Goal: Task Accomplishment & Management: Manage account settings

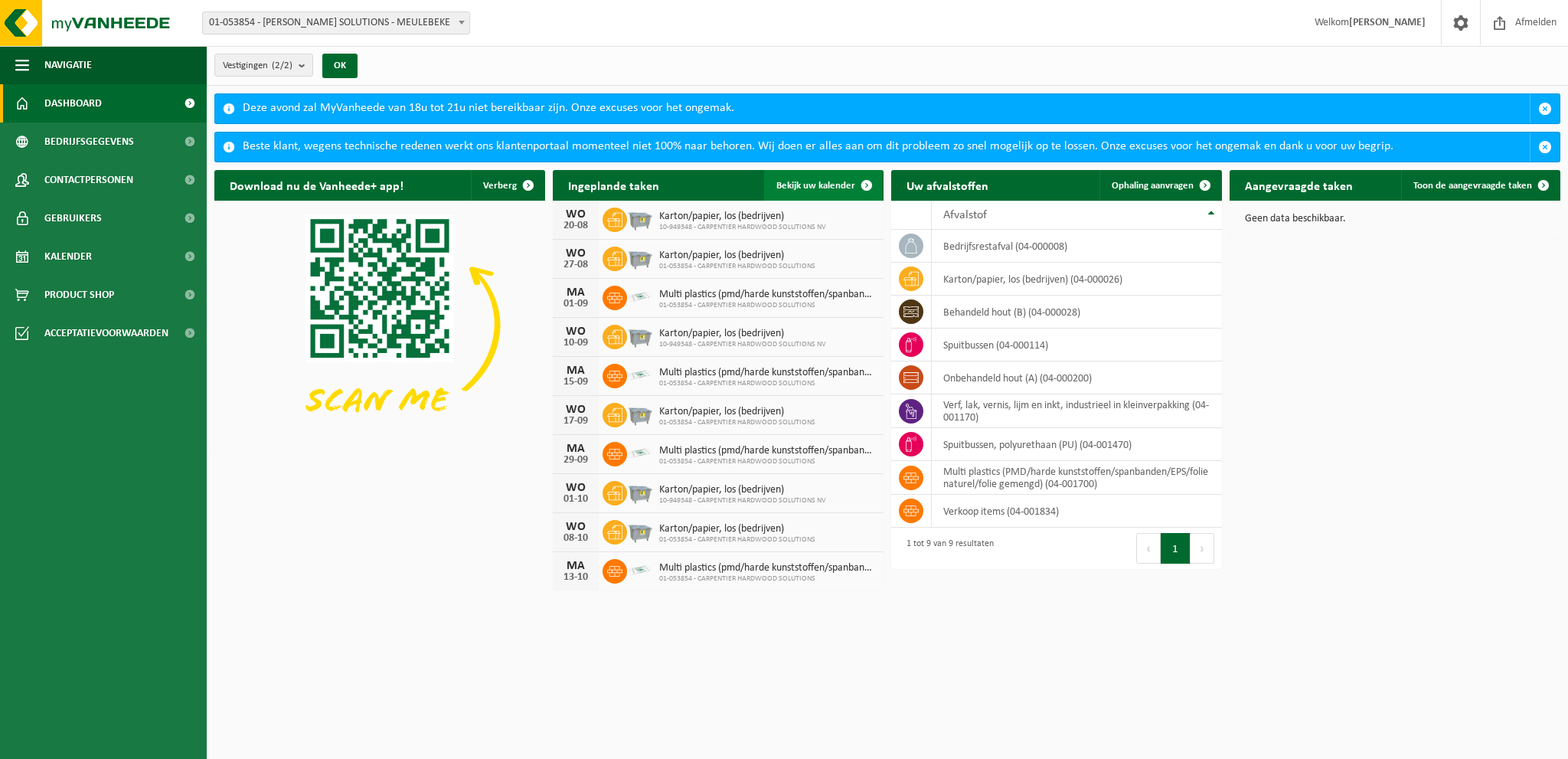
click at [828, 180] on span "Bekijk uw kalender" at bounding box center [816, 185] width 79 height 10
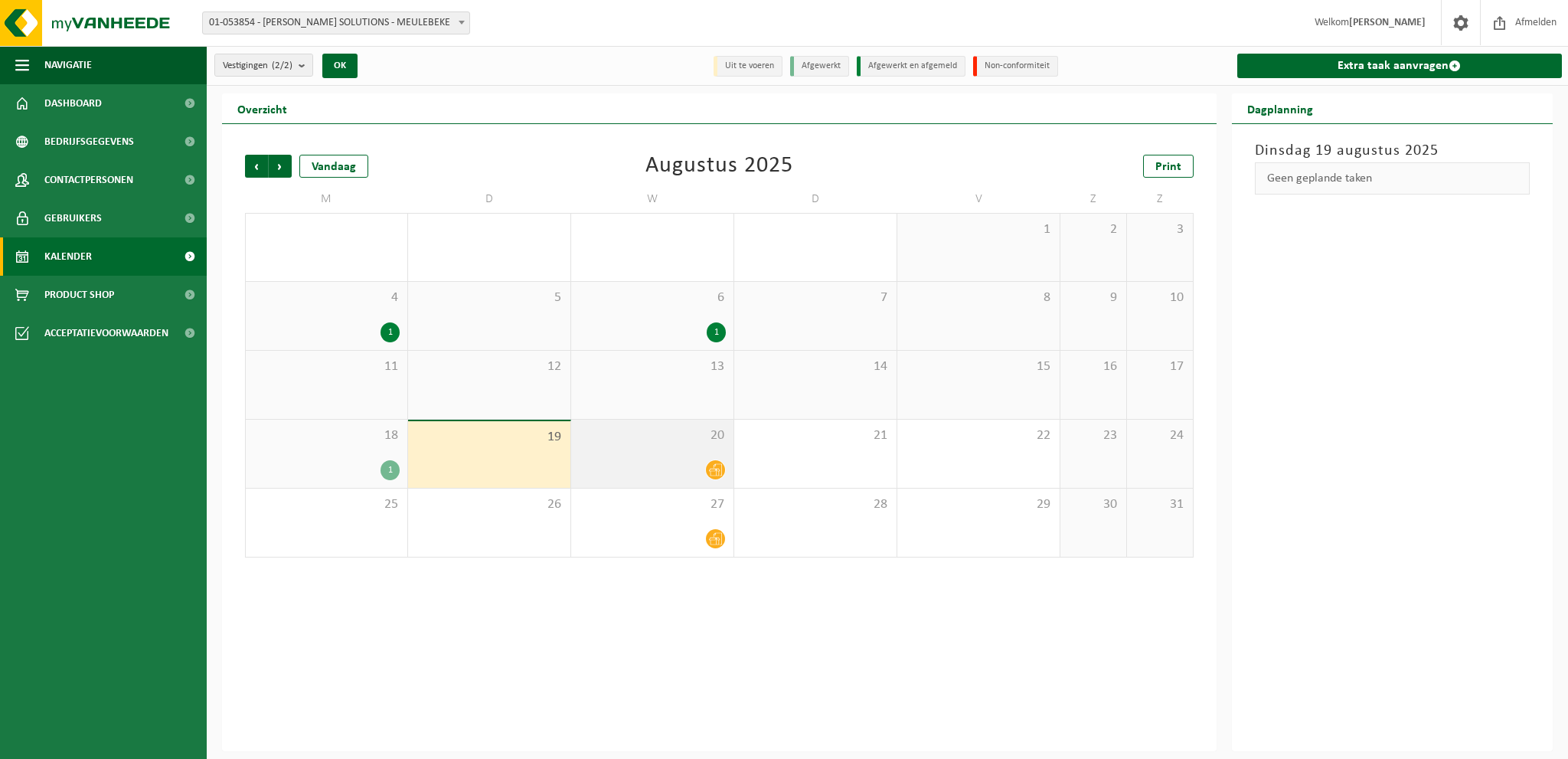
click at [667, 448] on div "20" at bounding box center [651, 453] width 162 height 68
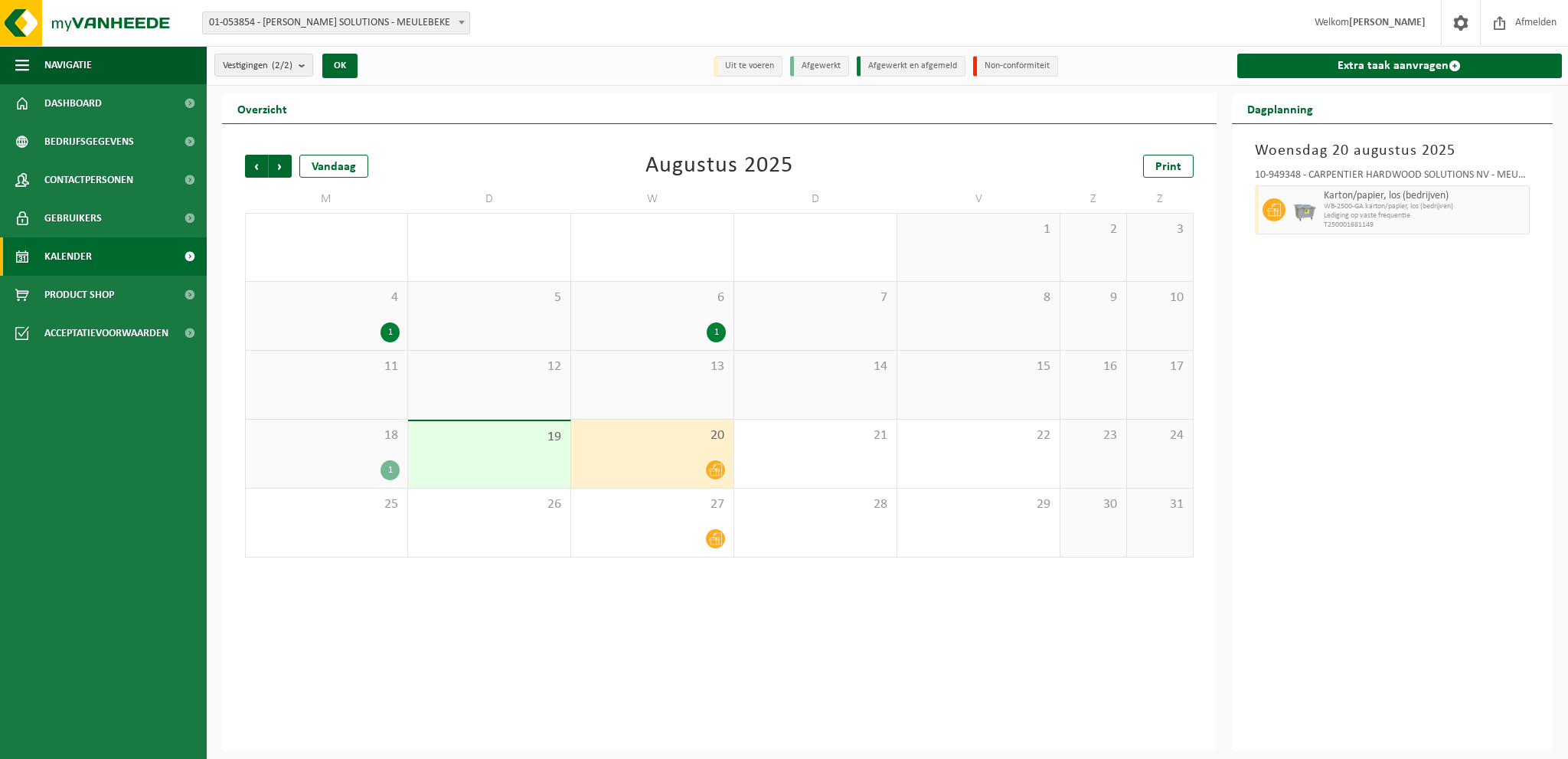
click at [666, 460] on div at bounding box center [652, 470] width 147 height 21
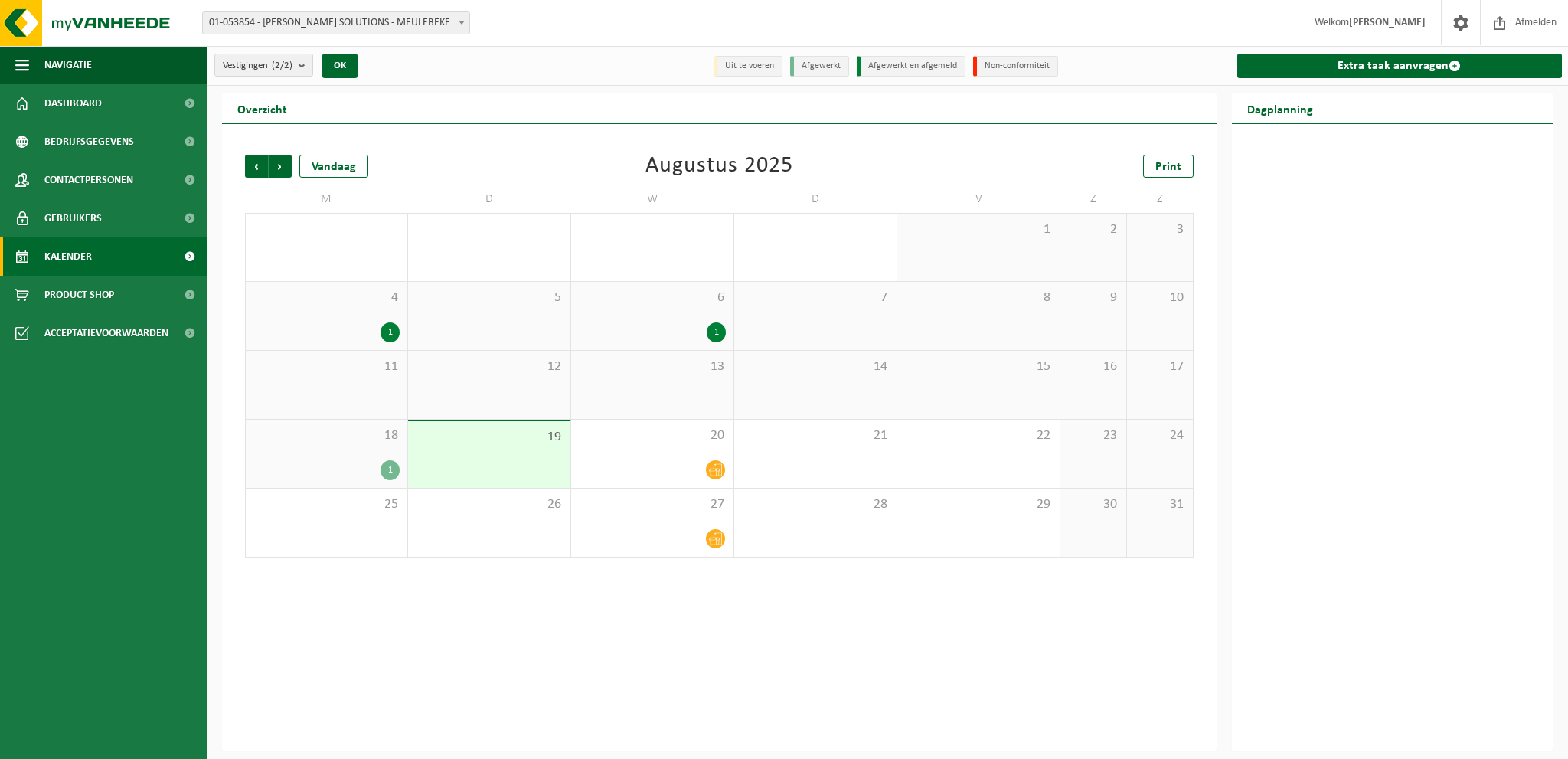
click at [531, 455] on div "19" at bounding box center [489, 454] width 162 height 67
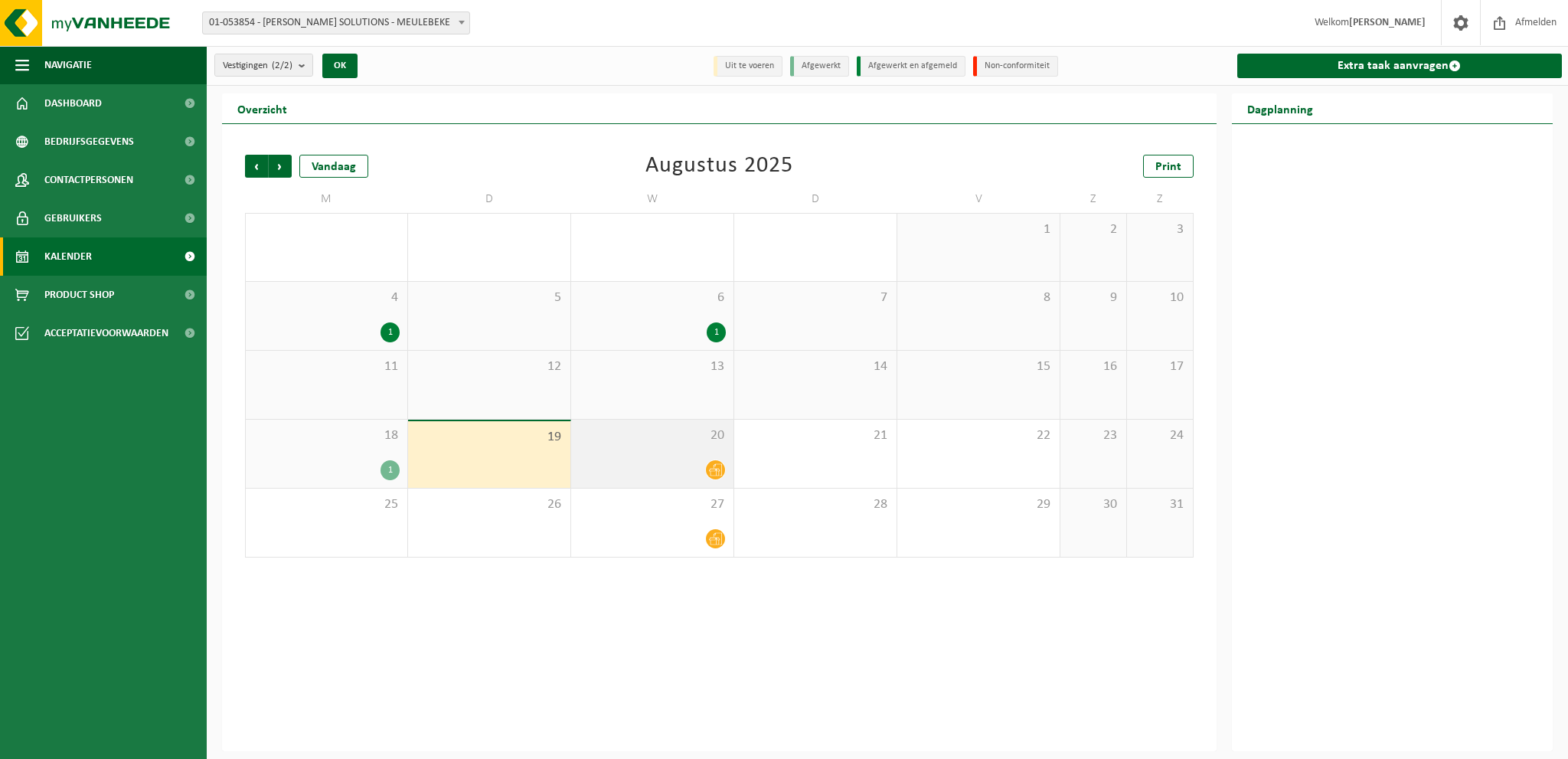
click at [674, 453] on div "20" at bounding box center [651, 453] width 162 height 68
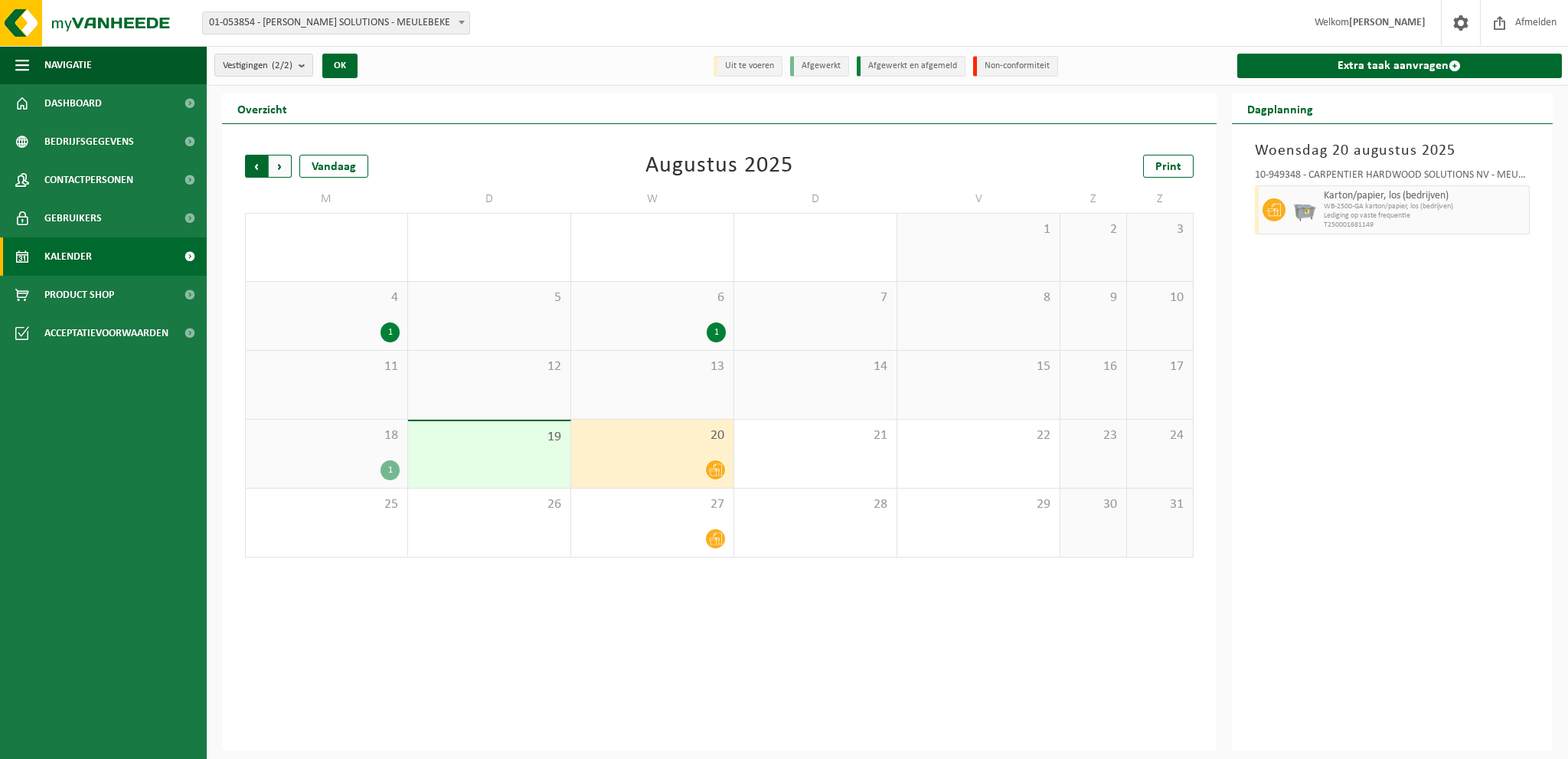
click at [288, 166] on span "Volgende" at bounding box center [280, 166] width 23 height 23
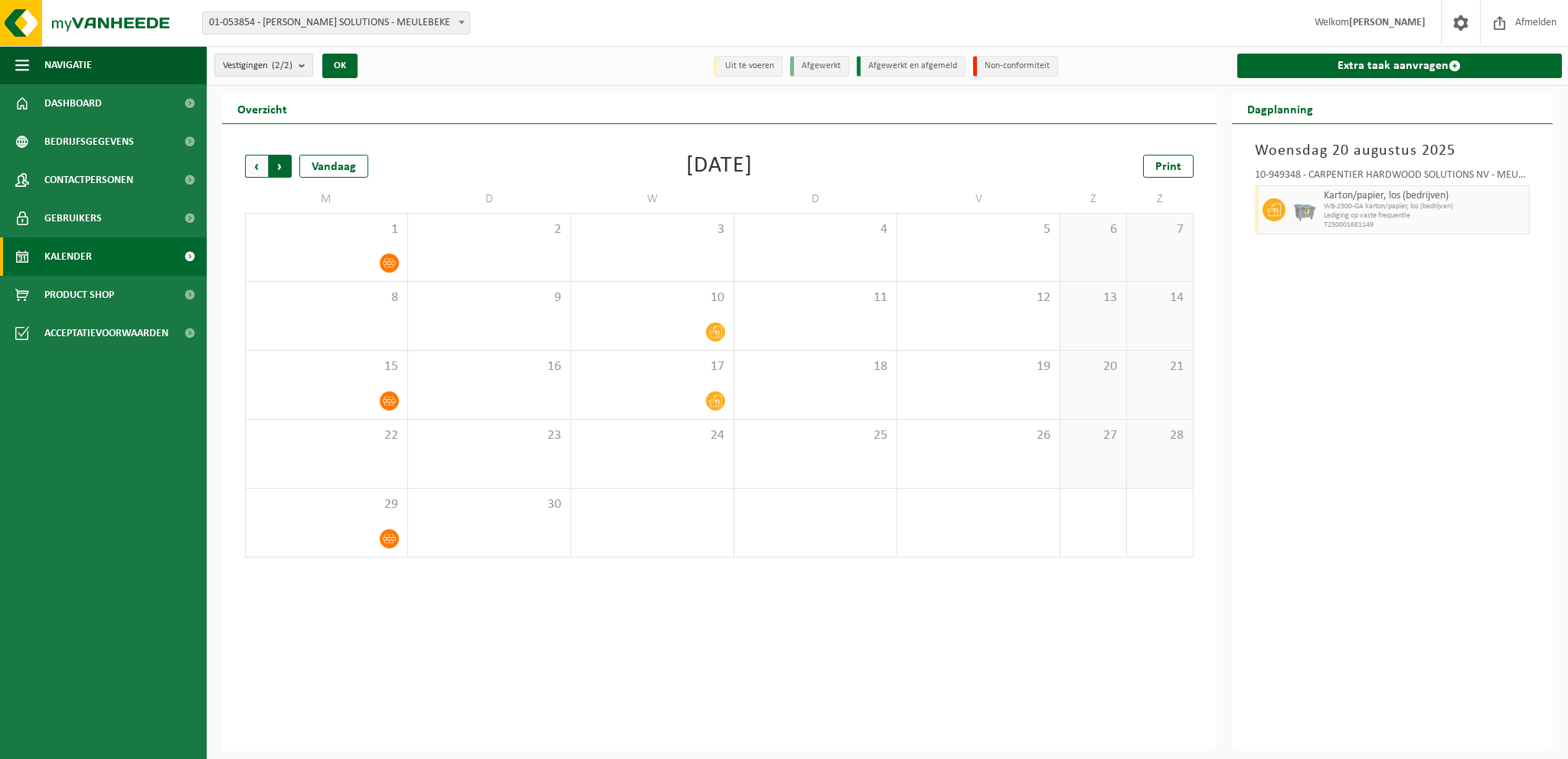
click at [257, 169] on span "Vorige" at bounding box center [257, 166] width 23 height 23
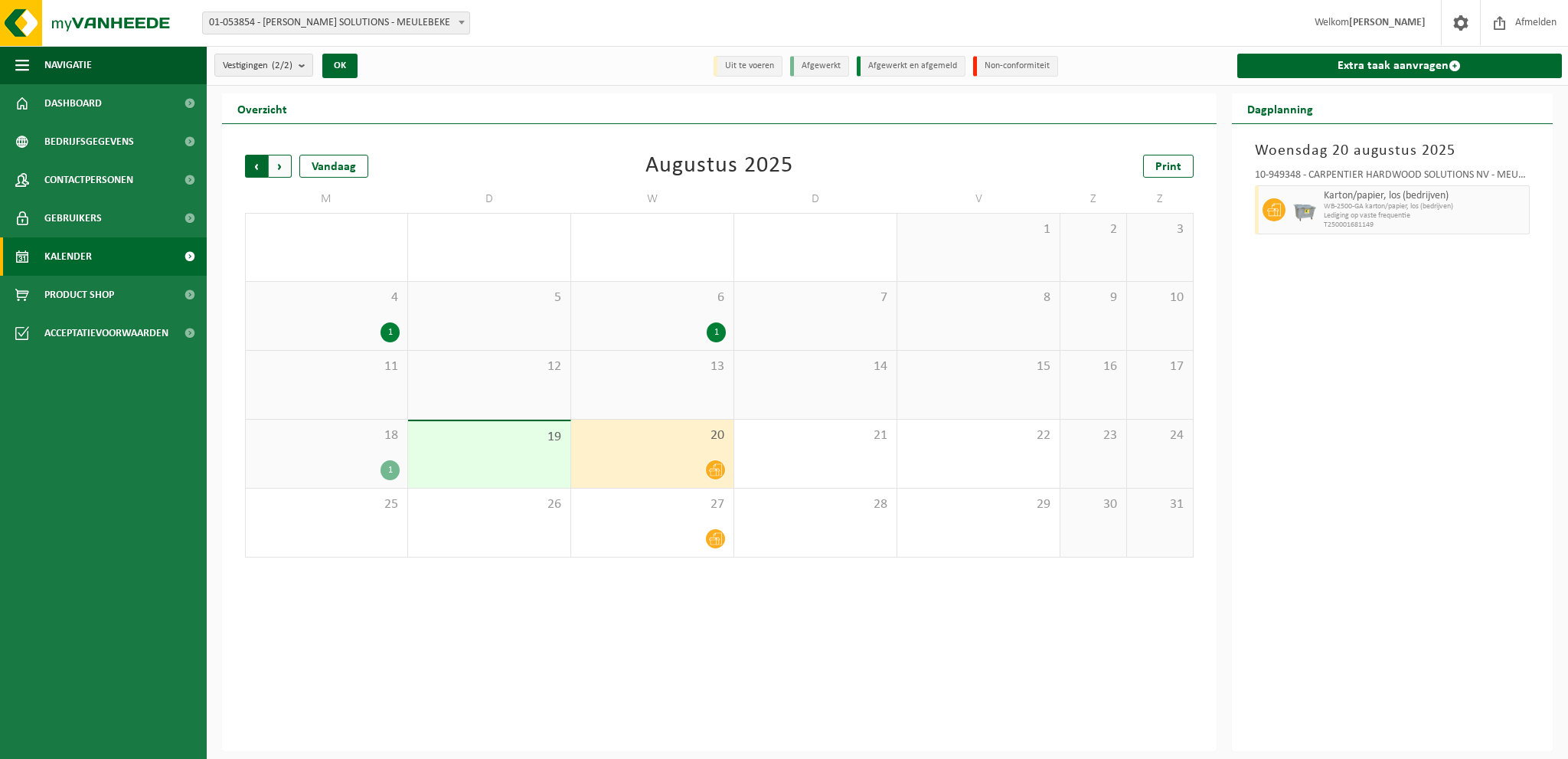
click at [278, 171] on span "Volgende" at bounding box center [280, 166] width 23 height 23
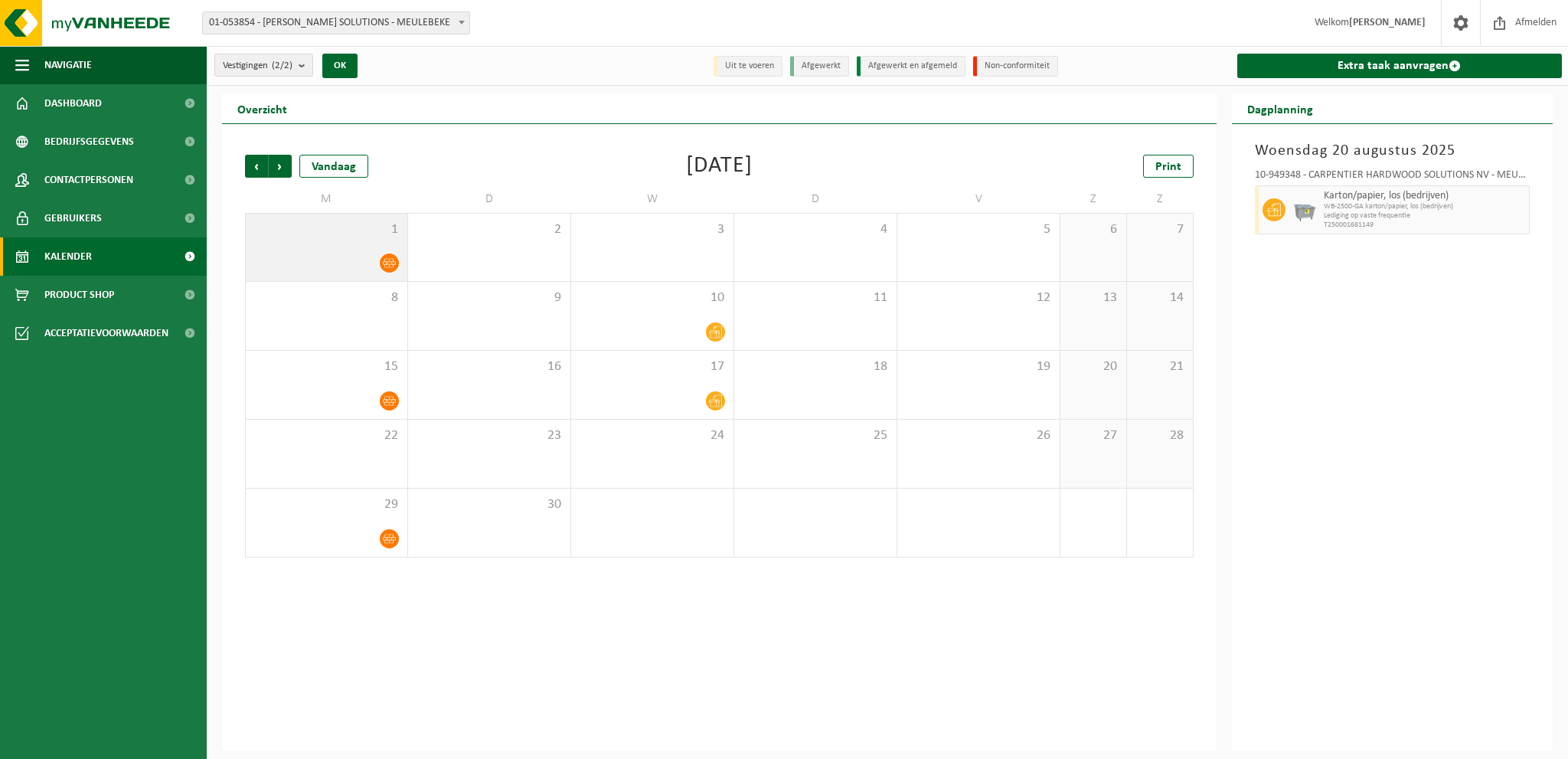
click at [358, 235] on span "1" at bounding box center [326, 229] width 146 height 17
click at [570, 679] on div "Vorige Volgende Vandaag September 2025 Print M D W D V Z Z 1 2 3 4 5 6 7 8 9 10…" at bounding box center [720, 438] width 995 height 627
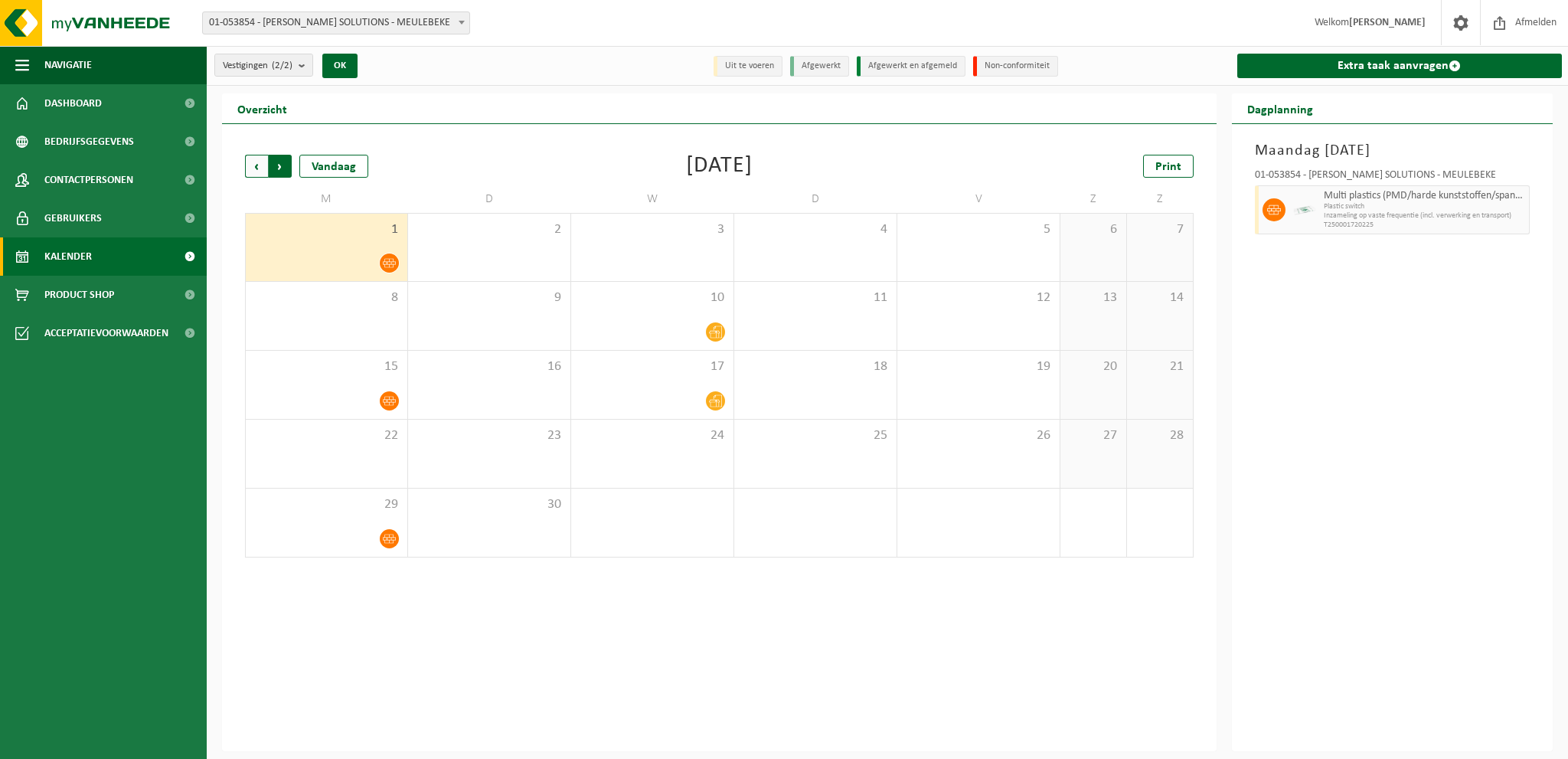
click at [259, 169] on span "Vorige" at bounding box center [257, 166] width 23 height 23
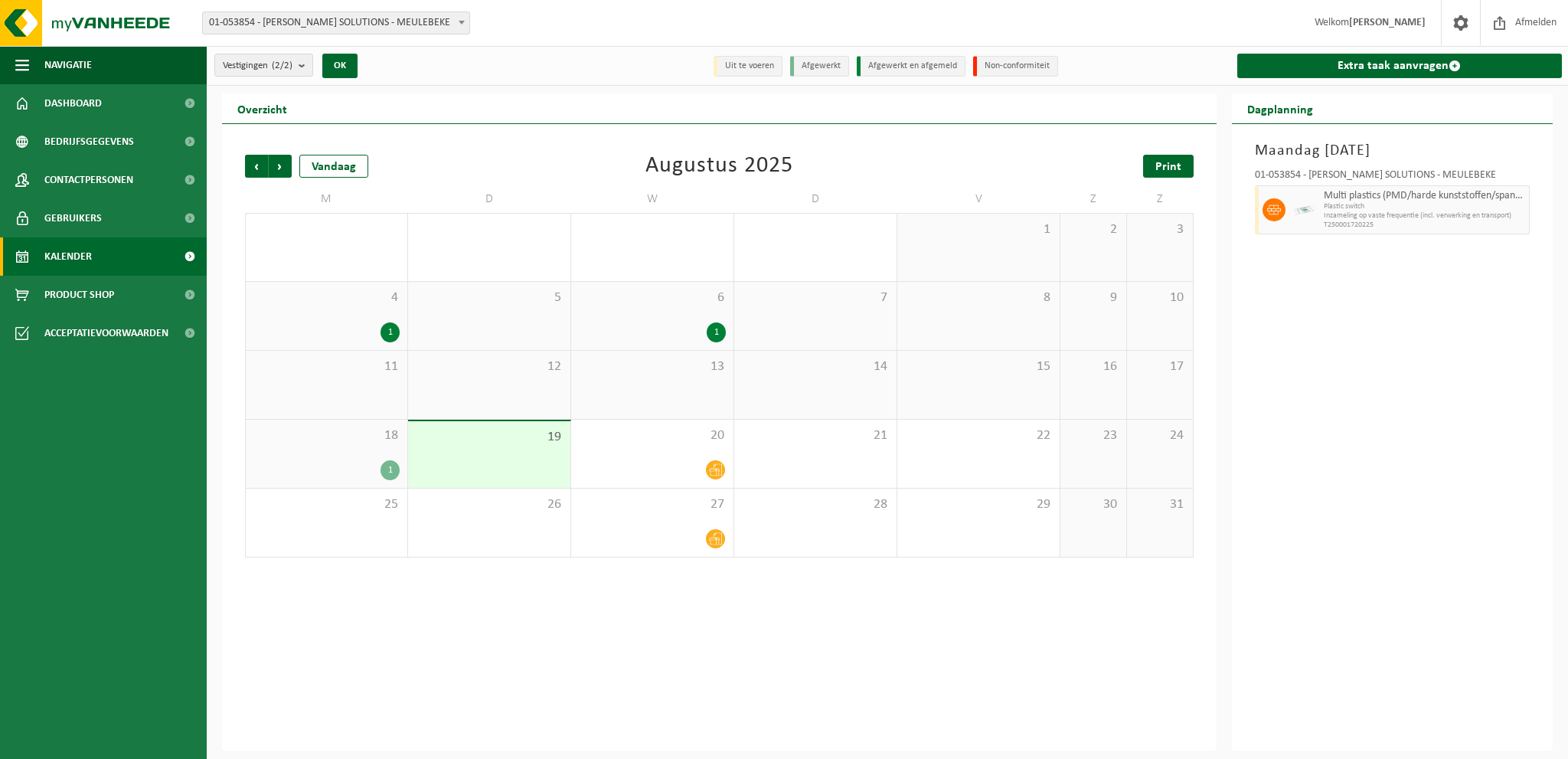
click at [1171, 163] on span "Print" at bounding box center [1169, 167] width 26 height 12
click at [1175, 165] on span "Print" at bounding box center [1169, 167] width 26 height 12
click at [283, 165] on span "Volgende" at bounding box center [280, 166] width 23 height 23
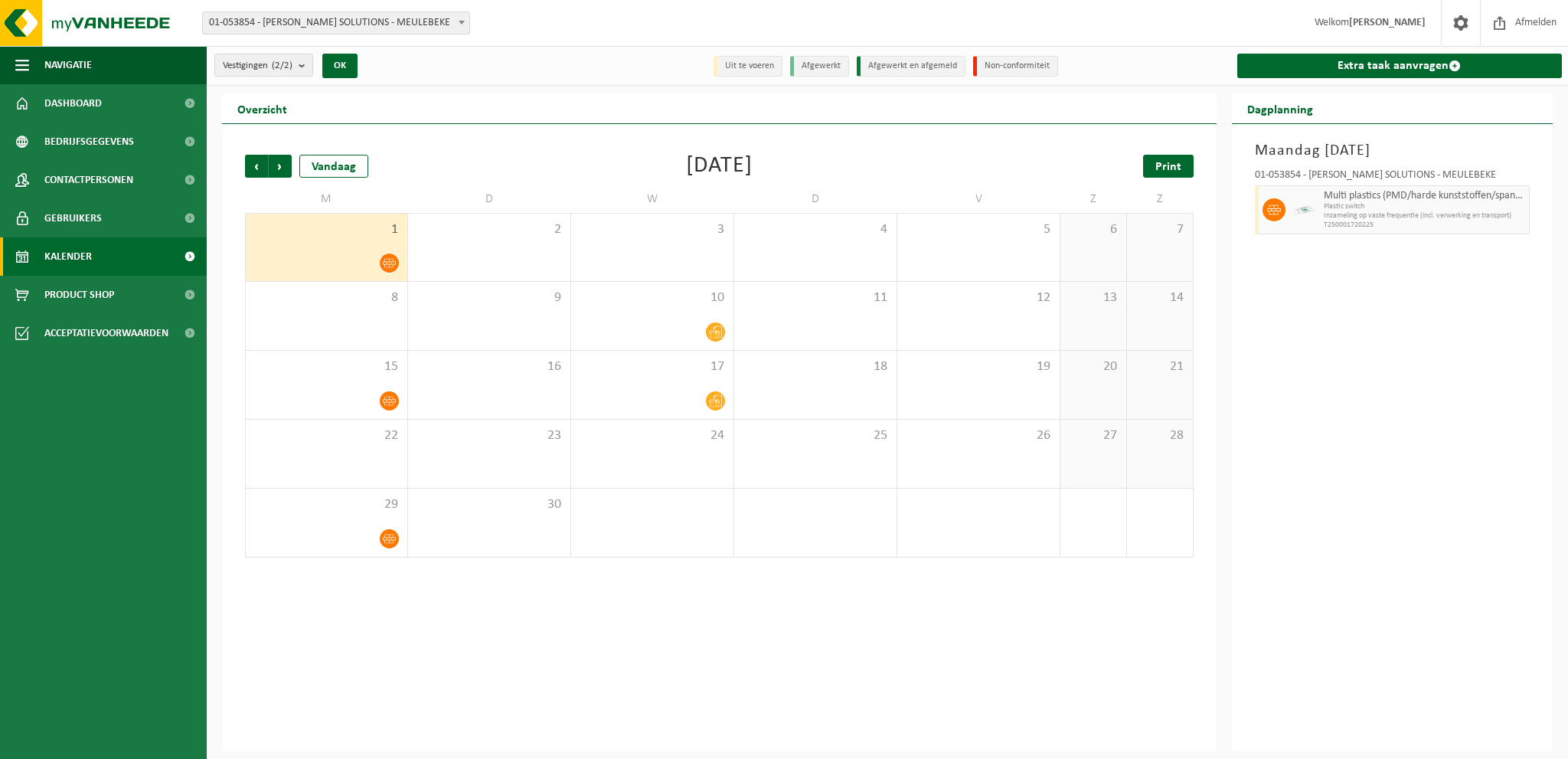
click at [1170, 172] on span "Print" at bounding box center [1169, 167] width 26 height 12
click at [715, 336] on icon at bounding box center [715, 332] width 13 height 13
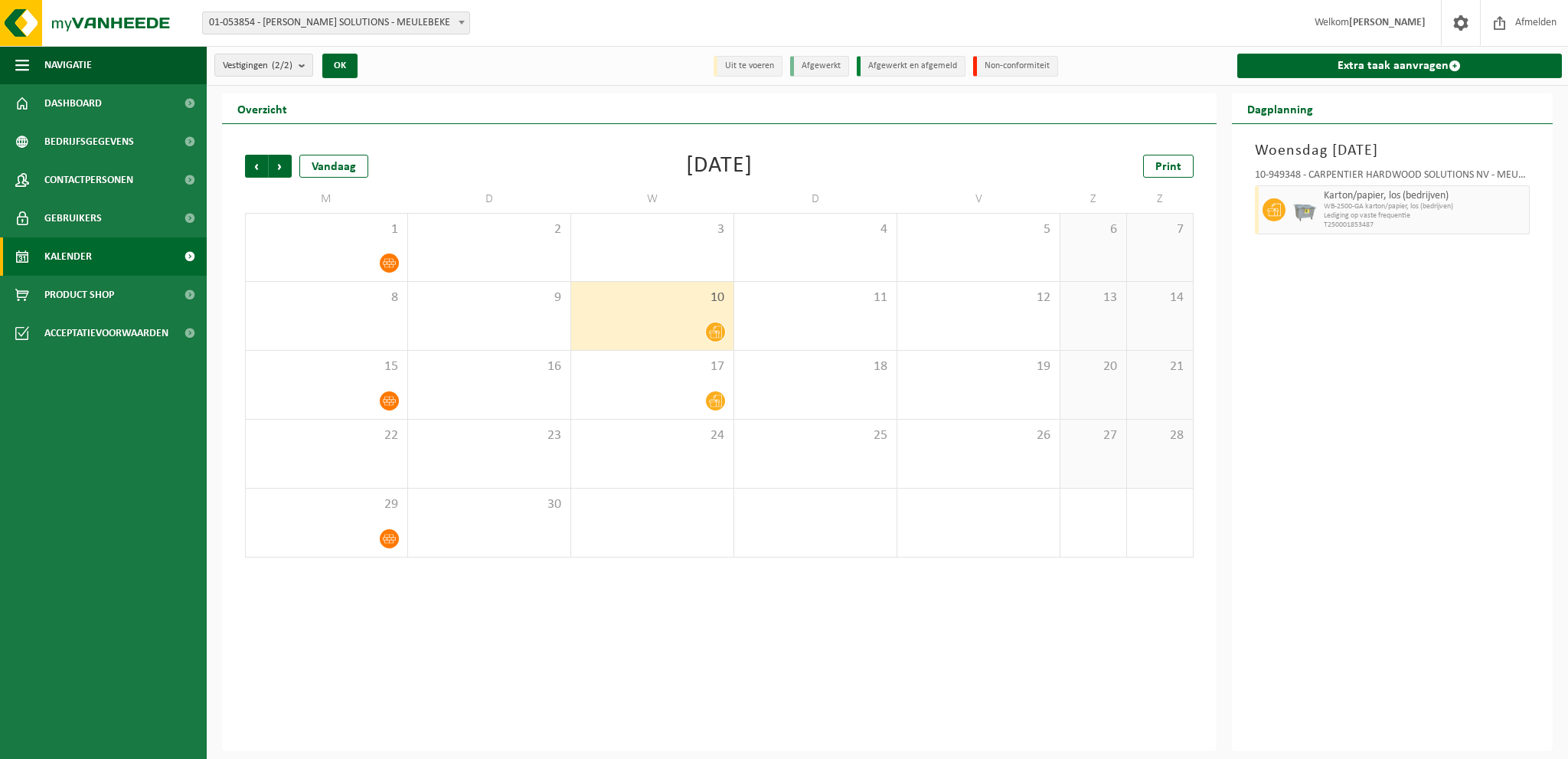
click at [1305, 152] on h3 "Woensdag 10 september 2025" at bounding box center [1392, 151] width 276 height 23
click at [677, 394] on div at bounding box center [652, 401] width 147 height 21
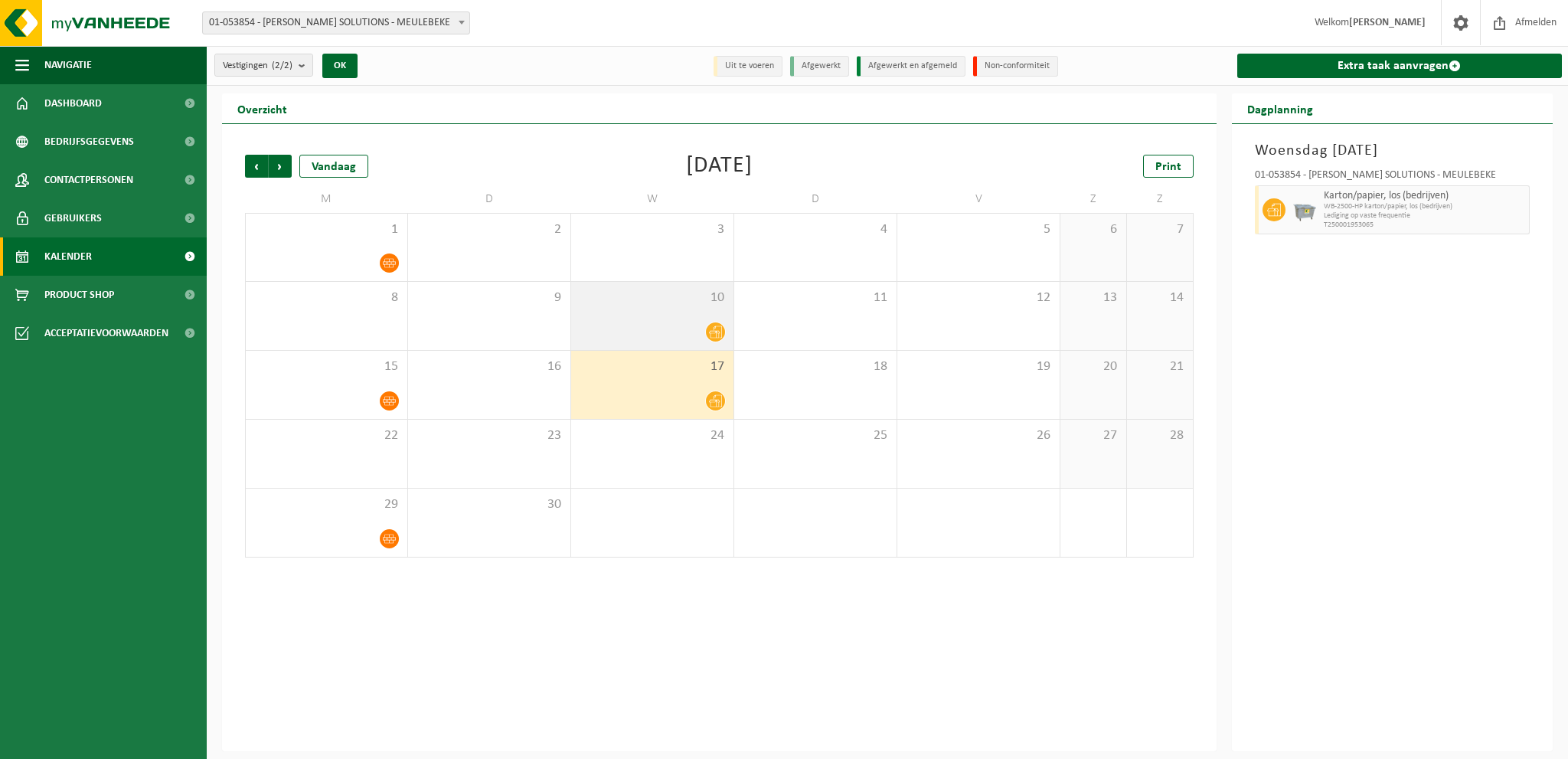
click at [671, 337] on div at bounding box center [652, 332] width 147 height 21
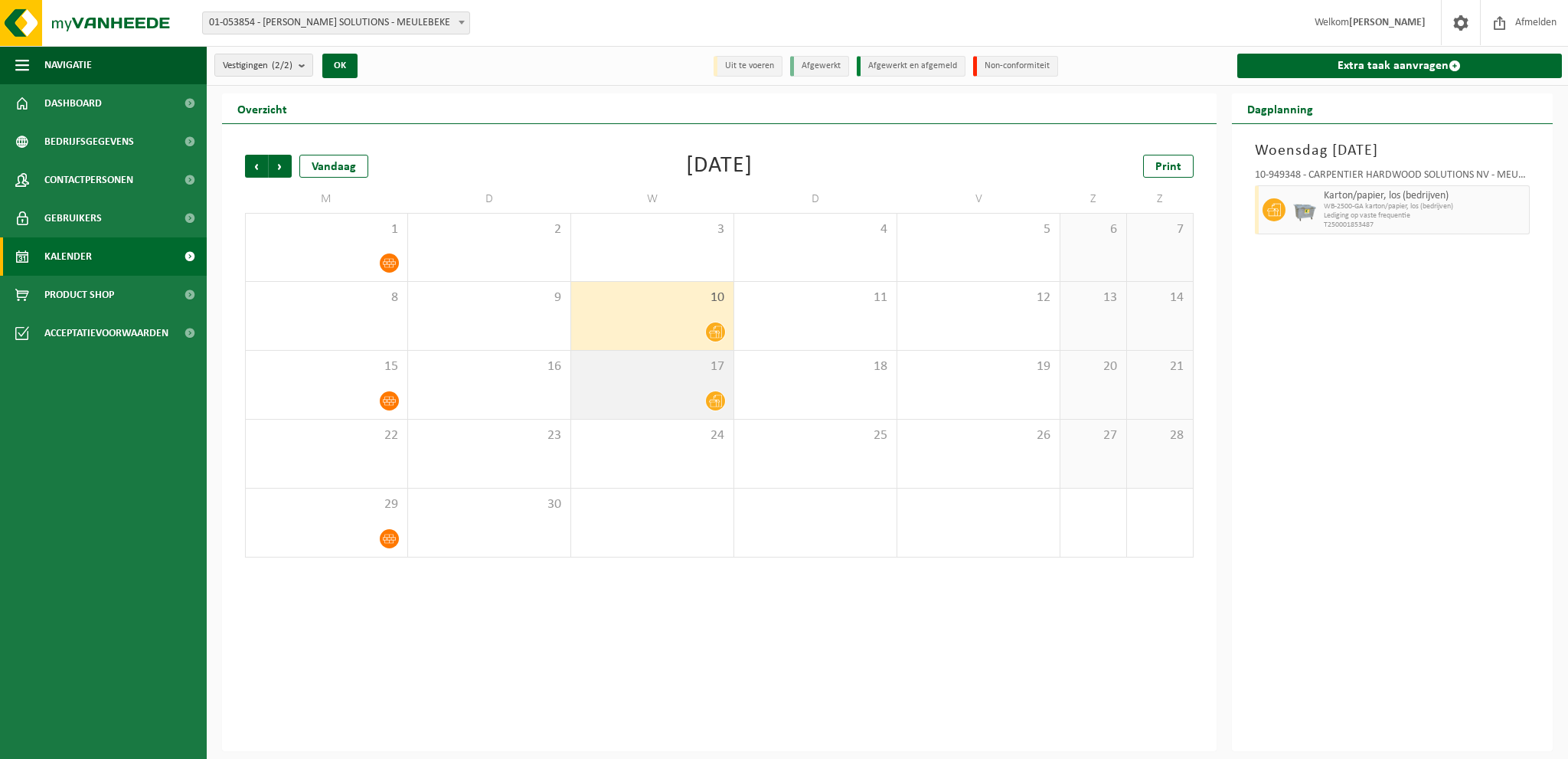
click at [668, 366] on span "17" at bounding box center [652, 366] width 147 height 17
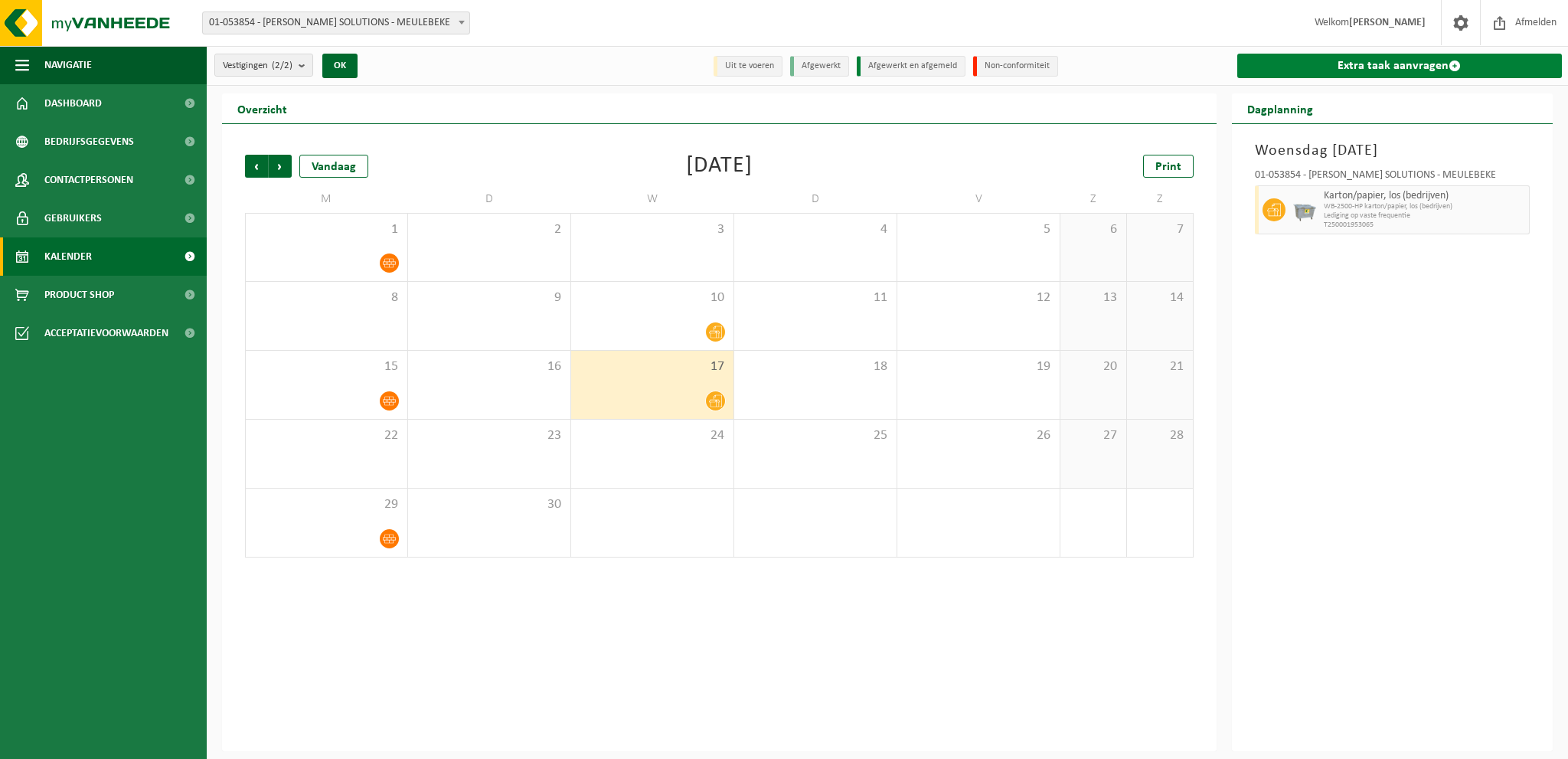
click at [1445, 73] on link "Extra taak aanvragen" at bounding box center [1400, 66] width 326 height 25
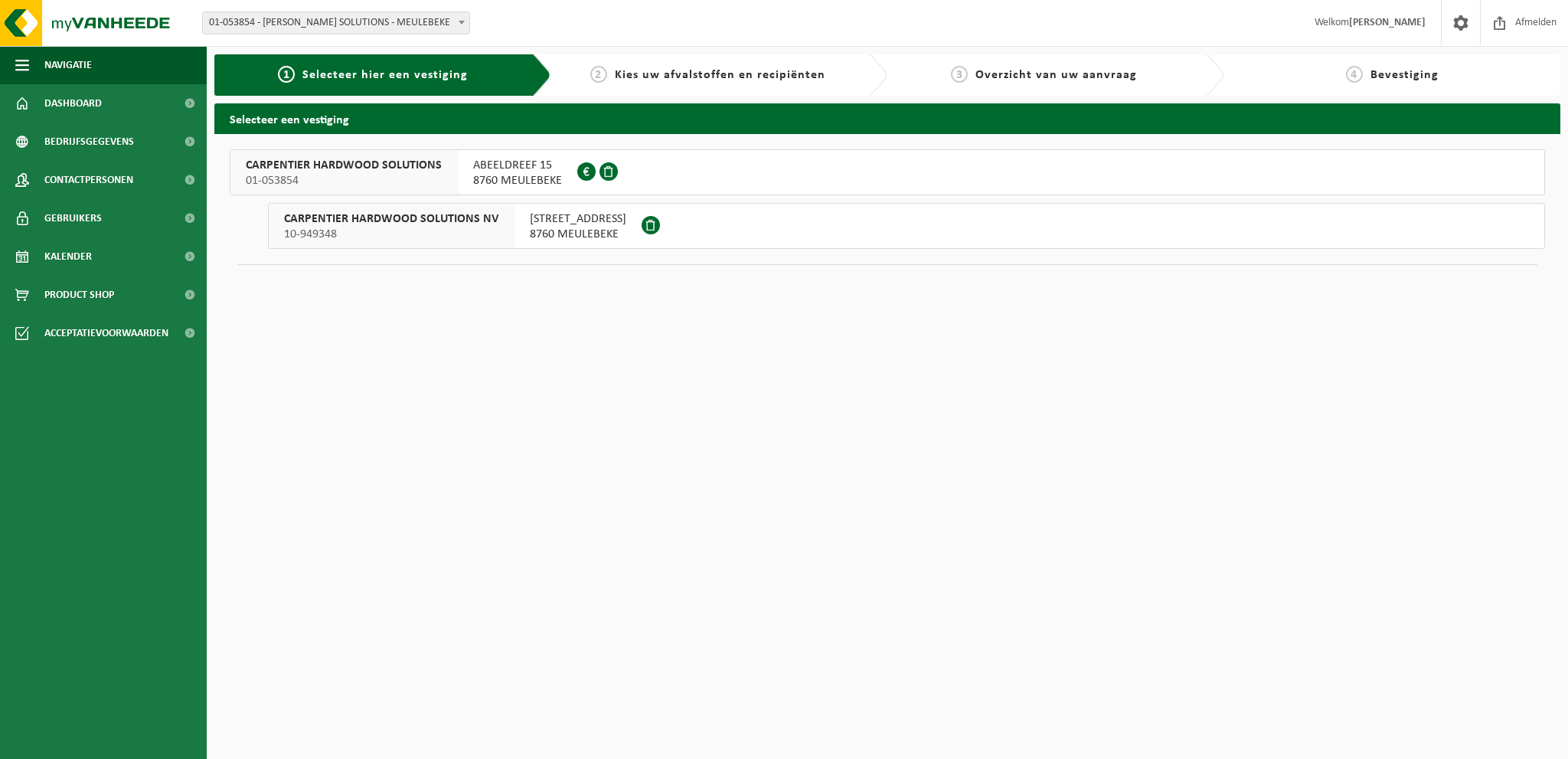
drag, startPoint x: 271, startPoint y: 201, endPoint x: 263, endPoint y: 207, distance: 10.0
click at [263, 207] on li "CARPENTIER HARDWOOD SOLUTIONS 01-053854 ABEELDREEF 15 8760 MEULEBEKE 0436.912.0…" at bounding box center [887, 200] width 1315 height 100
click at [435, 344] on html "Vestiging: 01-053854 - CARPENTIER HARDWOOD SOLUTIONS - MEULEBEKE 10-949348 - CA…" at bounding box center [784, 379] width 1568 height 759
drag, startPoint x: 81, startPoint y: 39, endPoint x: 92, endPoint y: 39, distance: 11.0
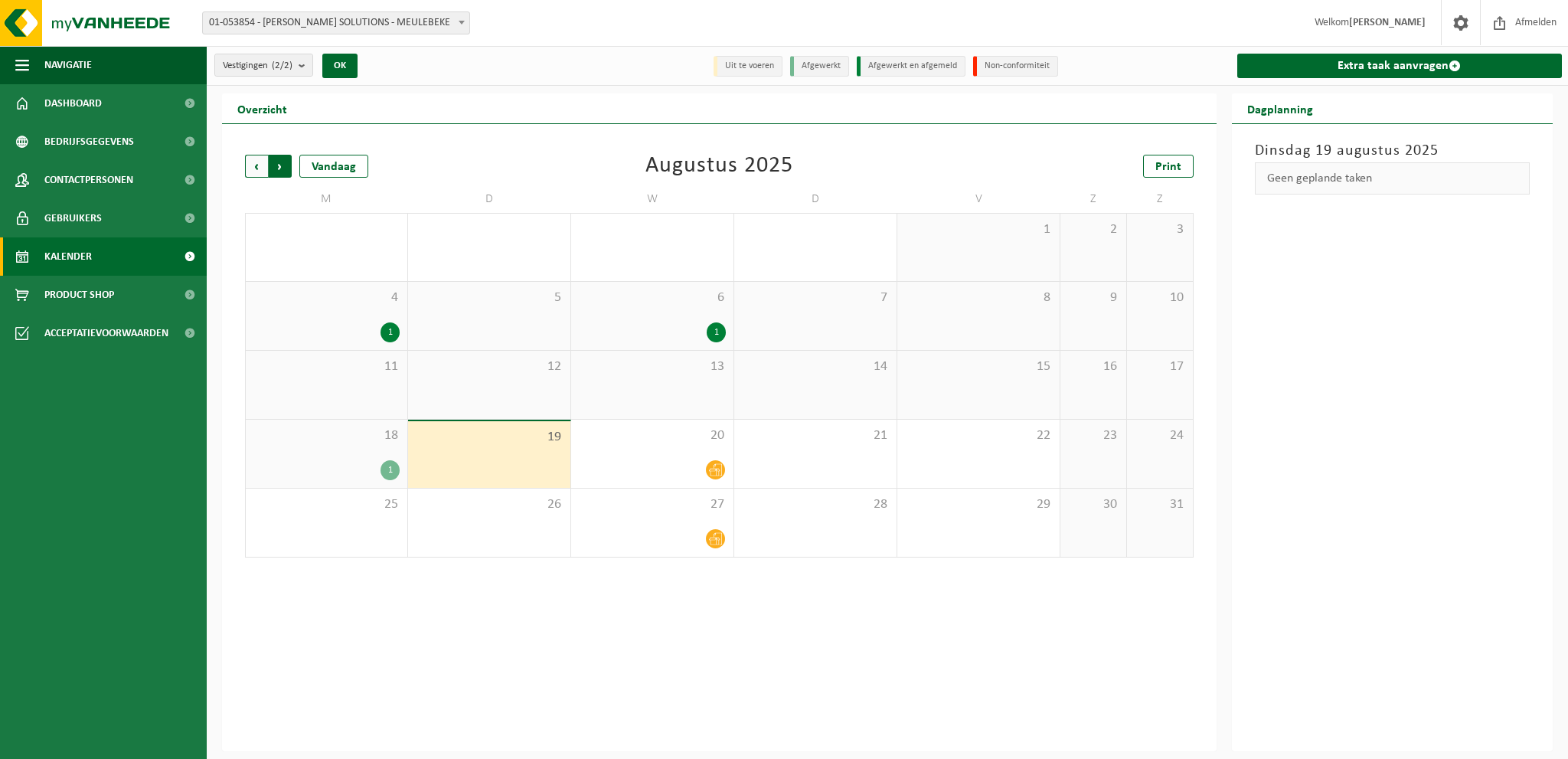
click at [259, 171] on span "Vorige" at bounding box center [257, 166] width 23 height 23
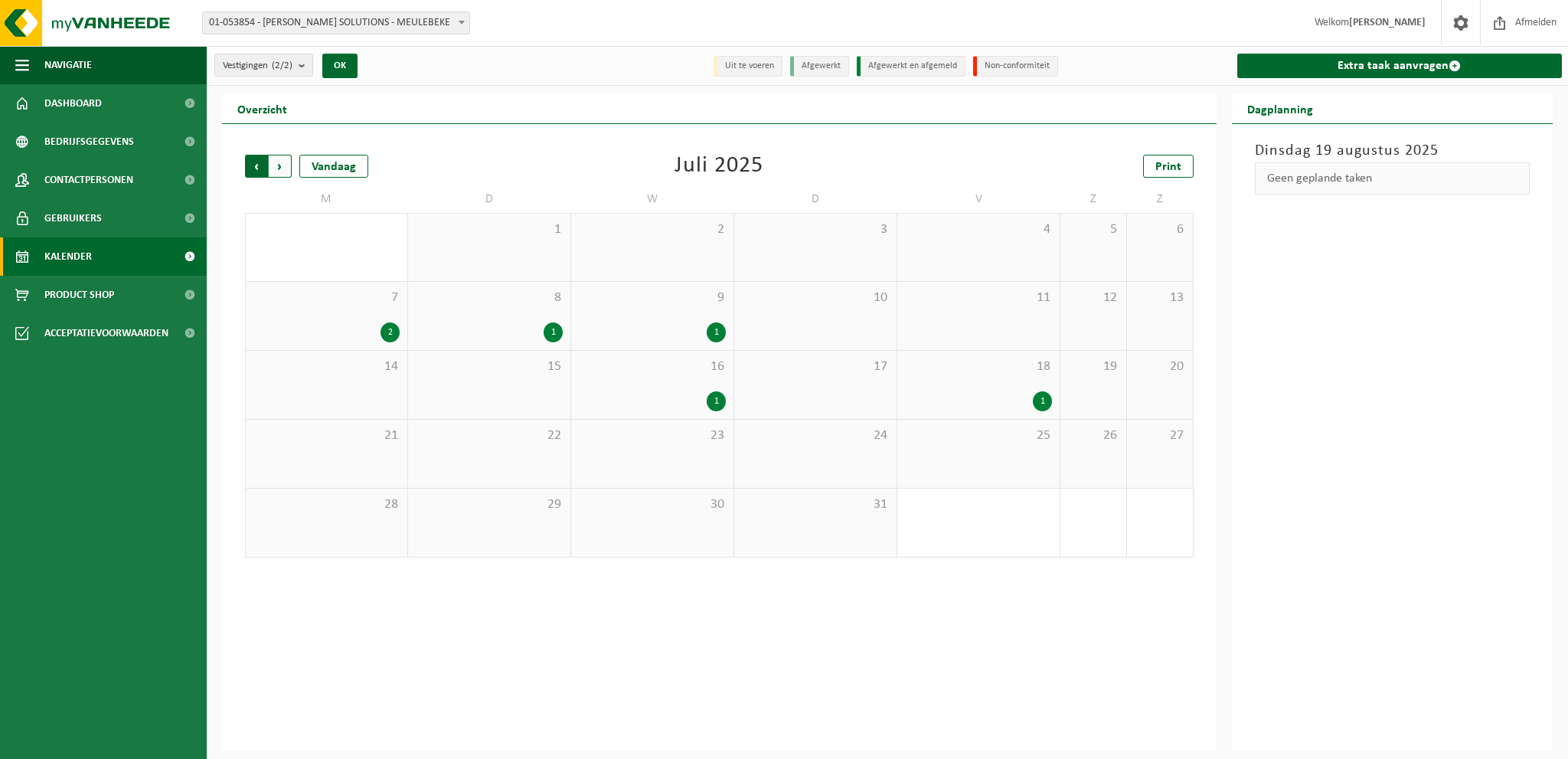
click at [286, 166] on span "Volgende" at bounding box center [280, 166] width 23 height 23
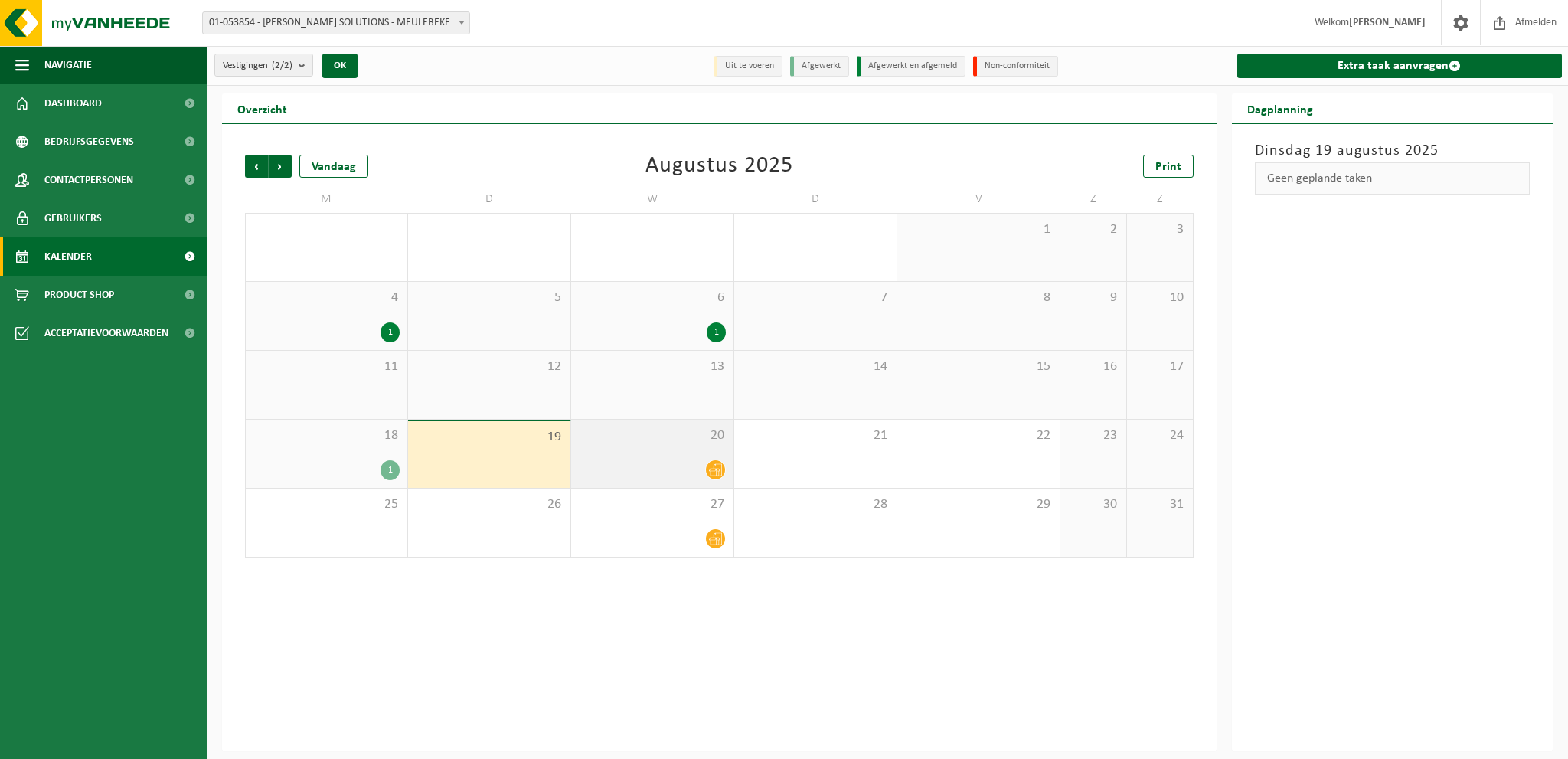
click at [657, 463] on div at bounding box center [652, 470] width 147 height 21
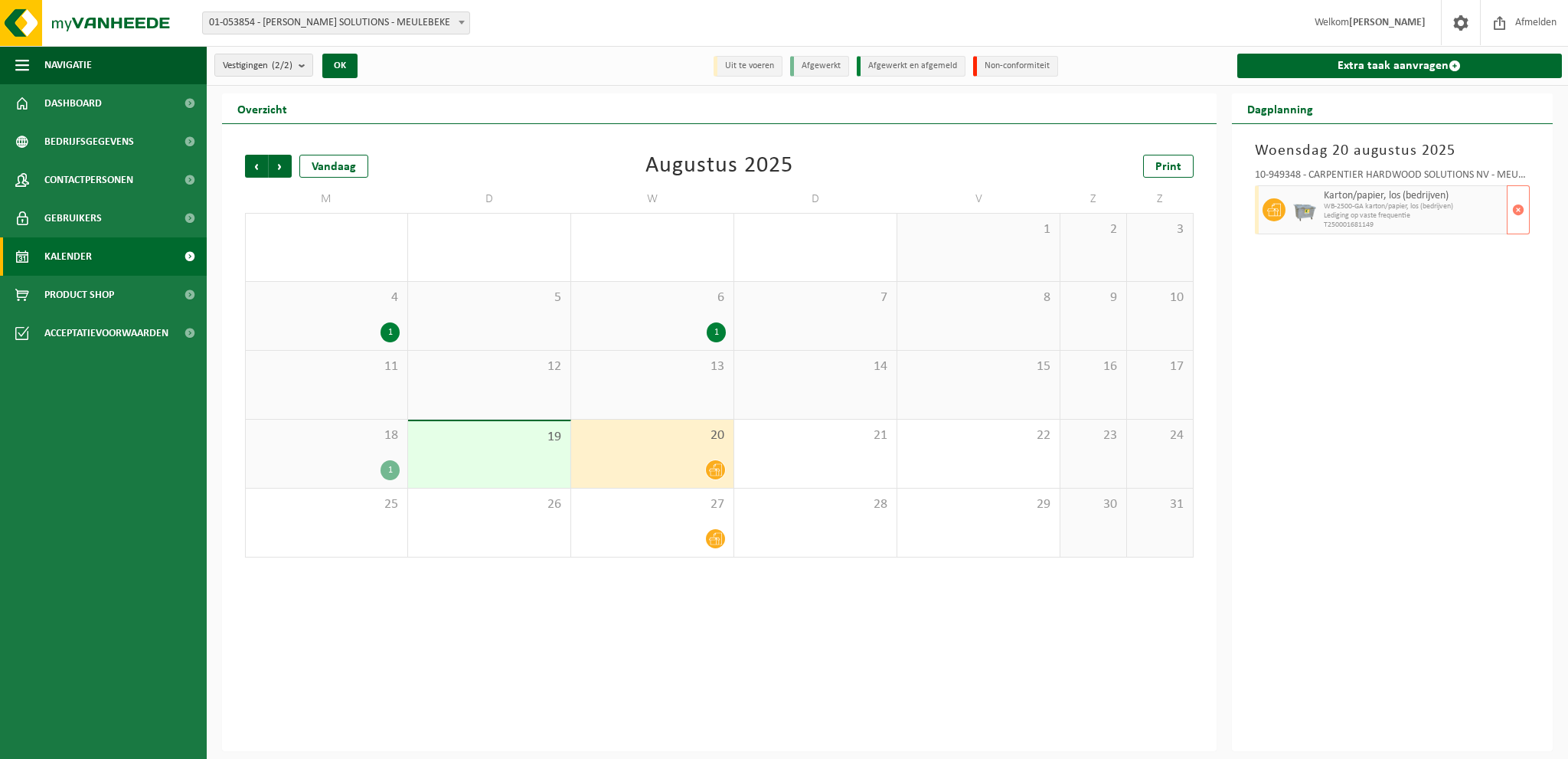
click at [1418, 212] on span "Lediging op vaste frequentie" at bounding box center [1414, 215] width 180 height 9
click at [802, 439] on span "21" at bounding box center [815, 435] width 147 height 17
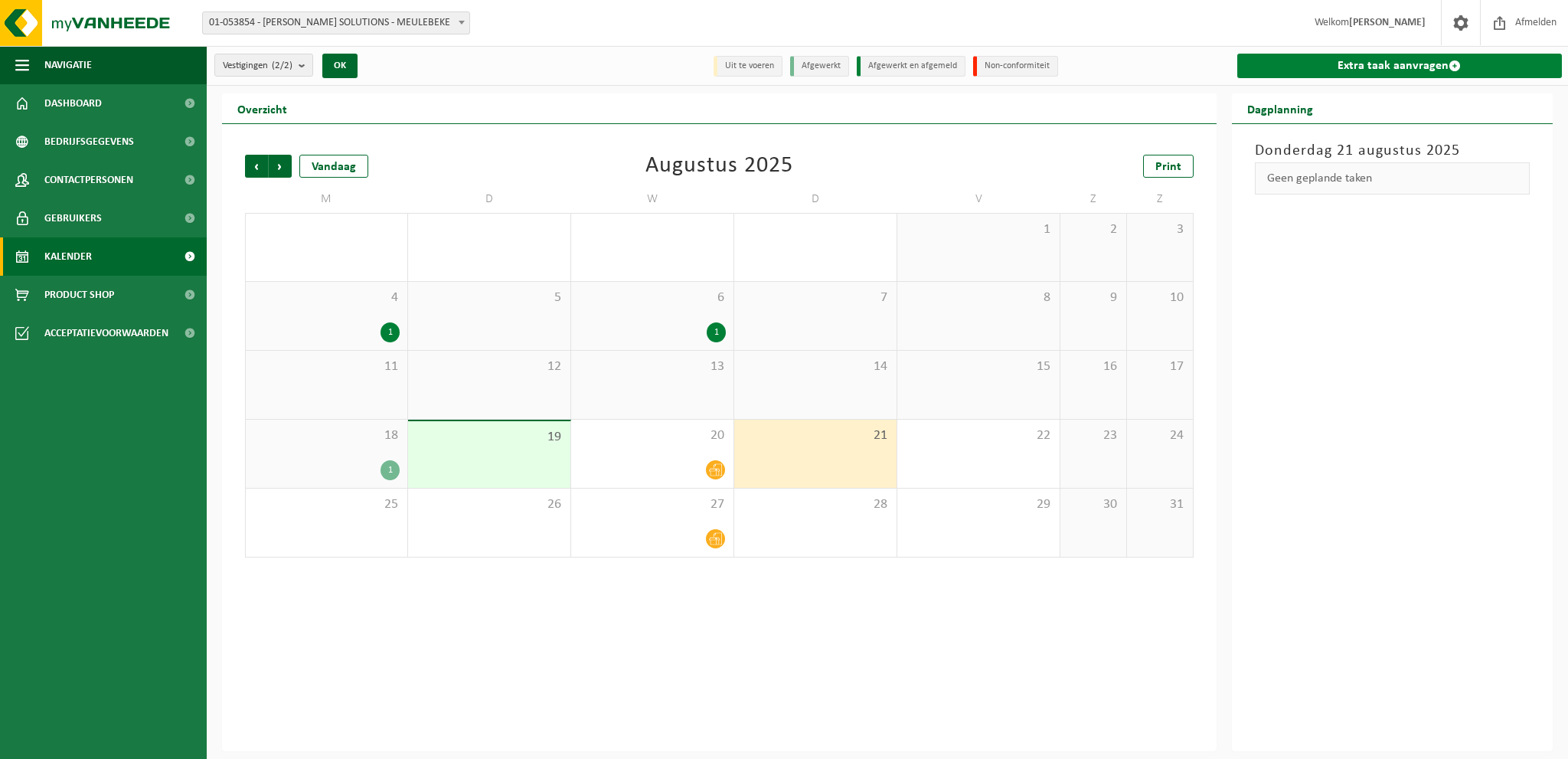
click at [1421, 67] on link "Extra taak aanvragen" at bounding box center [1400, 66] width 326 height 25
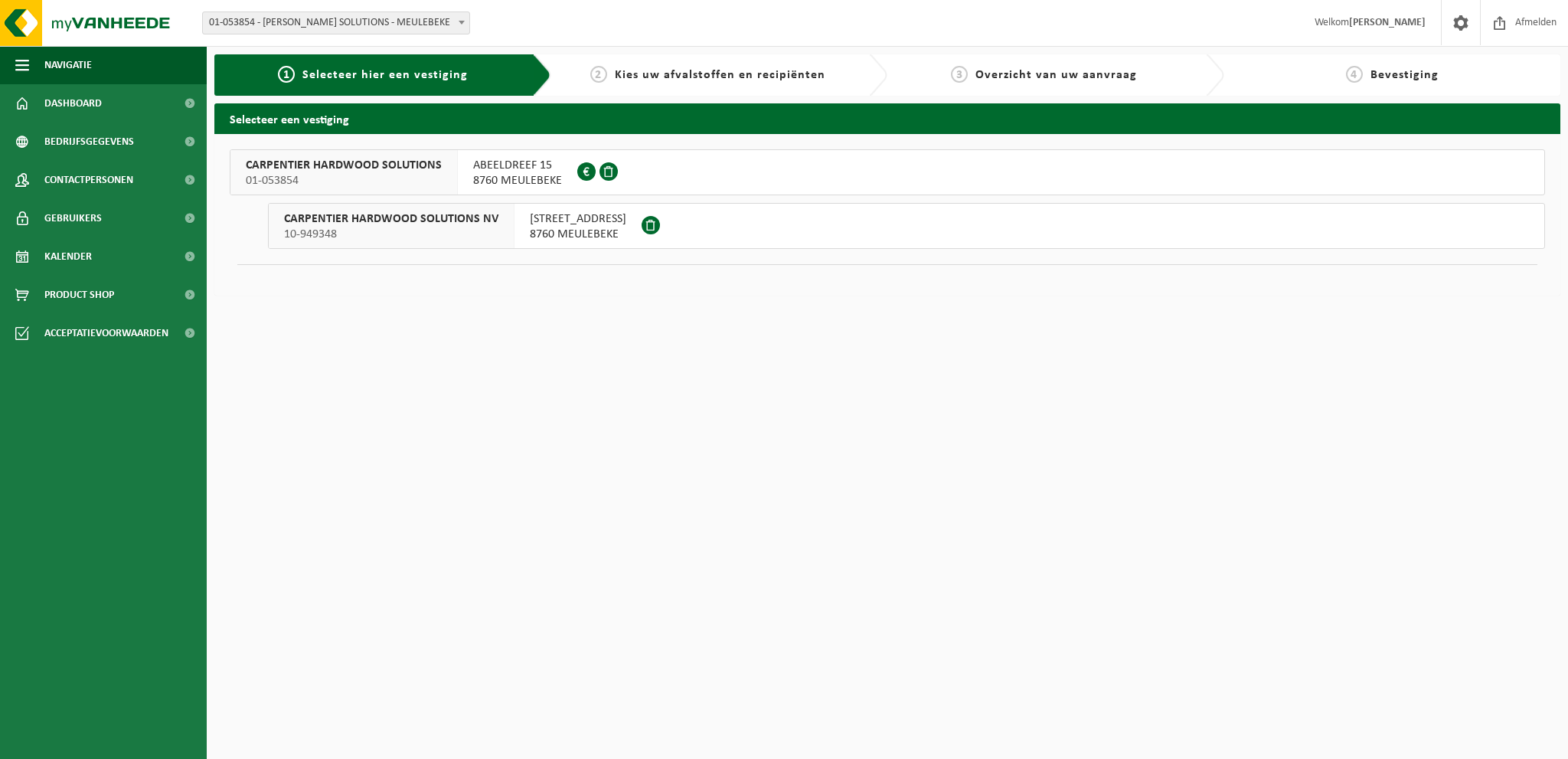
click at [467, 229] on span "10-949348" at bounding box center [390, 234] width 214 height 15
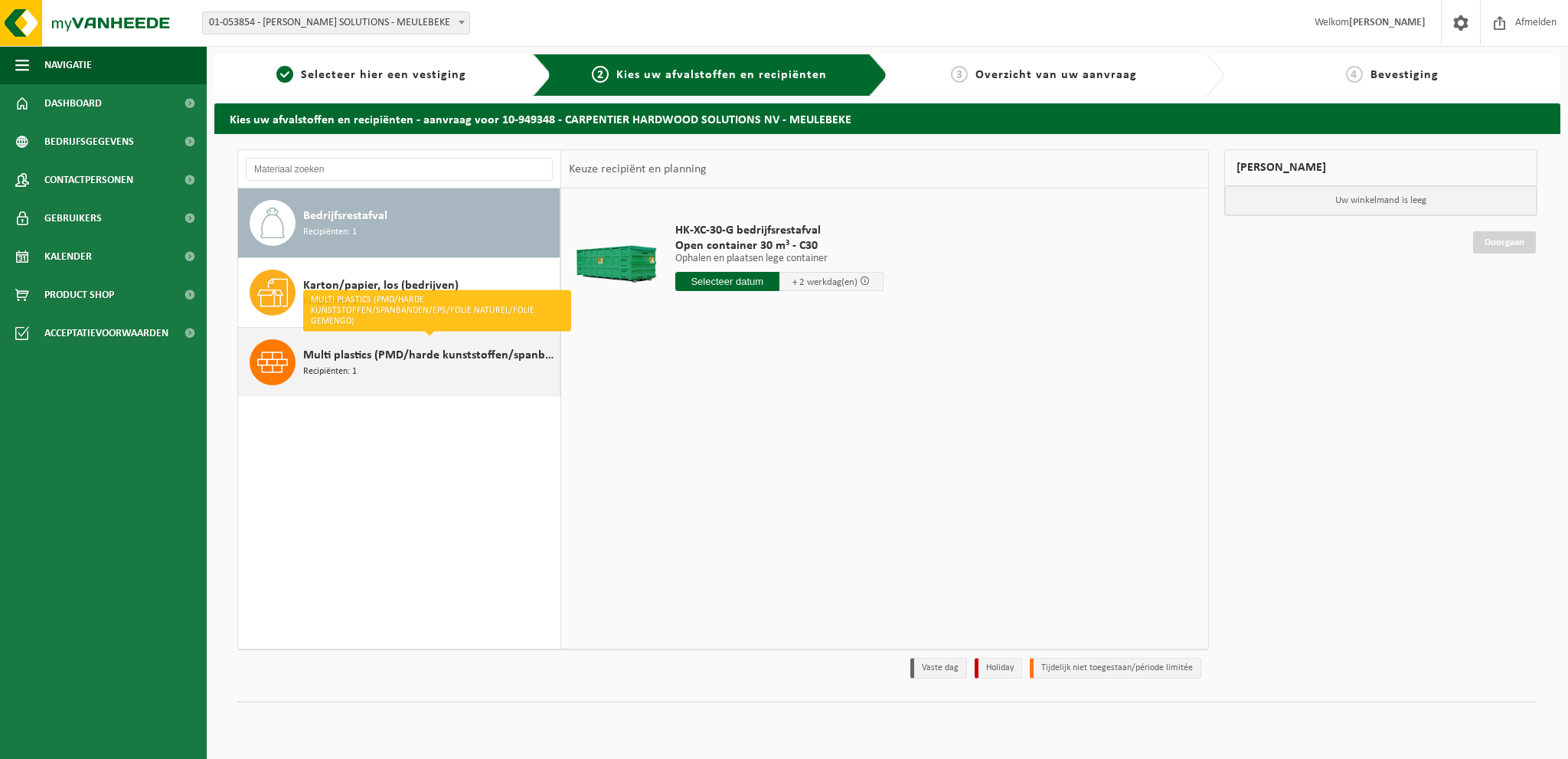
click at [407, 362] on span "Multi plastics (PMD/harde kunststoffen/spanbanden/EPS/folie naturel/folie gemen…" at bounding box center [429, 355] width 253 height 18
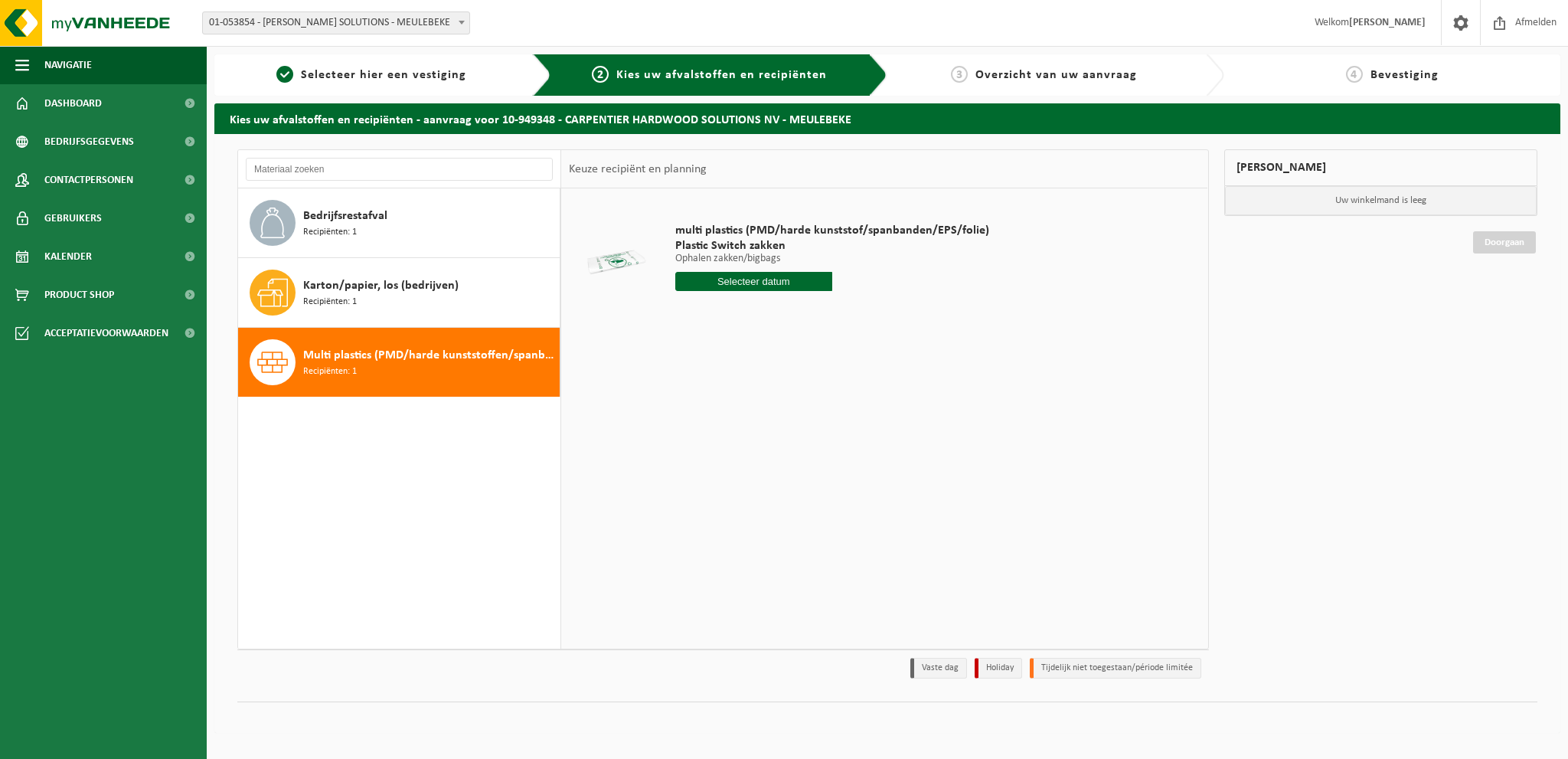
click at [717, 284] on input "text" at bounding box center [753, 281] width 157 height 19
click at [854, 316] on icon at bounding box center [849, 316] width 25 height 25
click at [687, 364] on div "1" at bounding box center [689, 369] width 27 height 25
type input "Van 2025-09-01"
click at [818, 306] on input "2" at bounding box center [753, 309] width 157 height 20
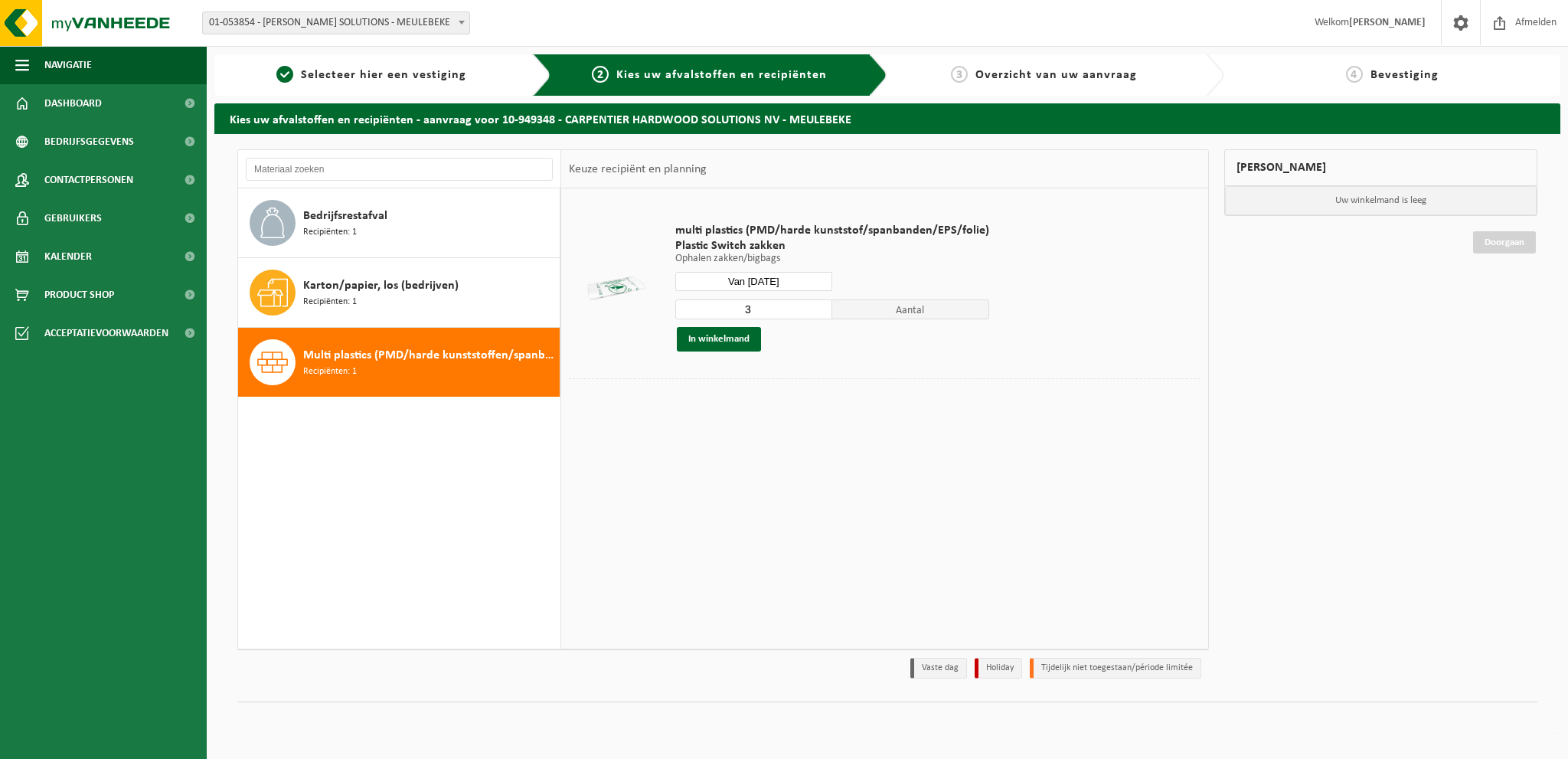
click at [818, 306] on input "3" at bounding box center [753, 309] width 157 height 20
click at [818, 306] on input "4" at bounding box center [753, 309] width 157 height 20
click at [818, 306] on input "5" at bounding box center [753, 309] width 157 height 20
click at [818, 306] on input "6" at bounding box center [753, 309] width 157 height 20
click at [818, 306] on input "7" at bounding box center [753, 309] width 157 height 20
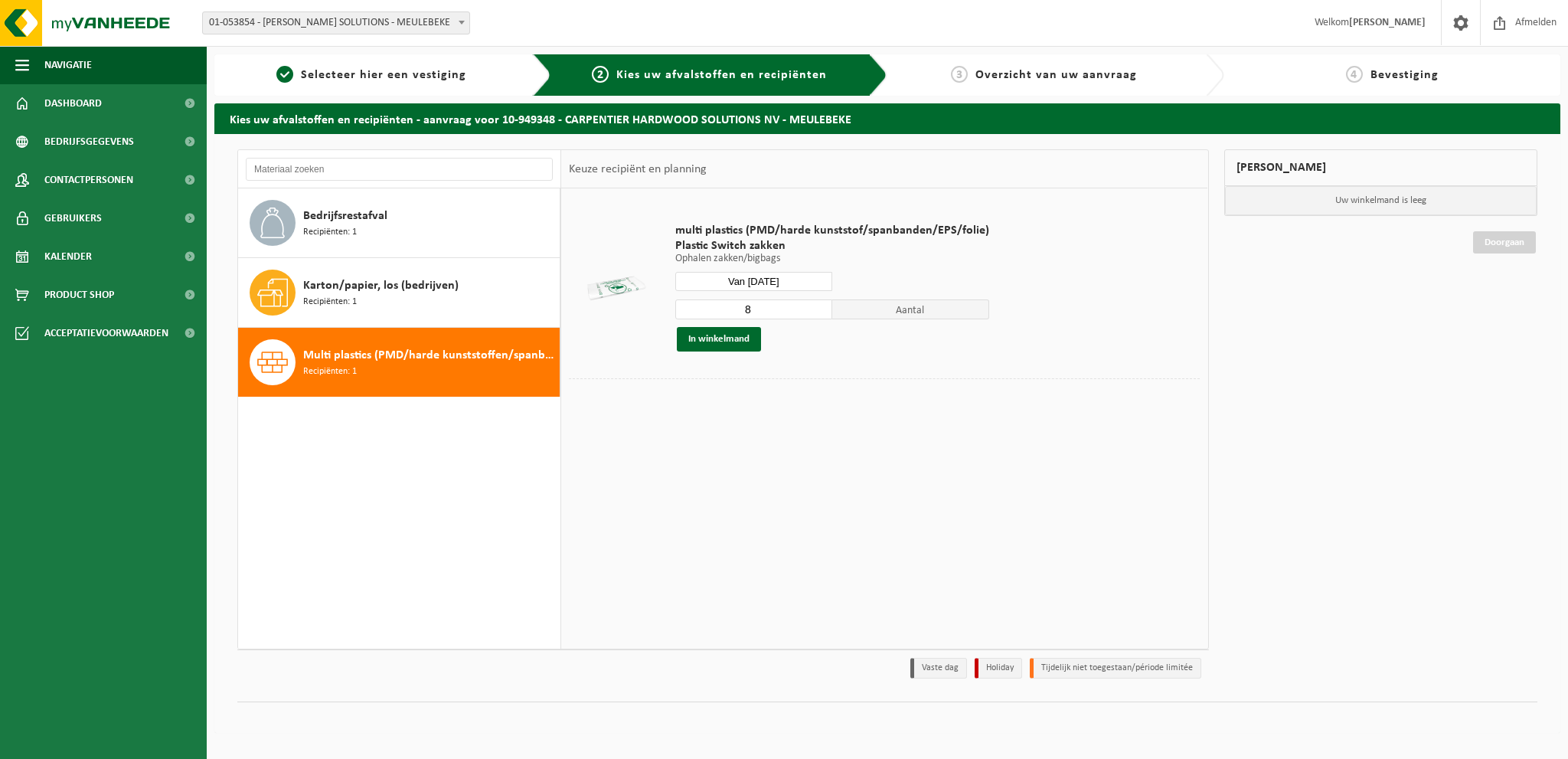
click at [818, 306] on input "8" at bounding box center [753, 309] width 157 height 20
click at [818, 306] on input "9" at bounding box center [753, 309] width 157 height 20
click at [818, 306] on input "10" at bounding box center [753, 309] width 157 height 20
click at [818, 306] on input "11" at bounding box center [753, 309] width 157 height 20
click at [819, 314] on input "10" at bounding box center [753, 309] width 157 height 20
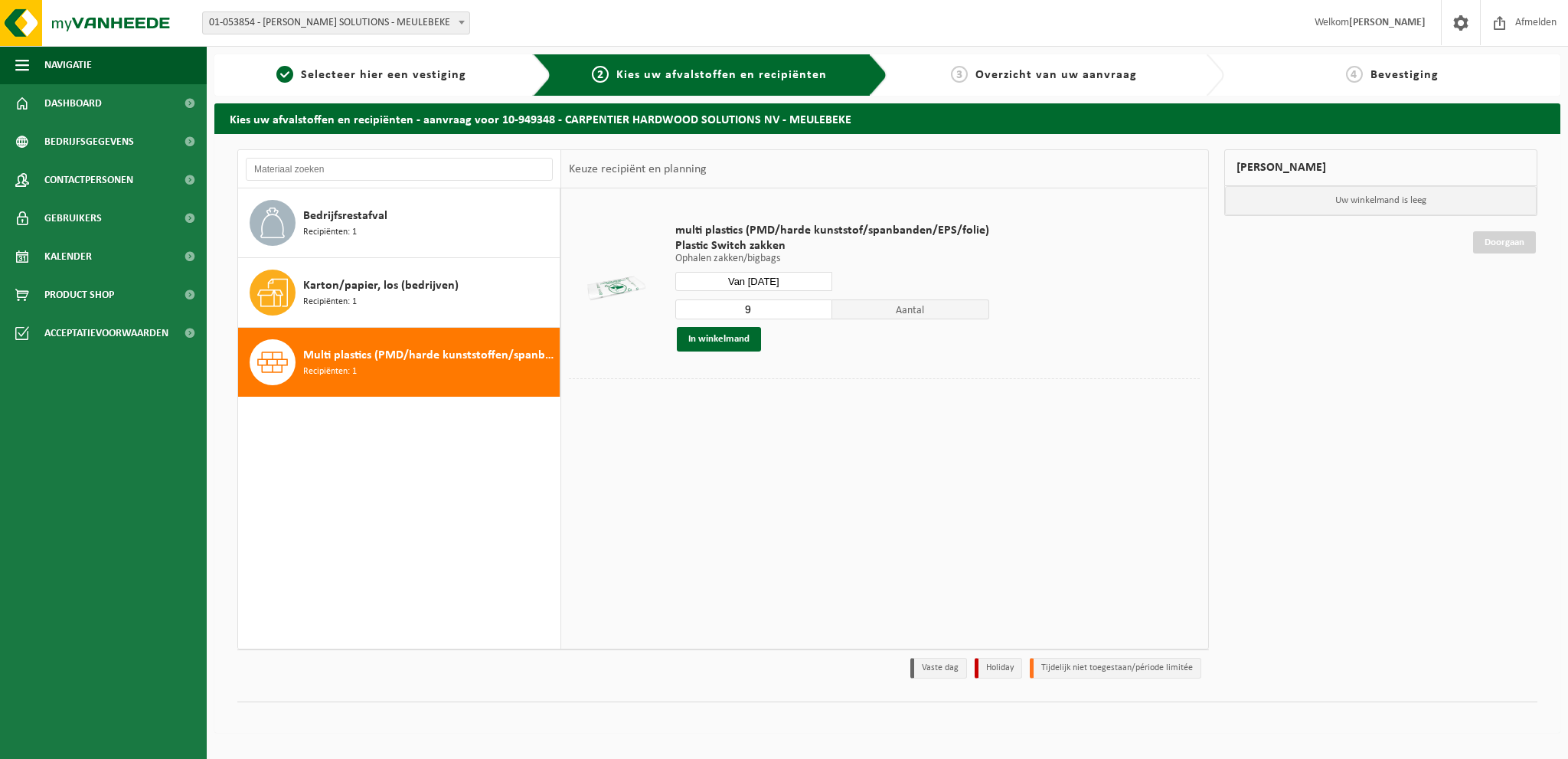
click at [818, 314] on input "9" at bounding box center [753, 309] width 157 height 20
click at [818, 314] on input "8" at bounding box center [753, 309] width 157 height 20
click at [818, 314] on input "7" at bounding box center [753, 309] width 157 height 20
click at [818, 314] on input "6" at bounding box center [753, 309] width 157 height 20
click at [818, 314] on input "5" at bounding box center [753, 309] width 157 height 20
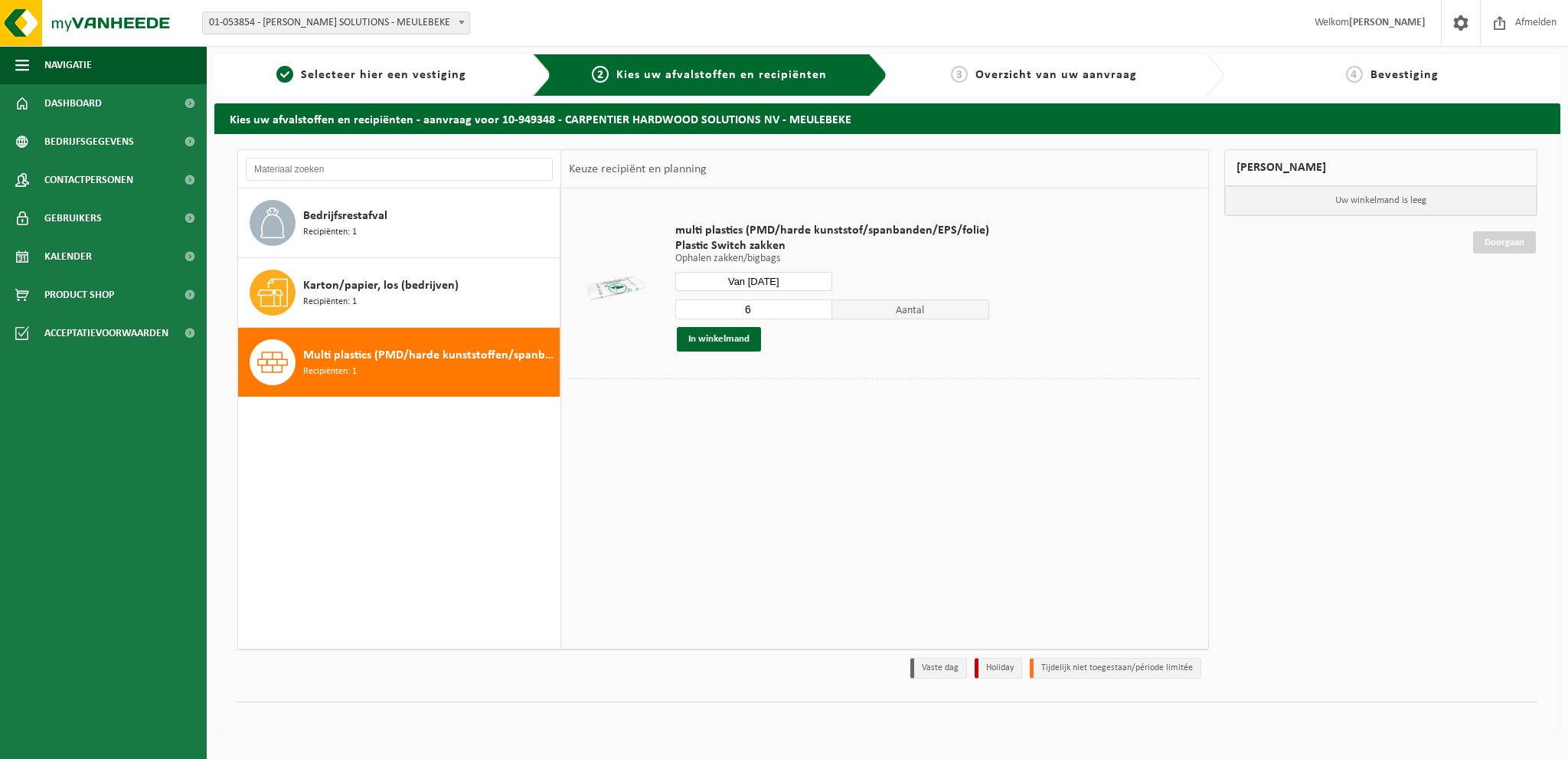
type input "6"
click at [818, 306] on input "6" at bounding box center [753, 309] width 157 height 20
click at [712, 343] on button "In winkelmand" at bounding box center [719, 339] width 84 height 25
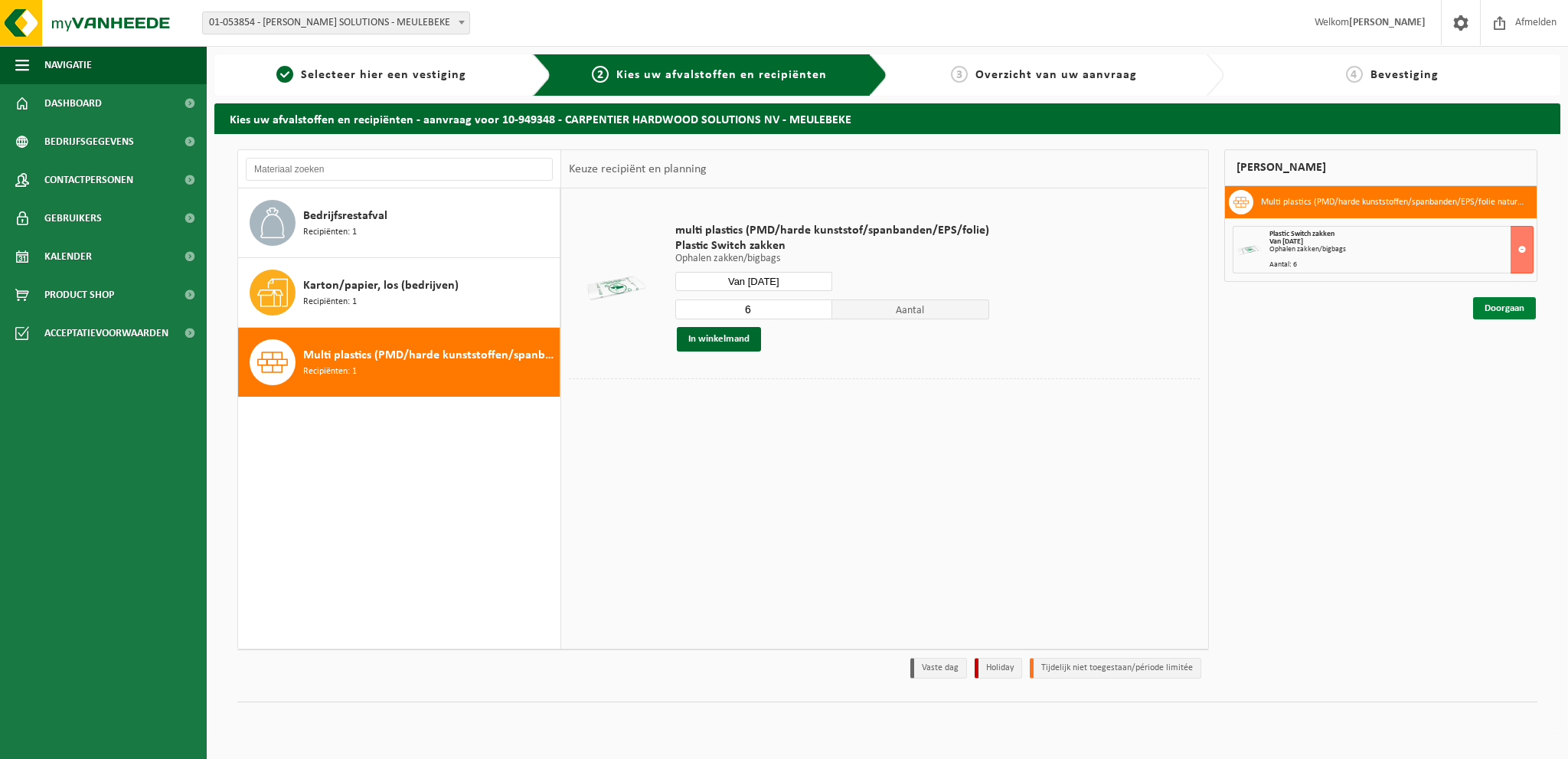
click at [1513, 312] on link "Doorgaan" at bounding box center [1505, 307] width 63 height 22
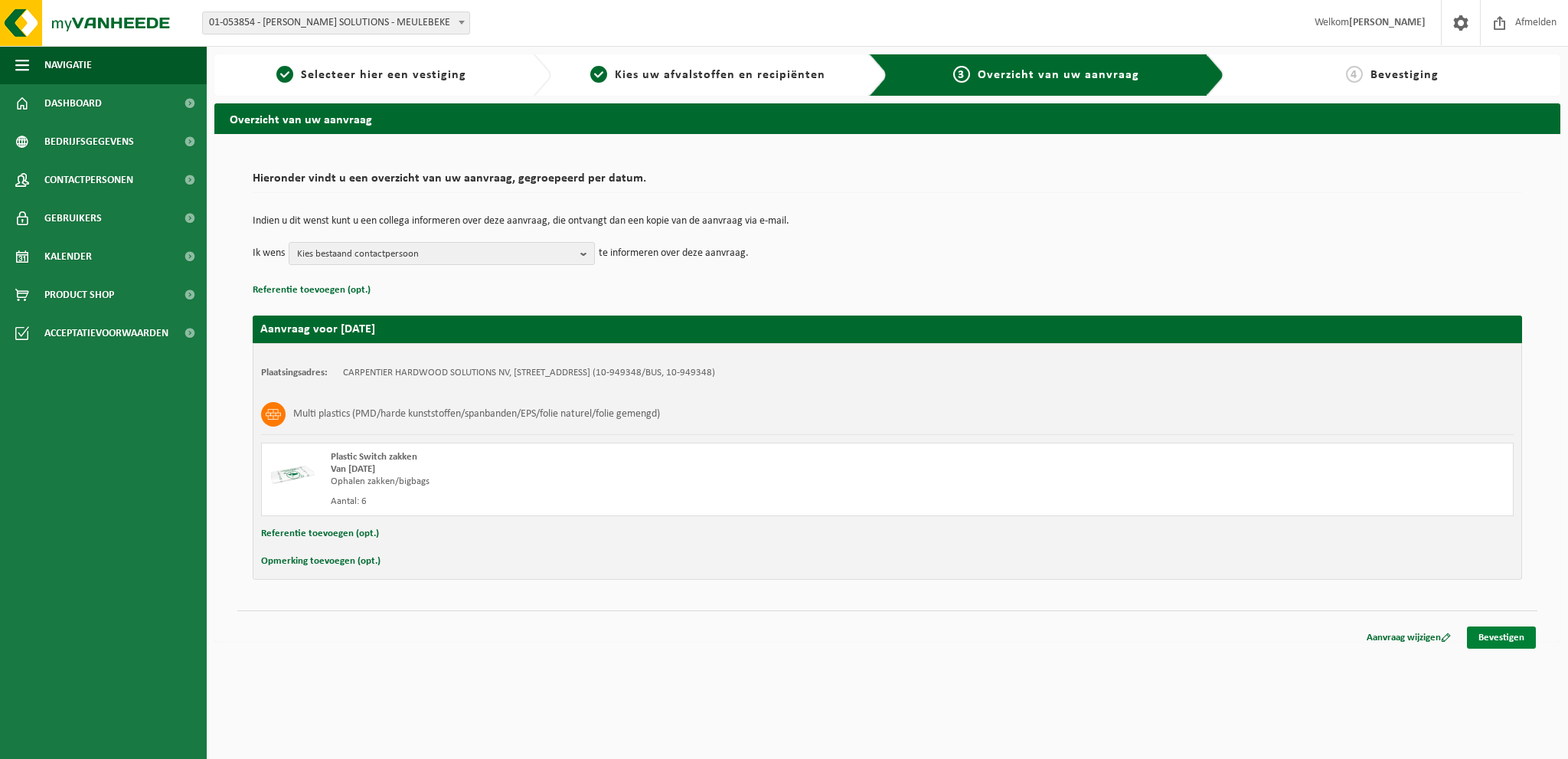
click at [1498, 640] on link "Bevestigen" at bounding box center [1501, 636] width 69 height 22
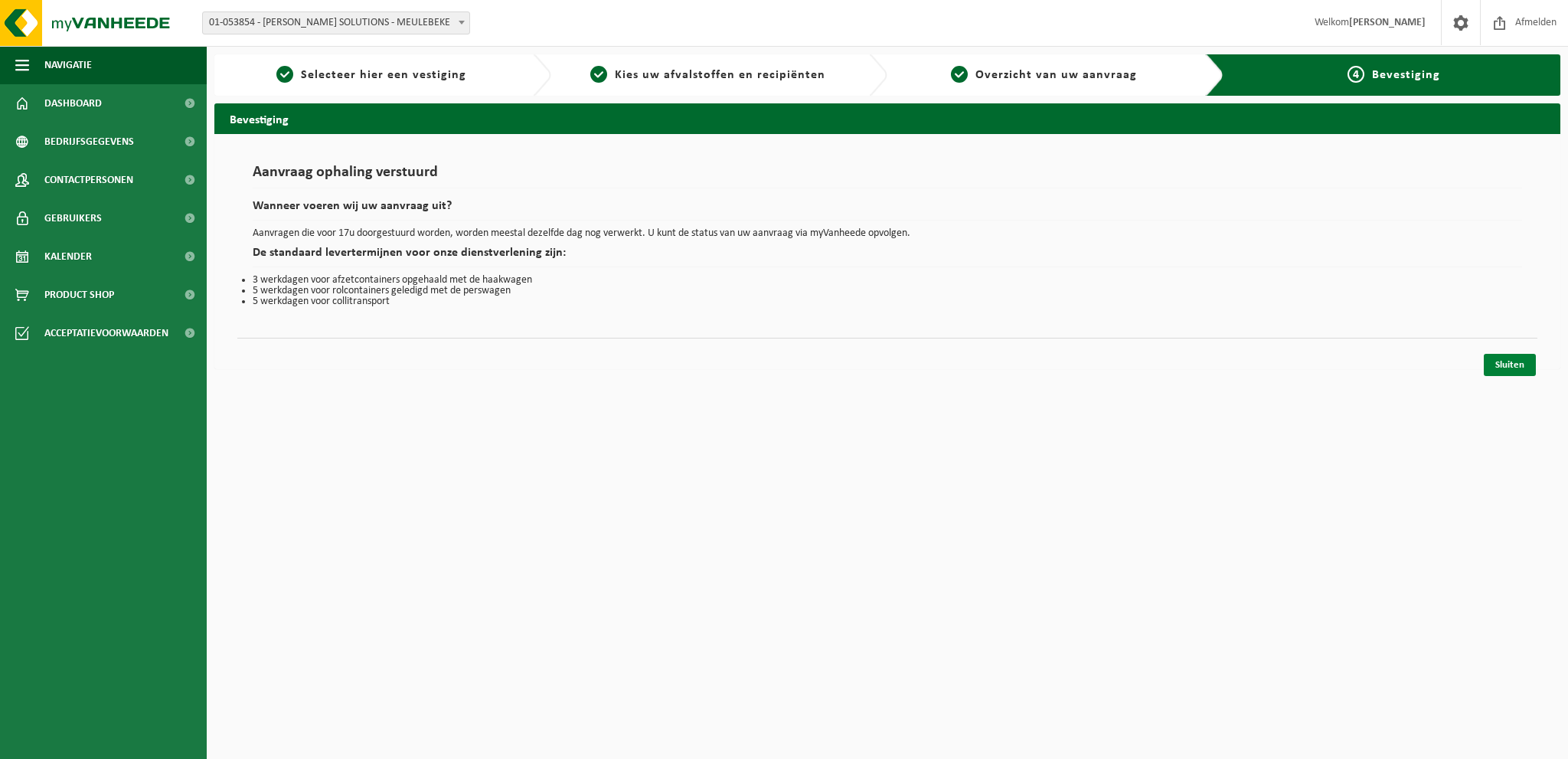
click at [1504, 362] on link "Sluiten" at bounding box center [1509, 364] width 52 height 22
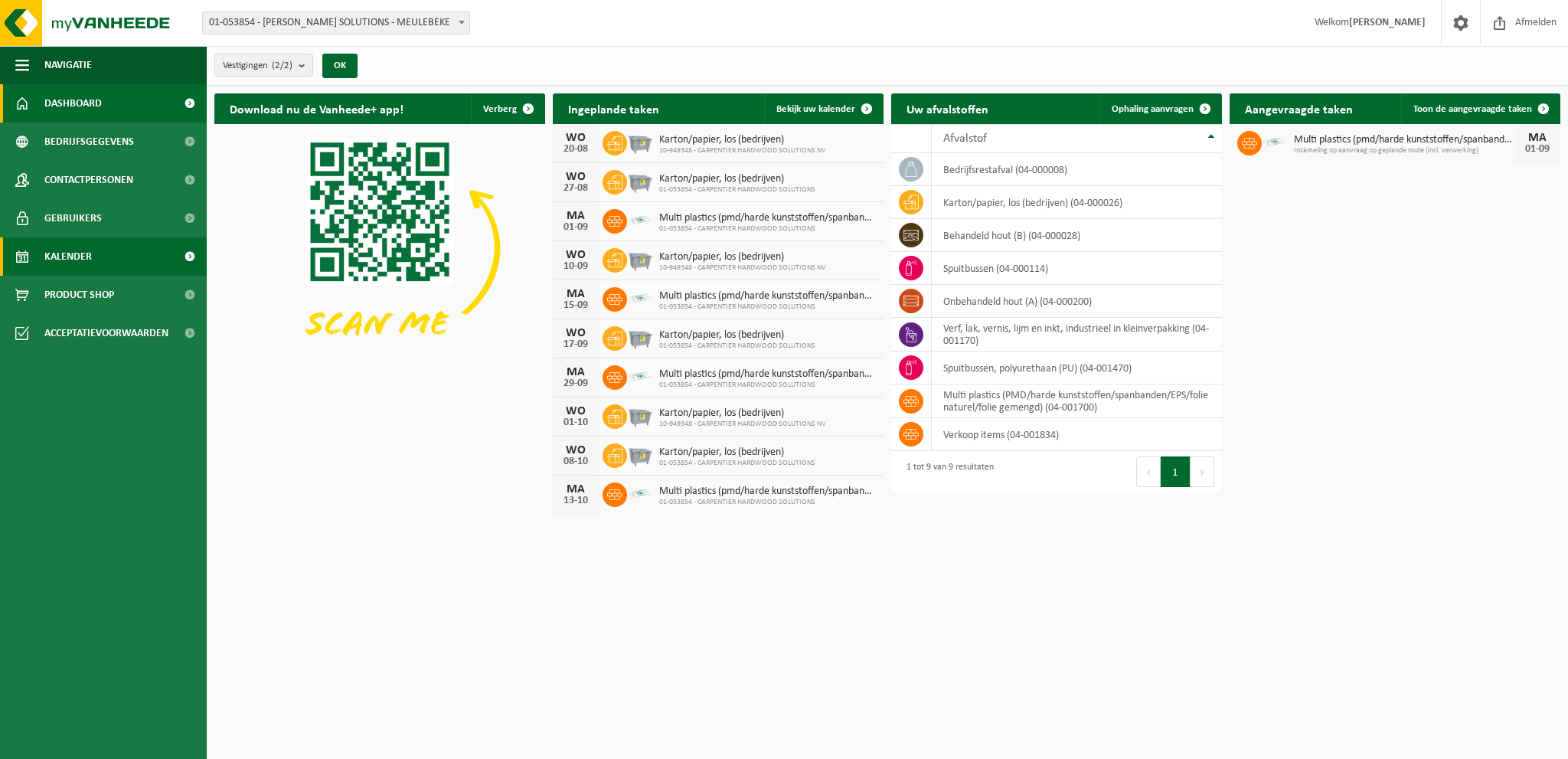
click at [104, 262] on link "Kalender" at bounding box center [103, 257] width 207 height 39
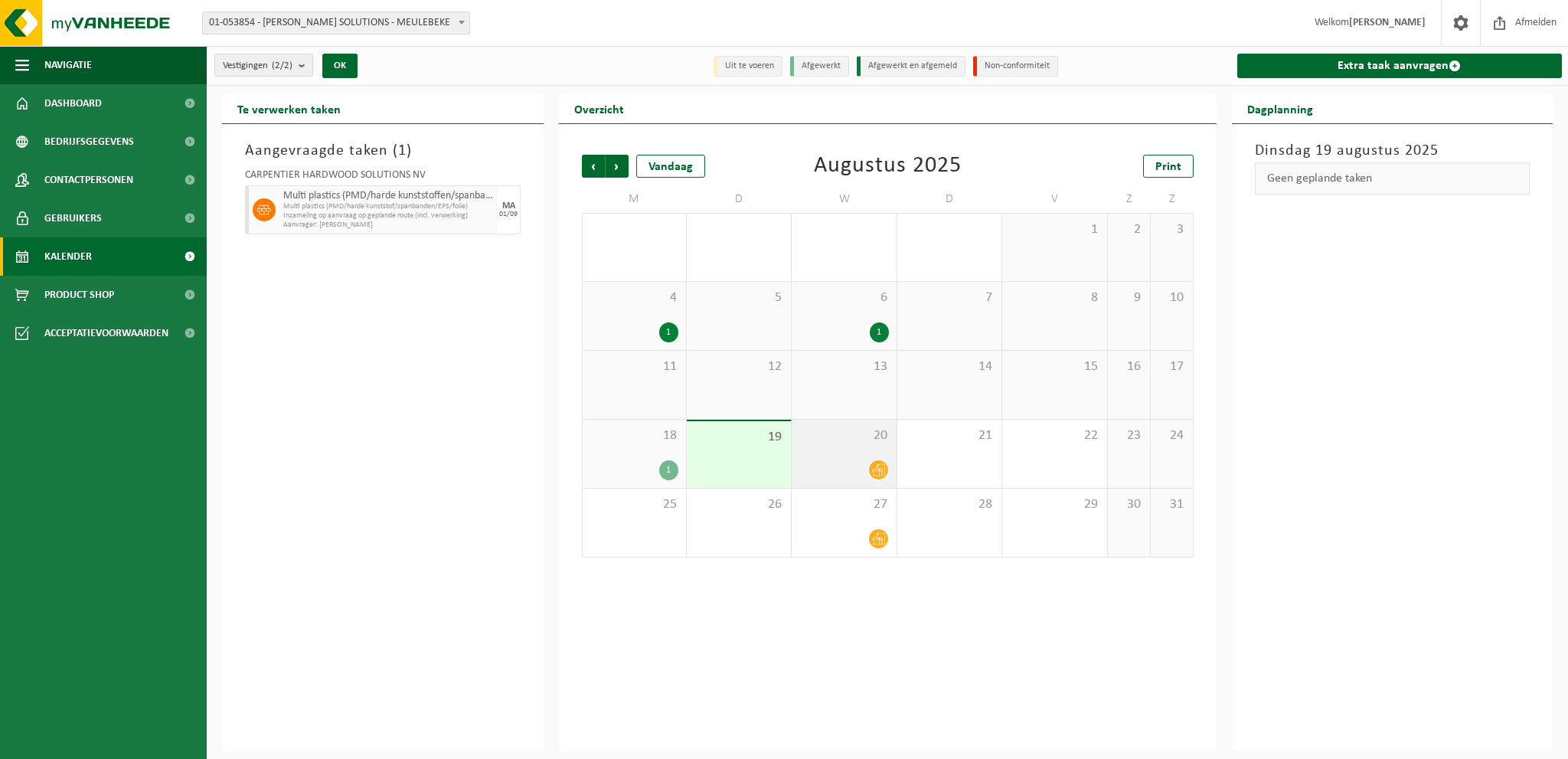
click at [827, 455] on div "20" at bounding box center [843, 453] width 104 height 68
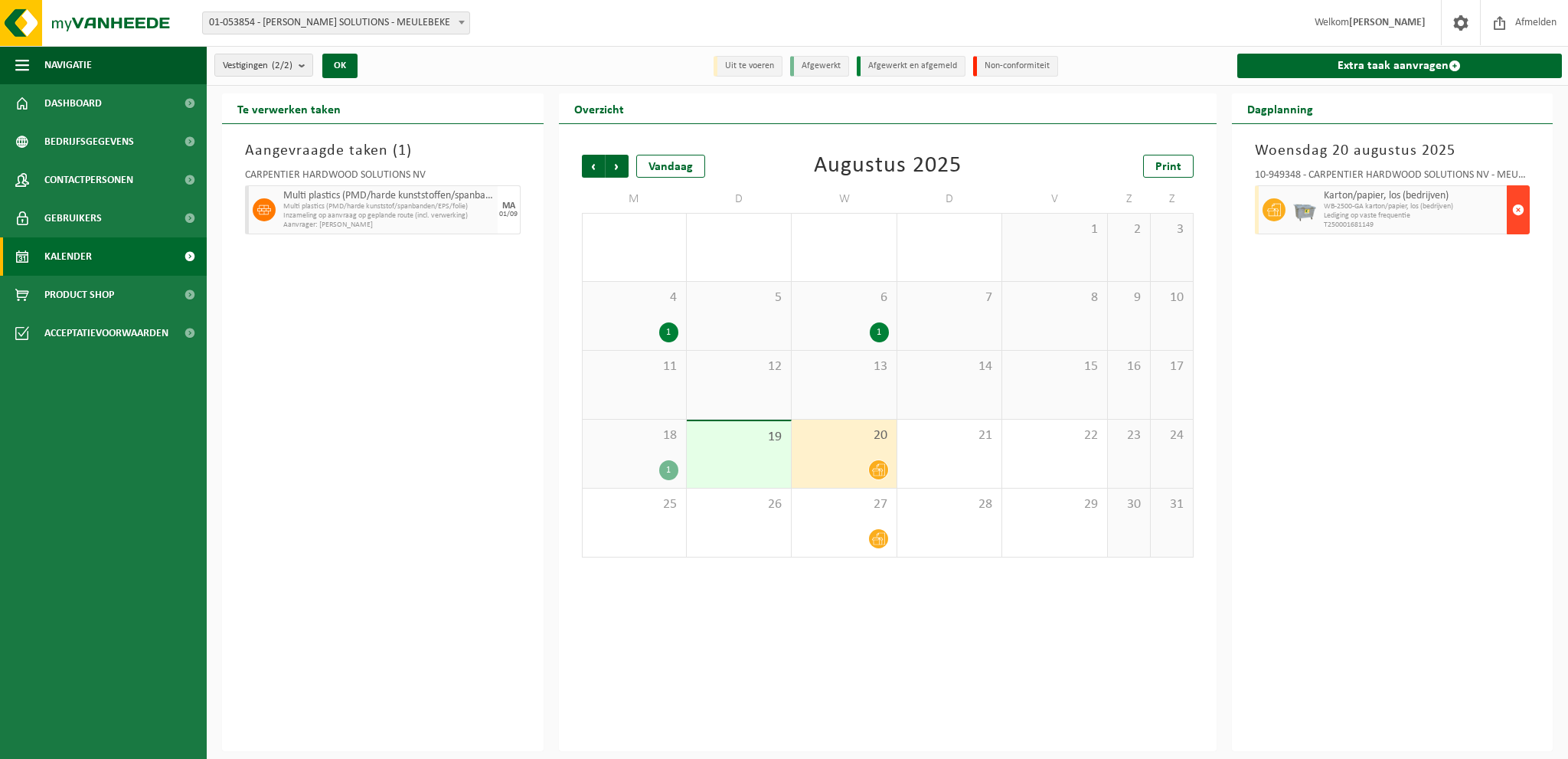
click at [1515, 216] on span "button" at bounding box center [1518, 209] width 12 height 31
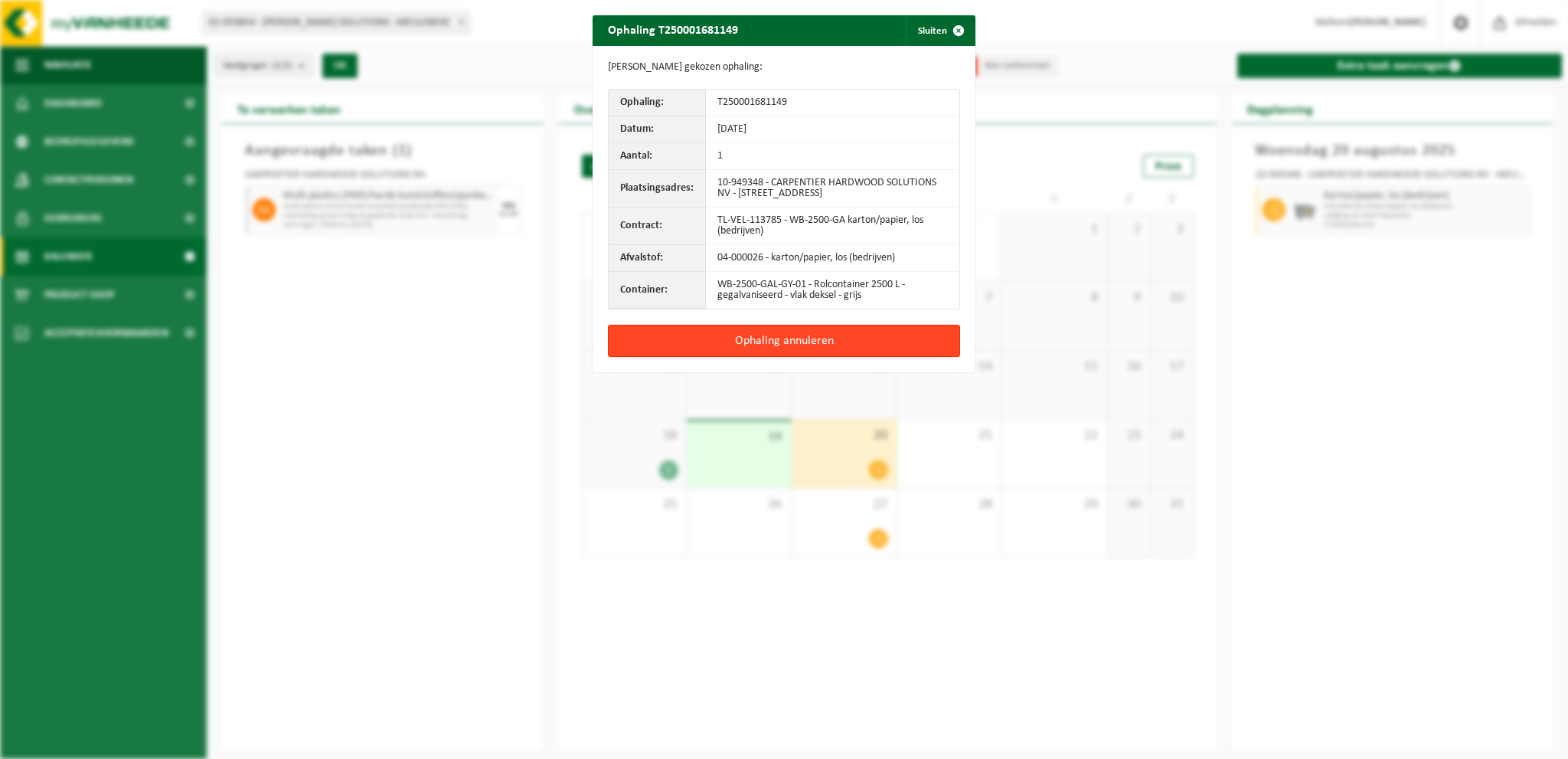
click at [875, 339] on button "Ophaling annuleren" at bounding box center [784, 341] width 352 height 32
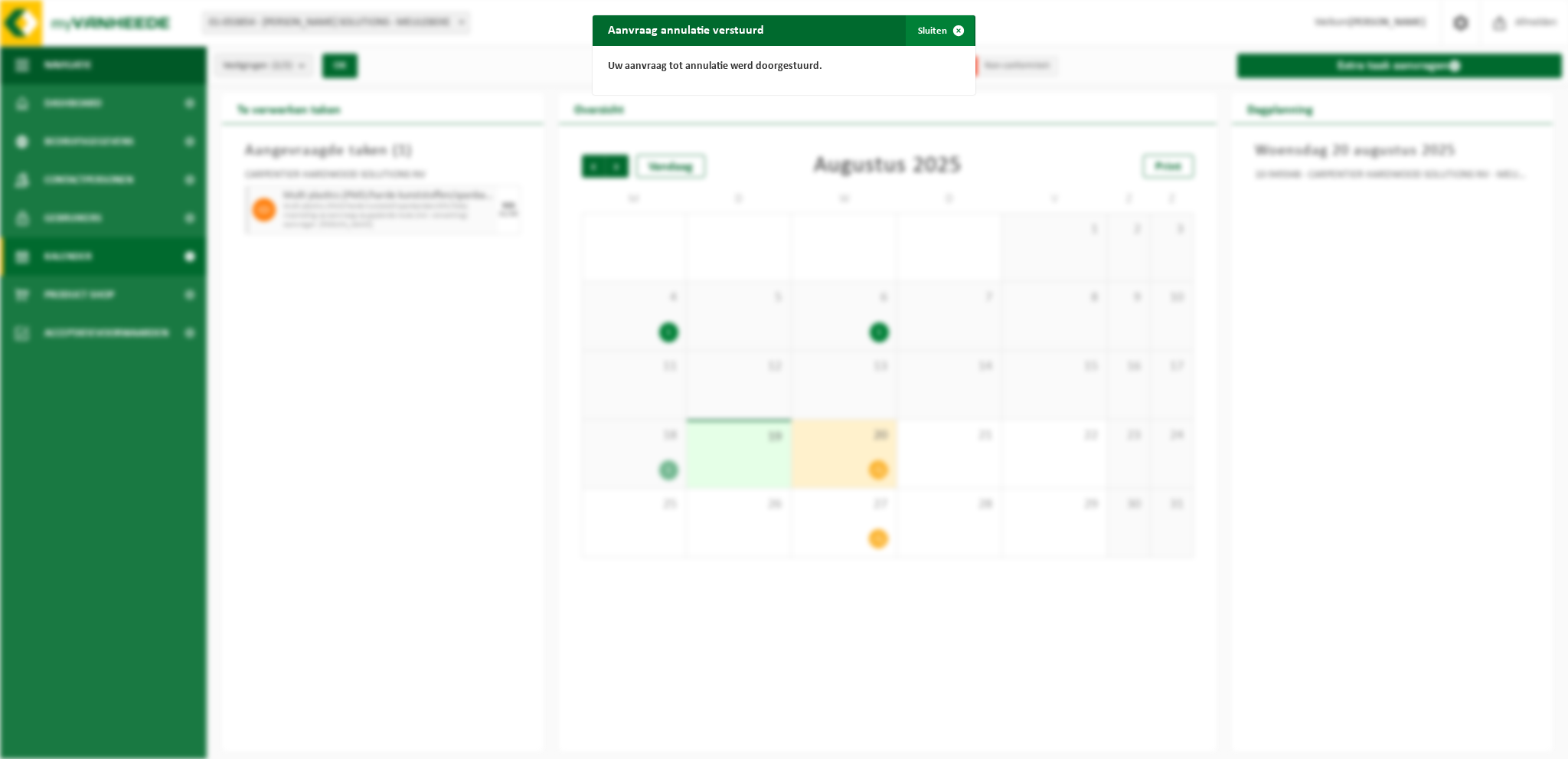
click at [929, 18] on button "Sluiten" at bounding box center [940, 30] width 68 height 31
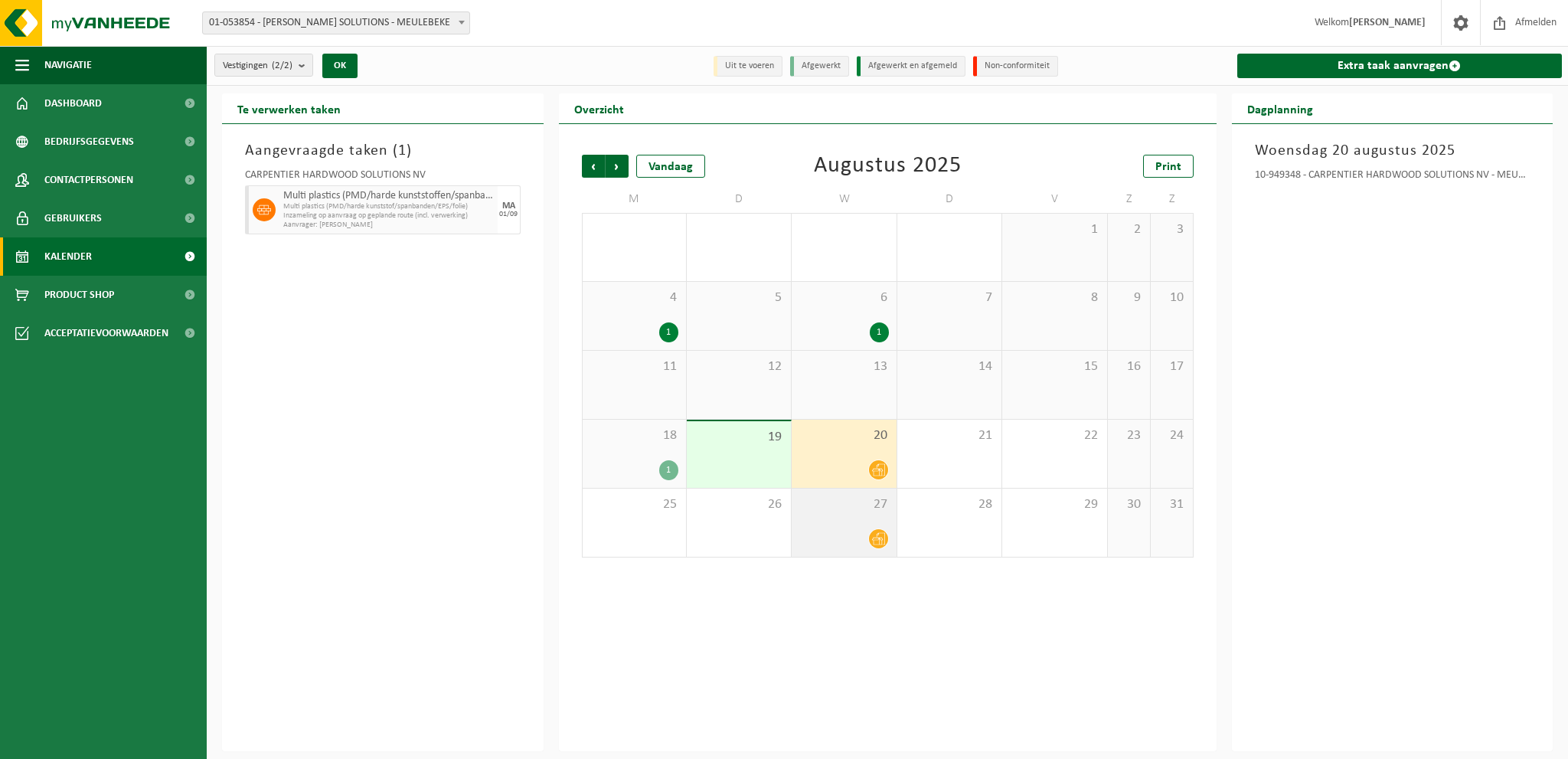
click at [861, 518] on div "27" at bounding box center [843, 523] width 104 height 68
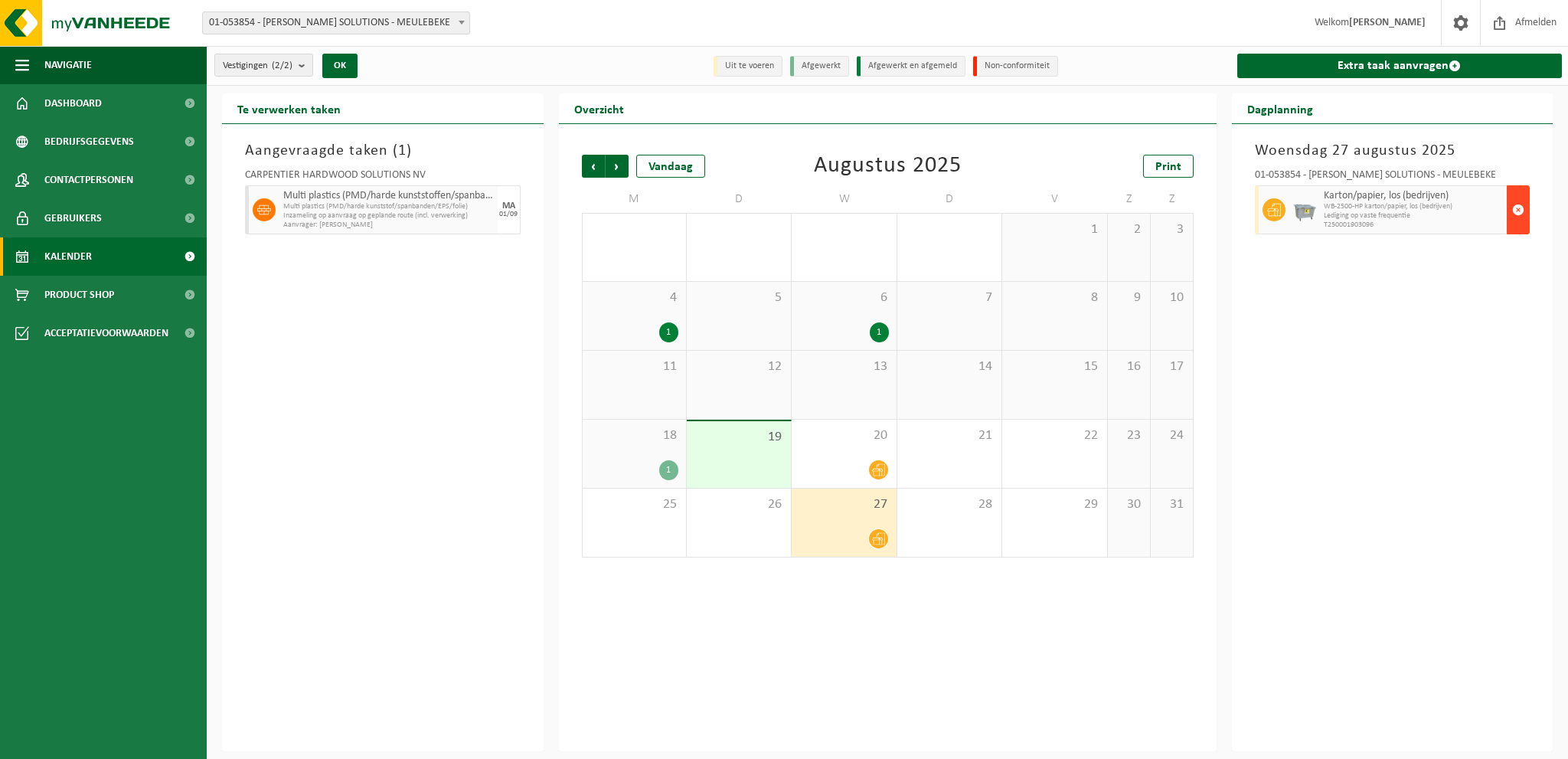
click at [1510, 211] on button "button" at bounding box center [1518, 210] width 23 height 49
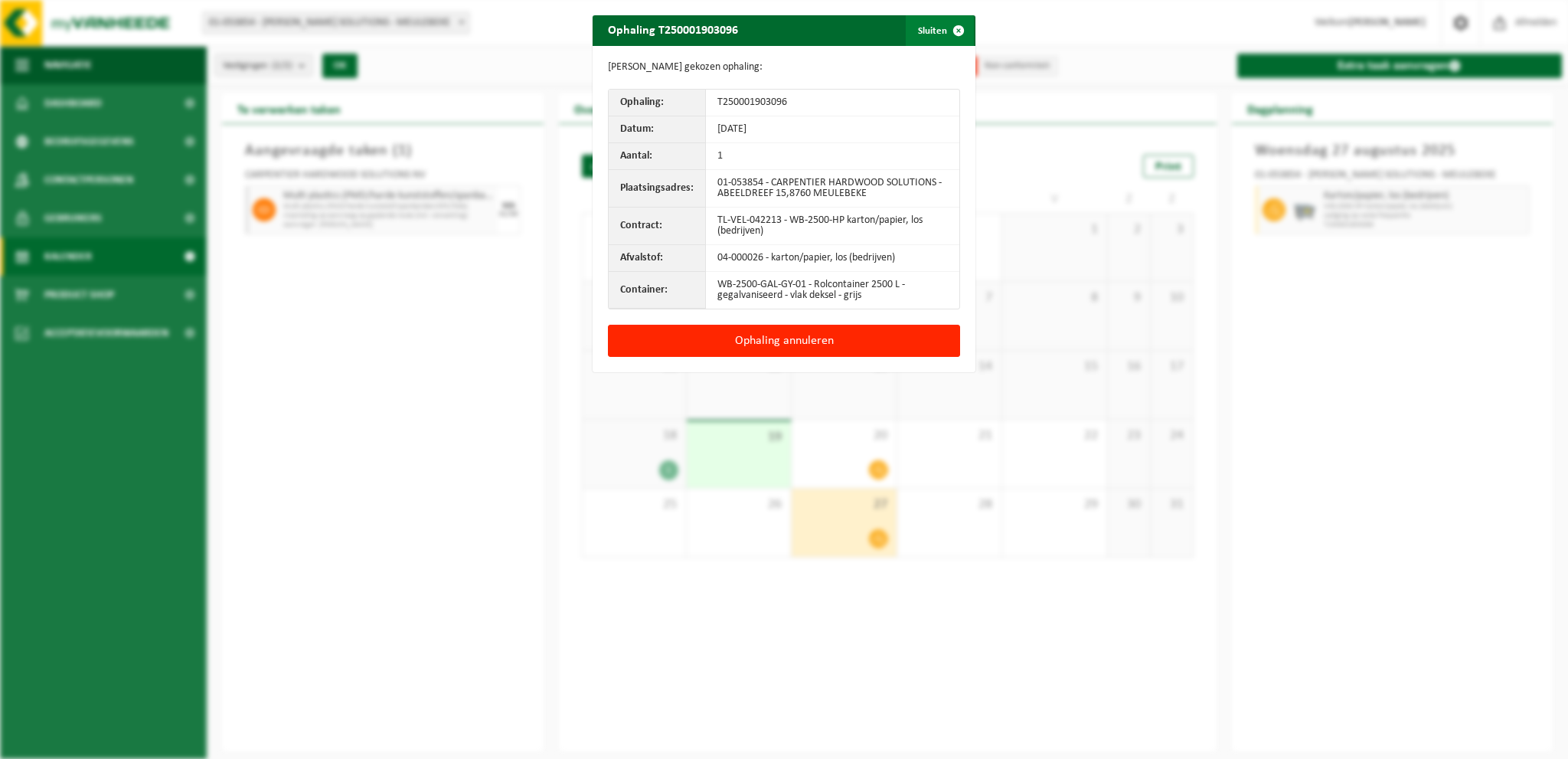
click at [954, 24] on span "button" at bounding box center [958, 30] width 31 height 31
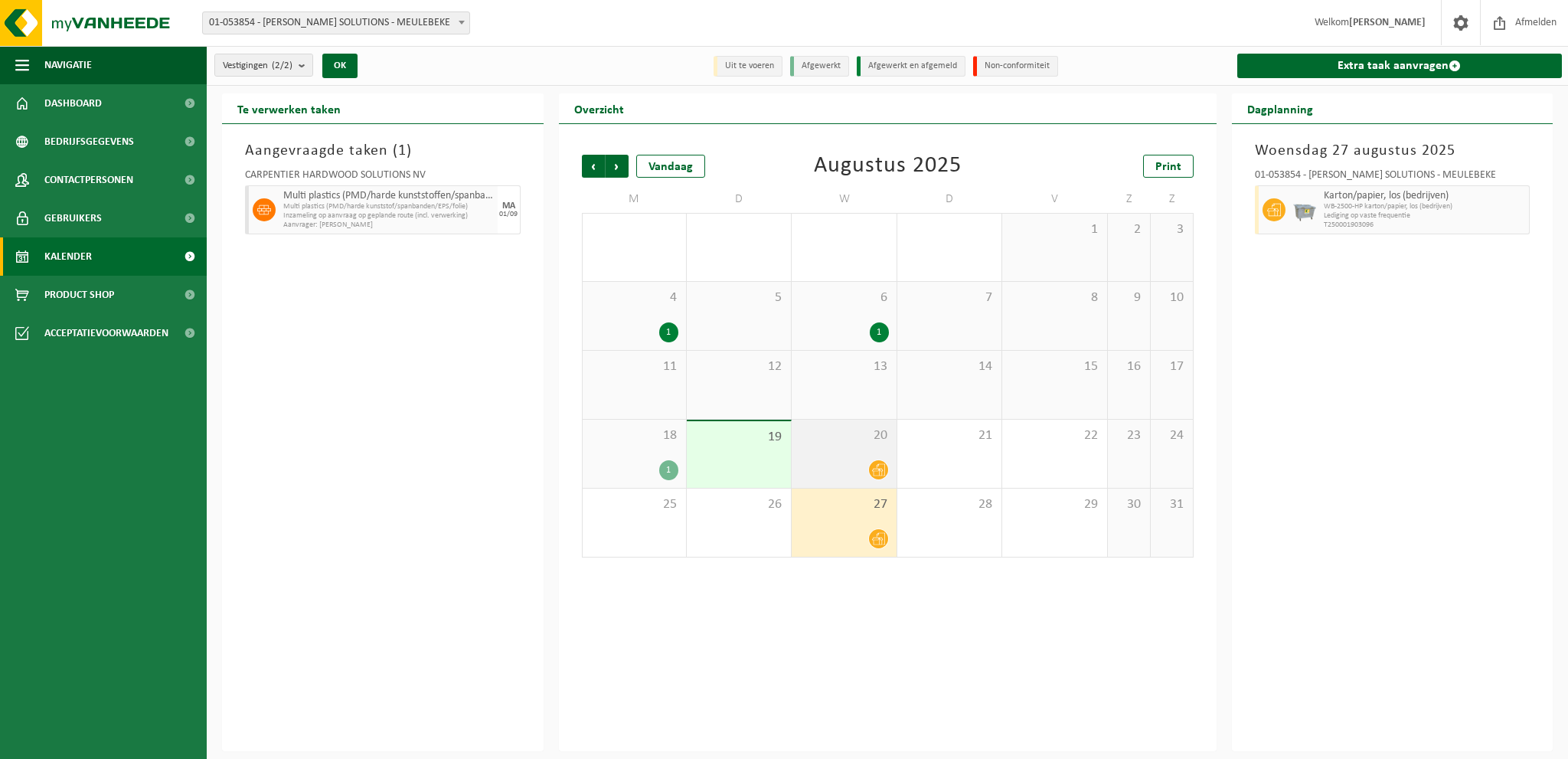
click at [873, 443] on div "20" at bounding box center [843, 453] width 104 height 68
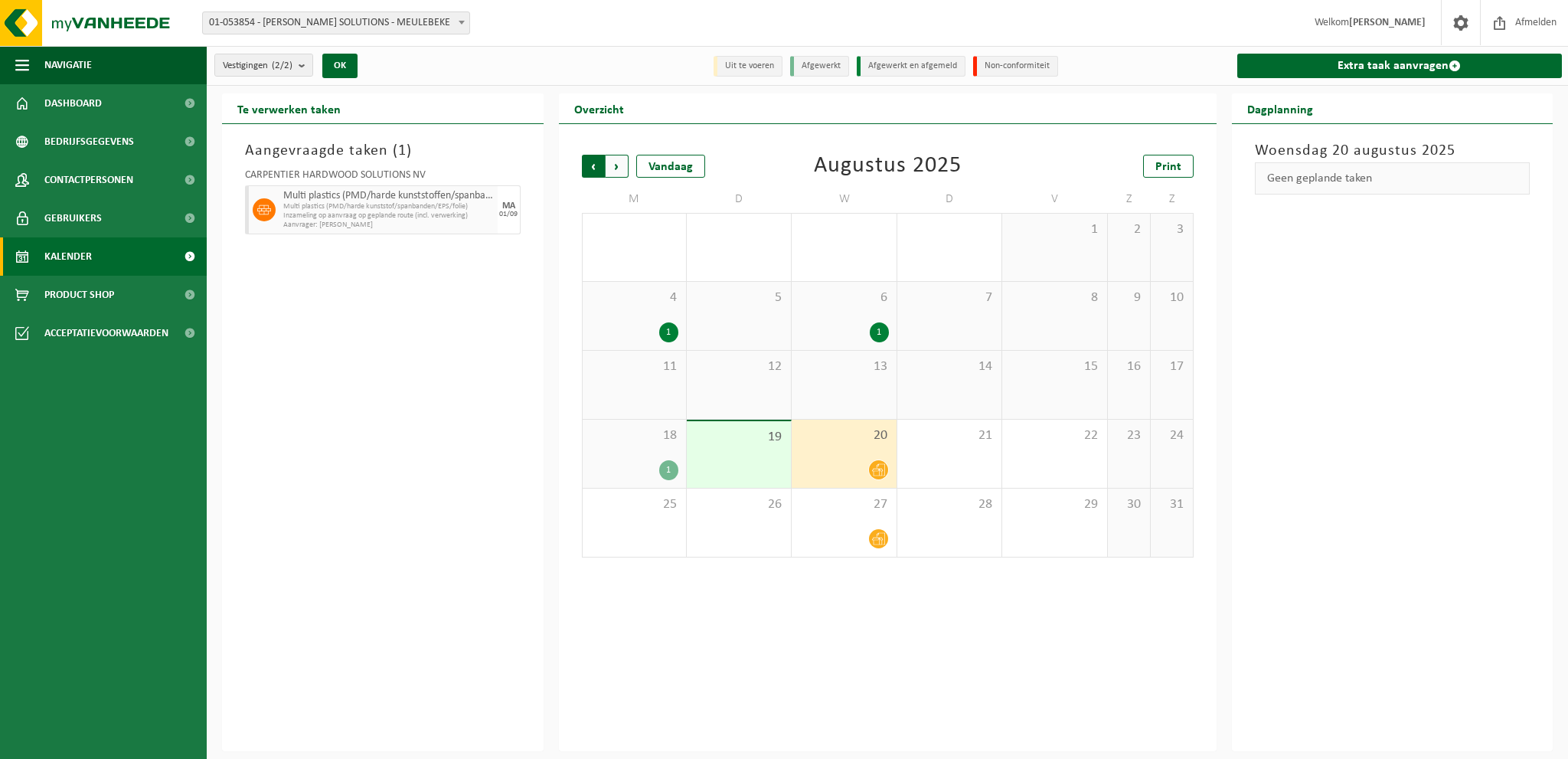
click at [616, 165] on span "Volgende" at bounding box center [617, 166] width 23 height 23
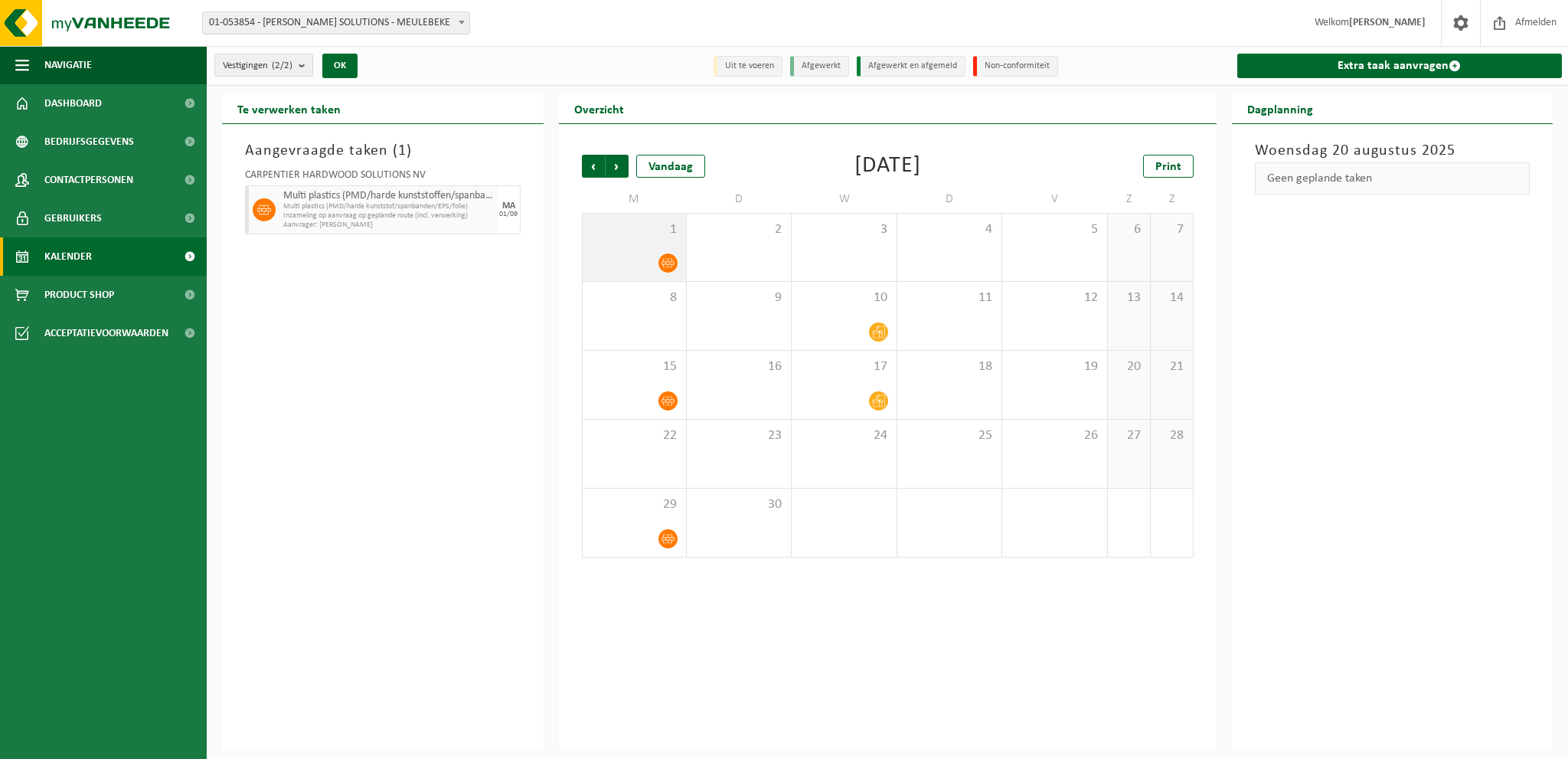
click at [644, 251] on div "1" at bounding box center [635, 247] width 103 height 67
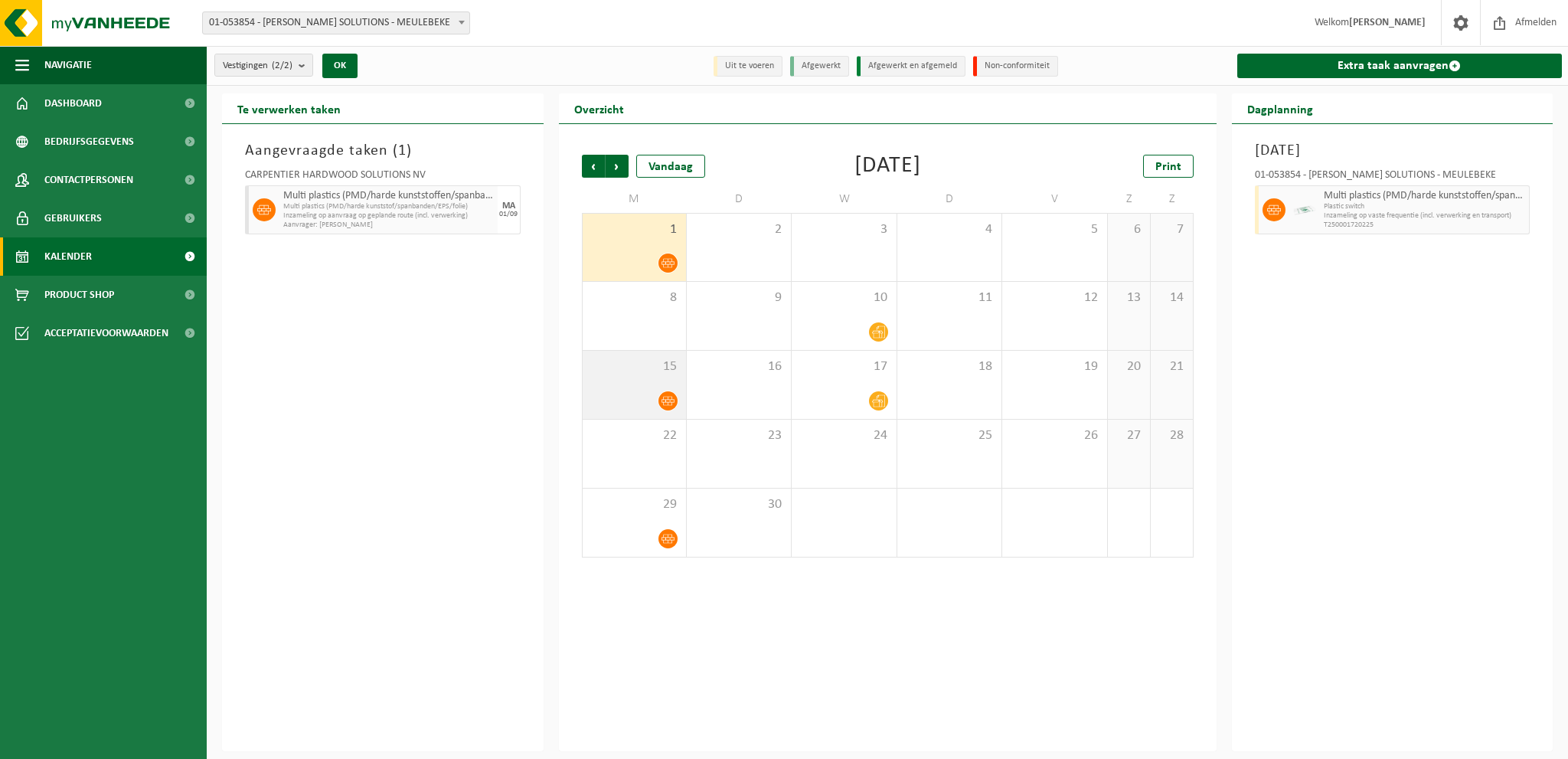
click at [647, 391] on div at bounding box center [634, 401] width 88 height 21
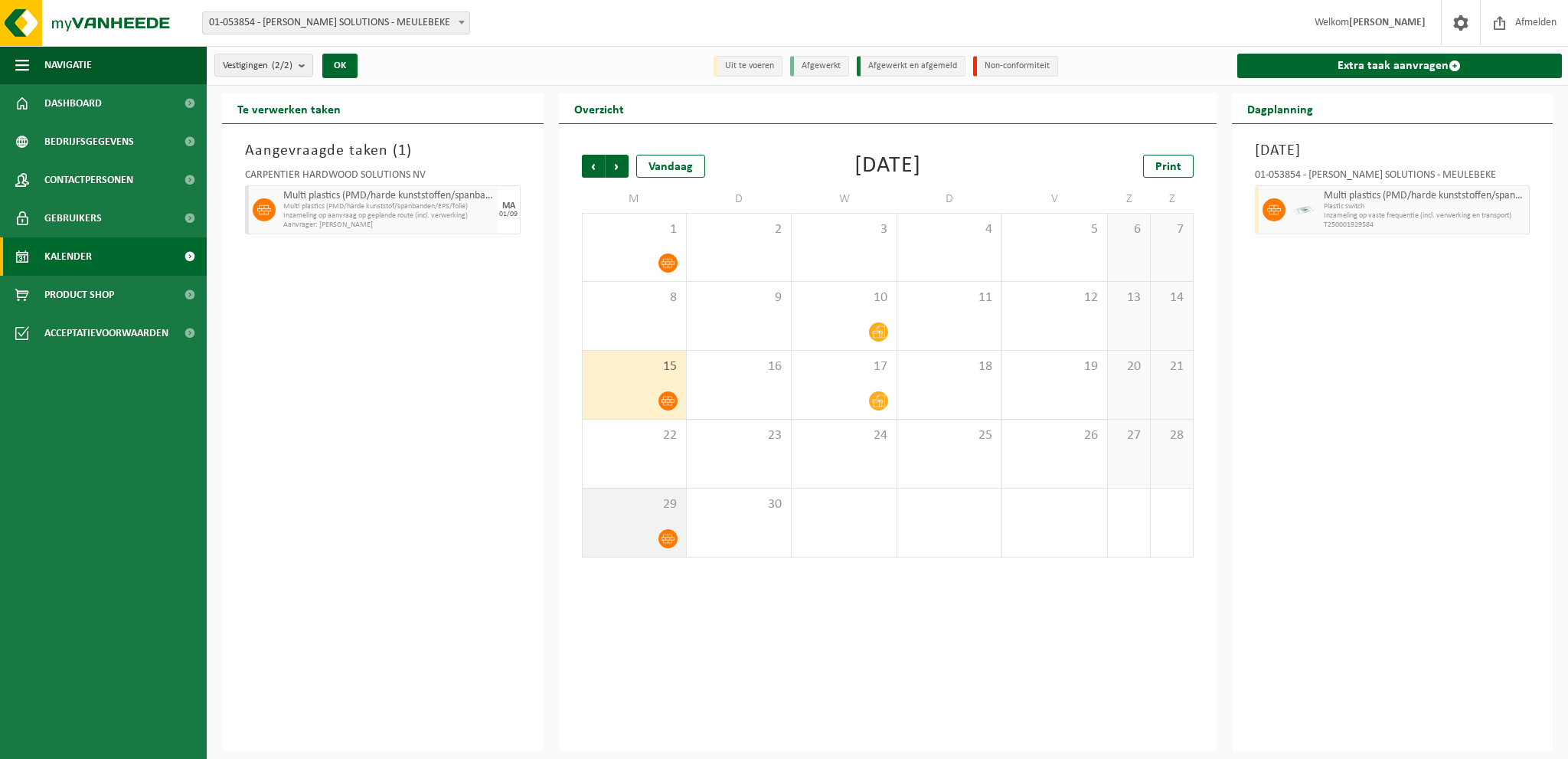
click at [611, 510] on span "29" at bounding box center [634, 504] width 88 height 17
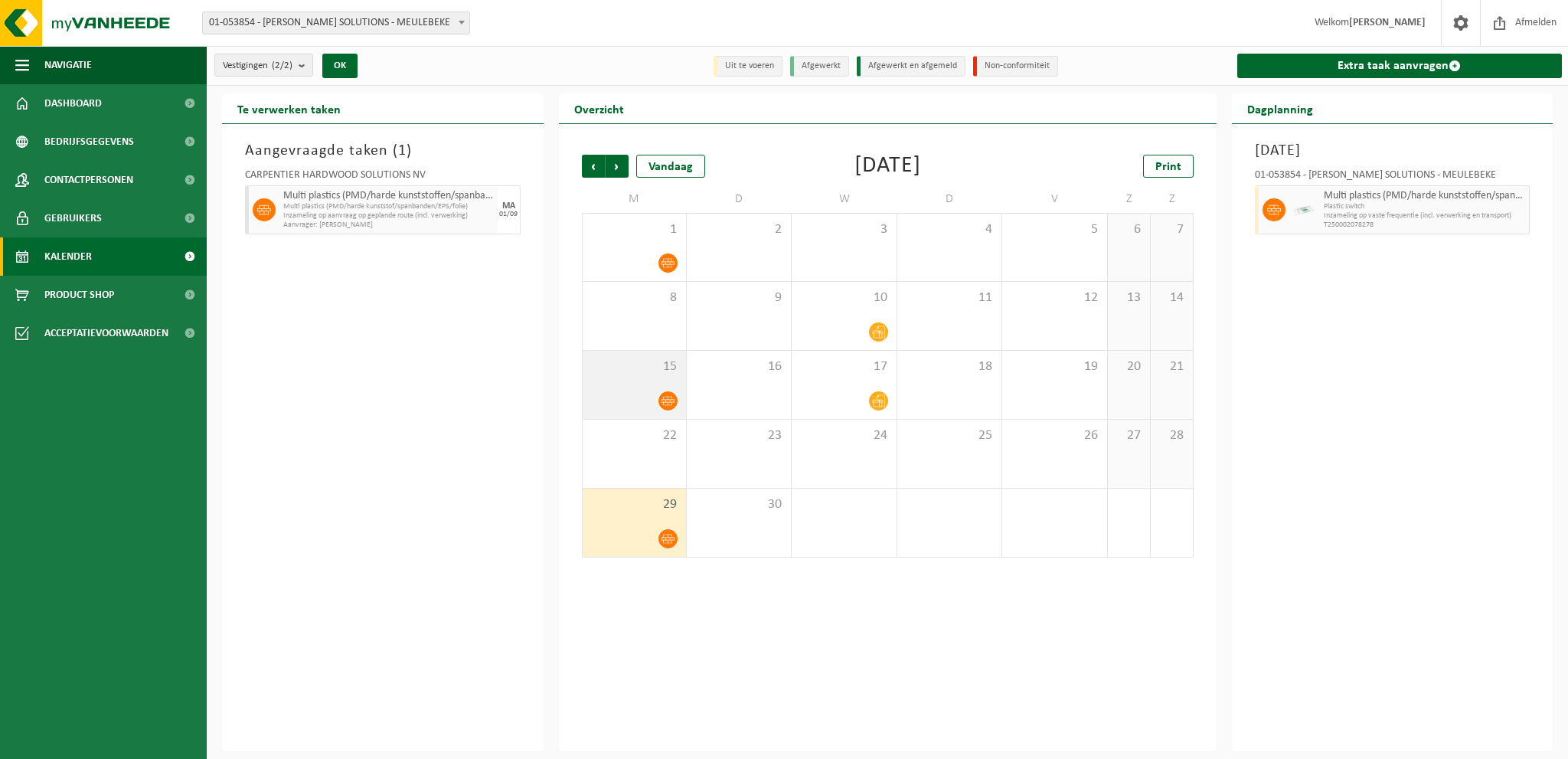
click at [608, 379] on div "15" at bounding box center [635, 385] width 103 height 68
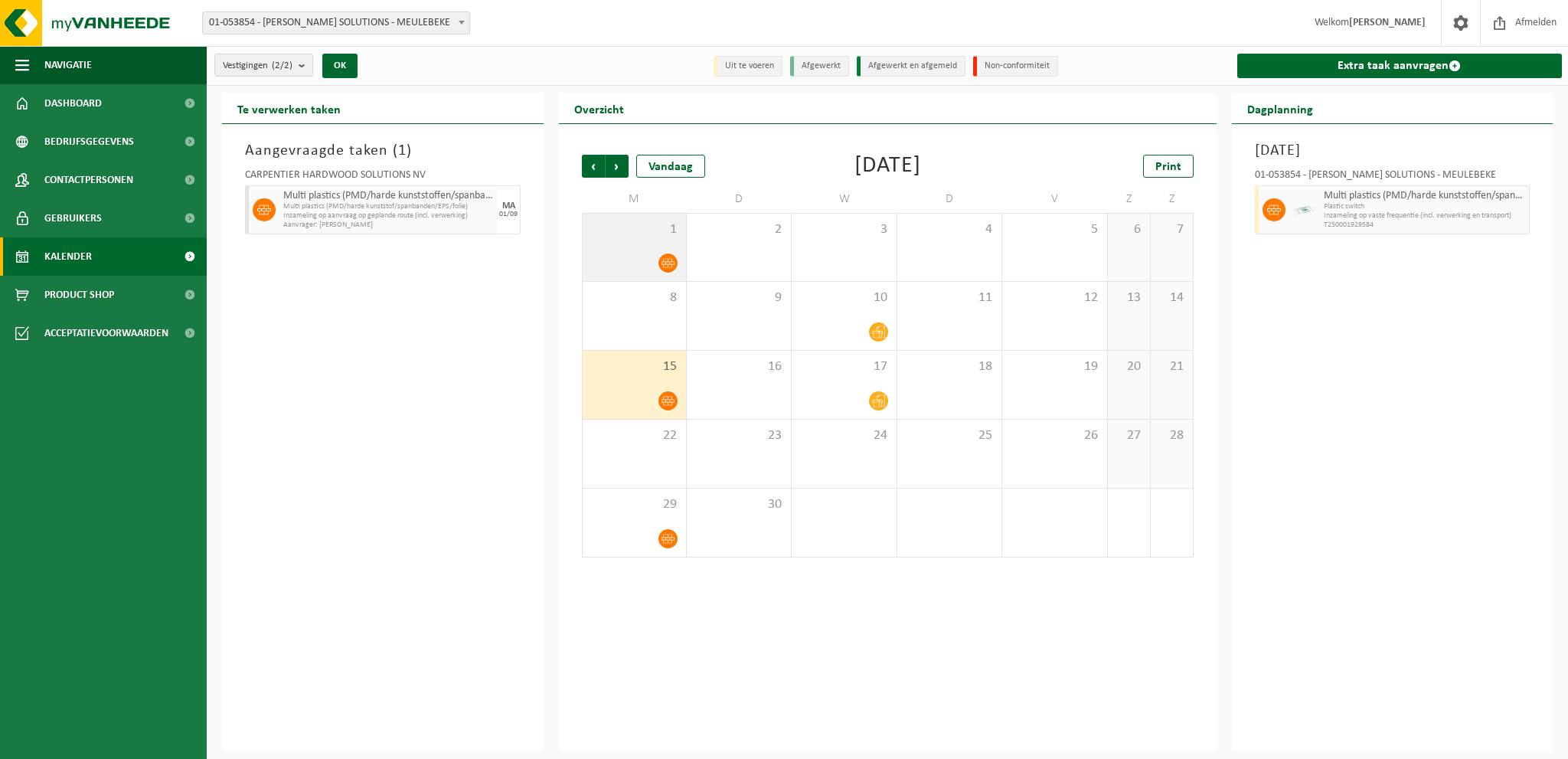
click at [631, 259] on div at bounding box center [634, 264] width 88 height 21
click at [632, 383] on div "15" at bounding box center [635, 385] width 103 height 68
click at [1516, 209] on span "button" at bounding box center [1518, 209] width 12 height 31
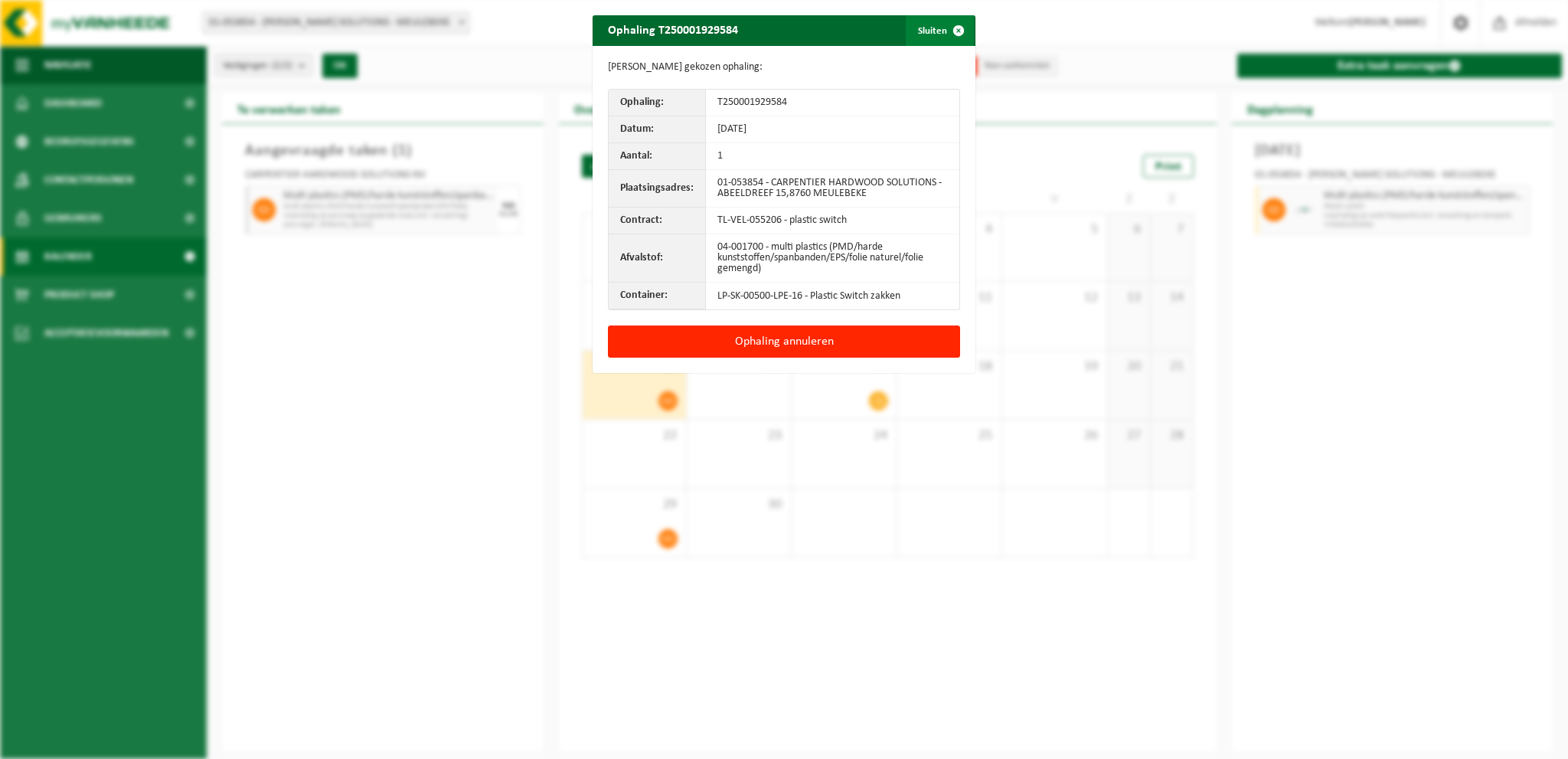
click at [943, 23] on span "button" at bounding box center [958, 30] width 31 height 31
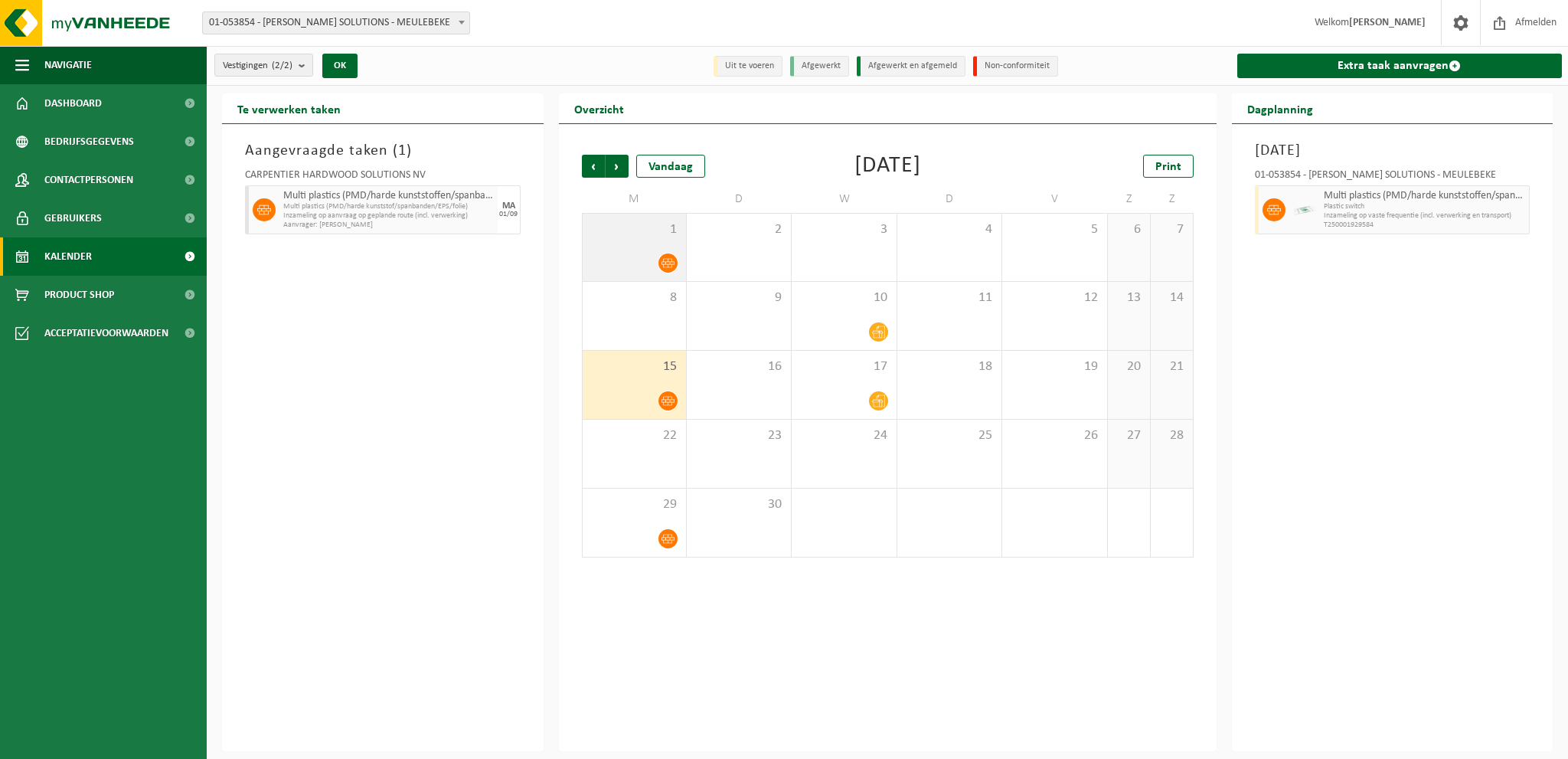
click at [640, 235] on span "1" at bounding box center [634, 229] width 88 height 17
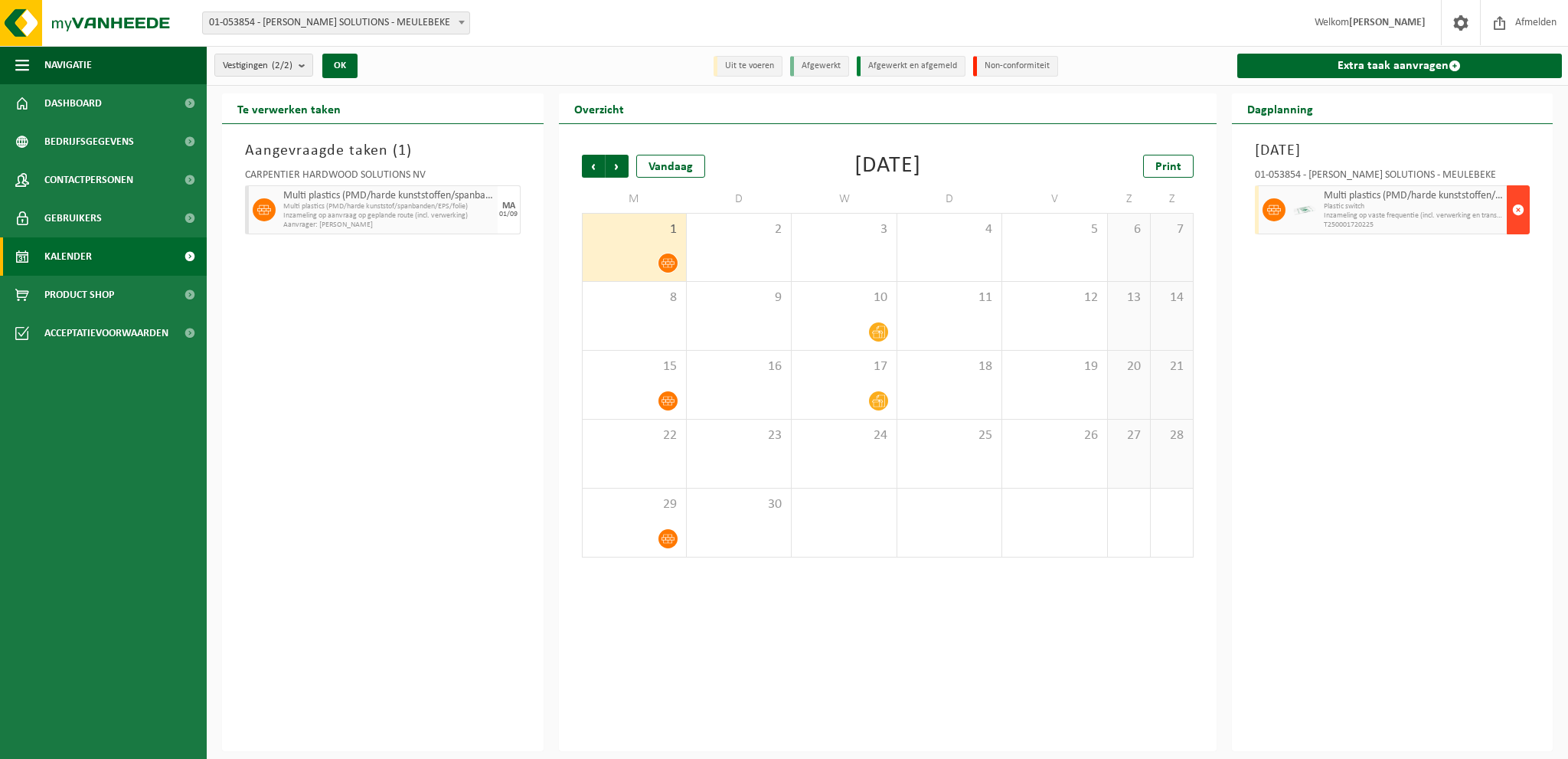
click at [1512, 221] on span "button" at bounding box center [1518, 209] width 12 height 31
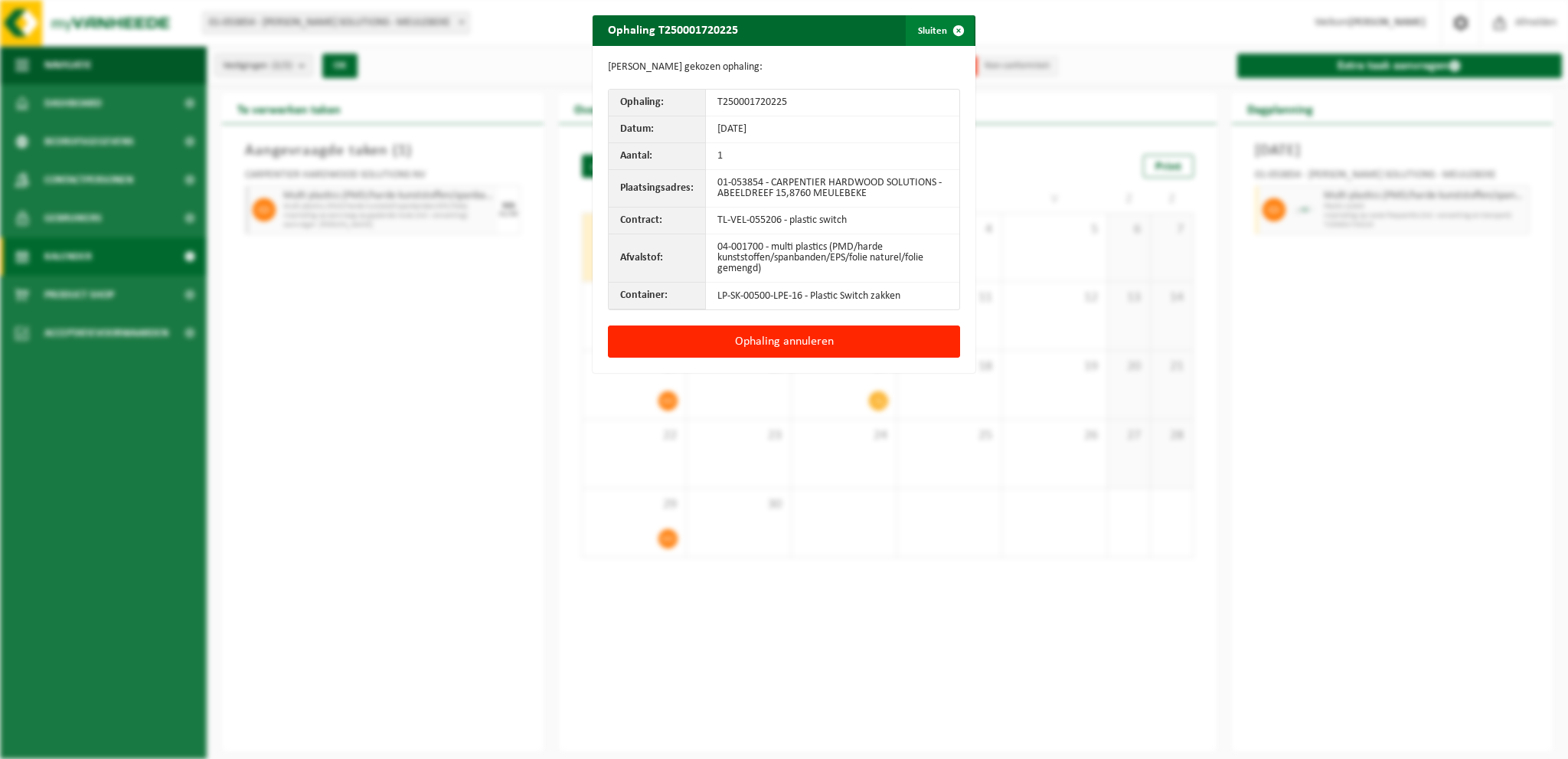
click at [943, 26] on span "button" at bounding box center [958, 30] width 31 height 31
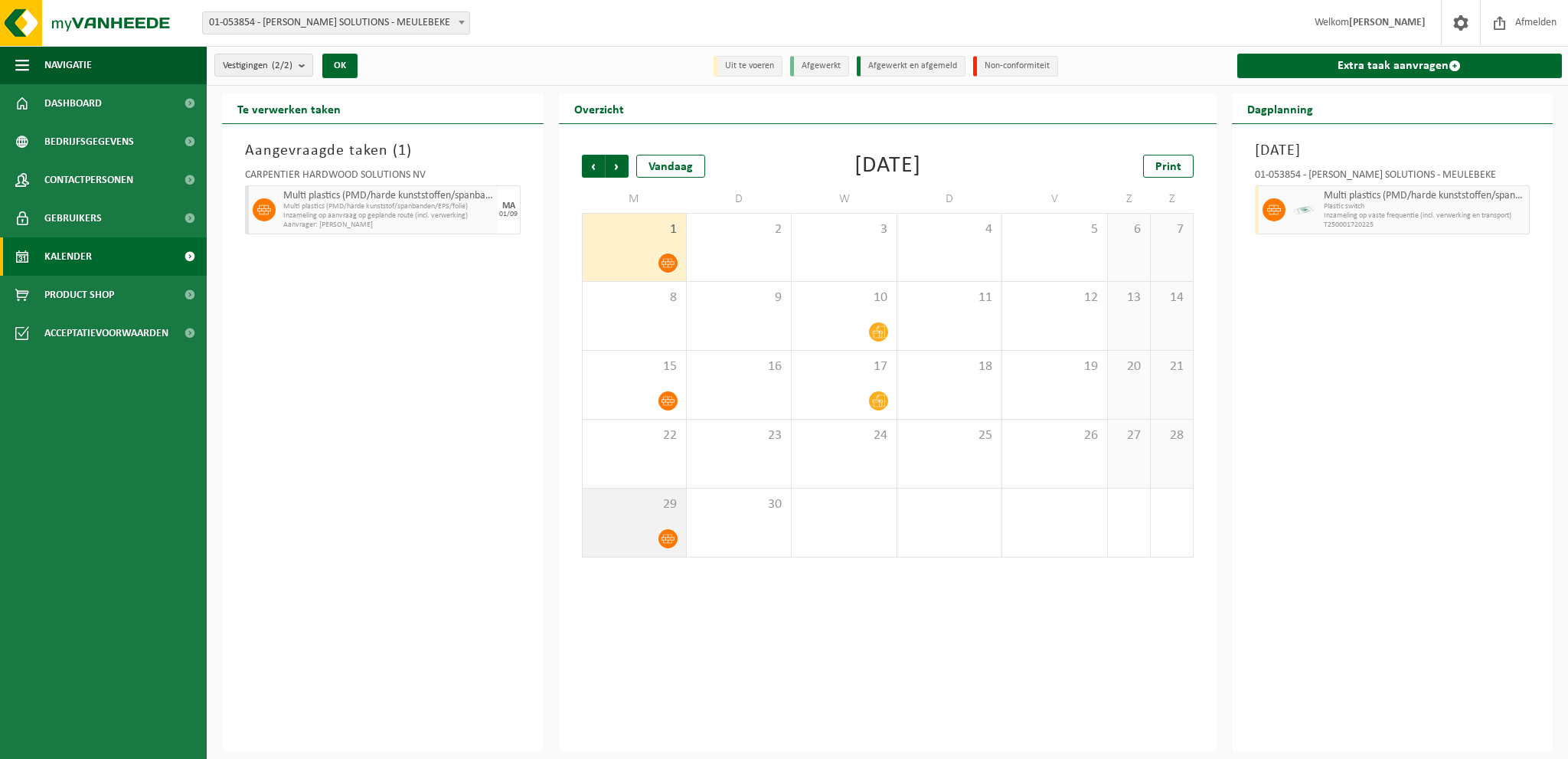
click at [632, 505] on span "29" at bounding box center [634, 504] width 88 height 17
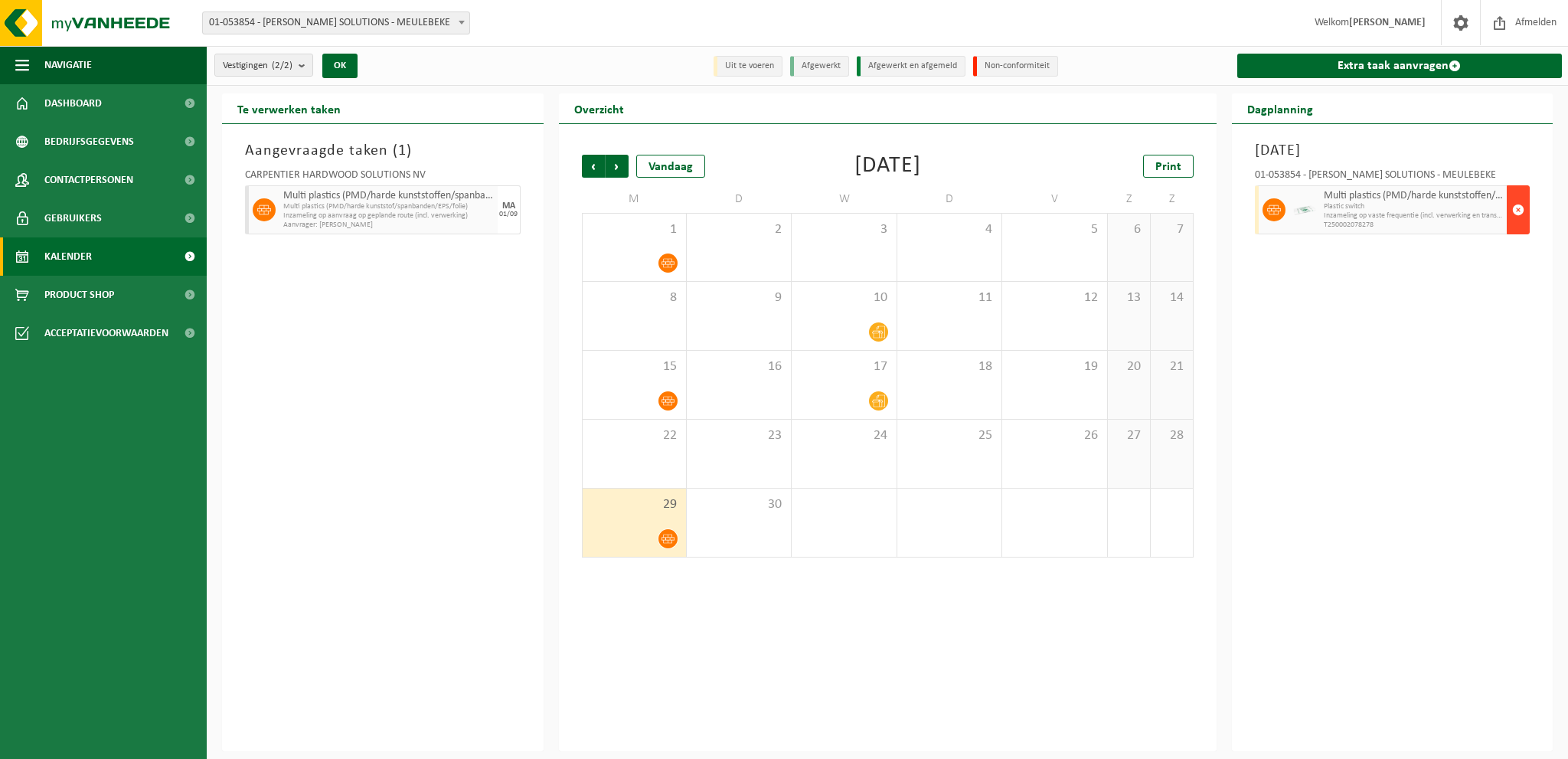
click at [1514, 207] on span "button" at bounding box center [1518, 209] width 12 height 31
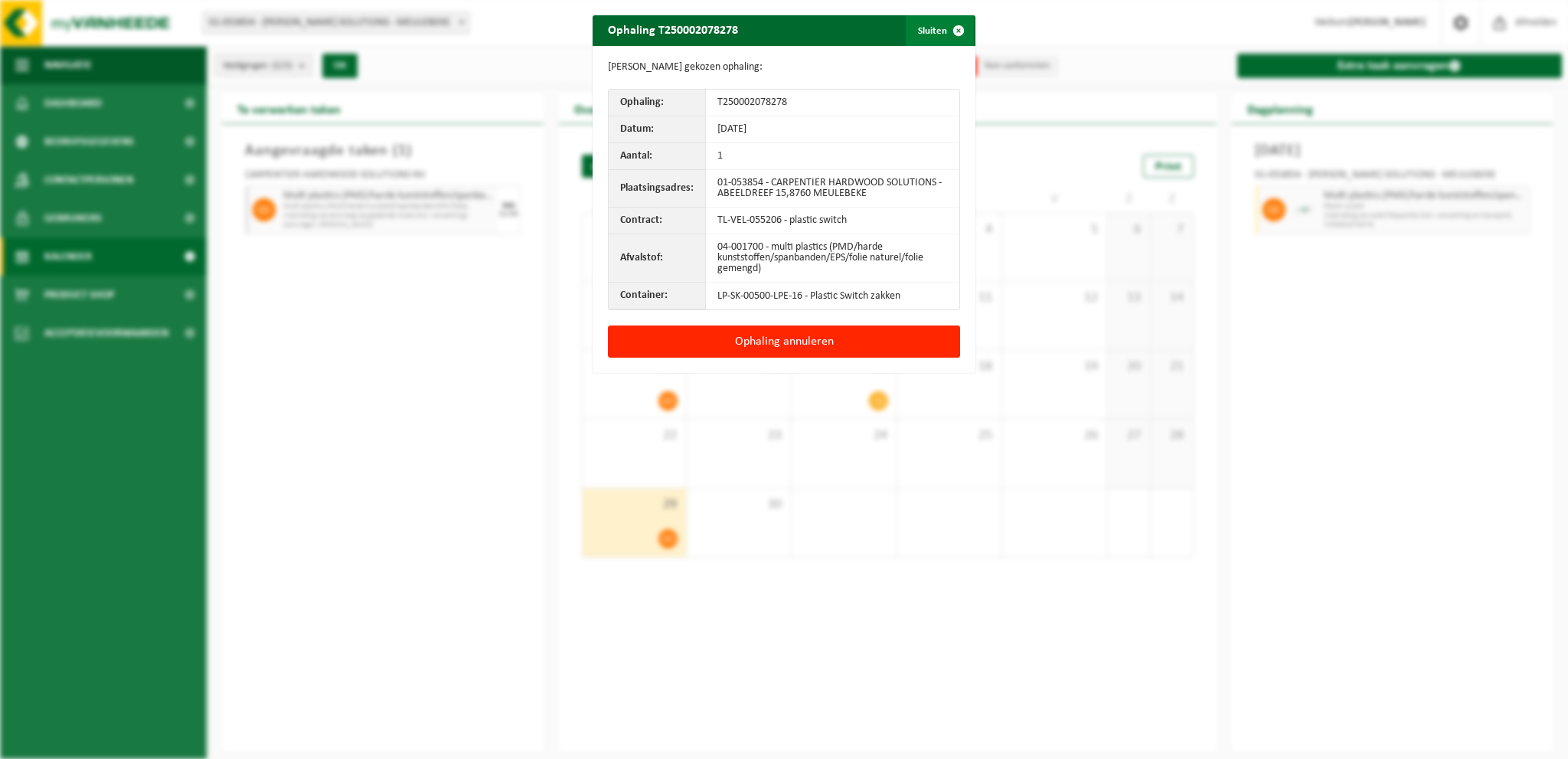
click at [943, 24] on span "button" at bounding box center [958, 30] width 31 height 31
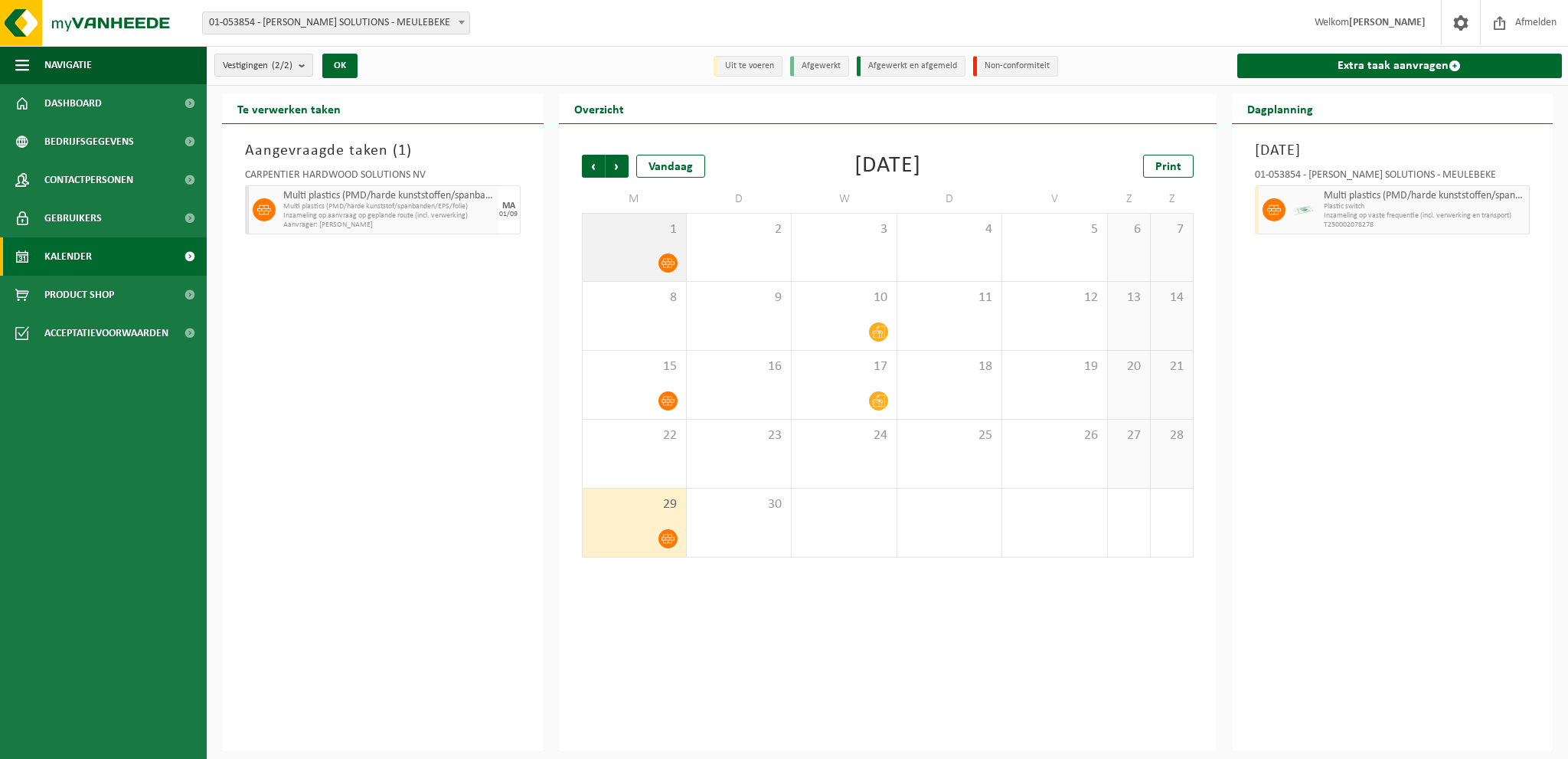
click at [600, 247] on div "1" at bounding box center [635, 247] width 103 height 67
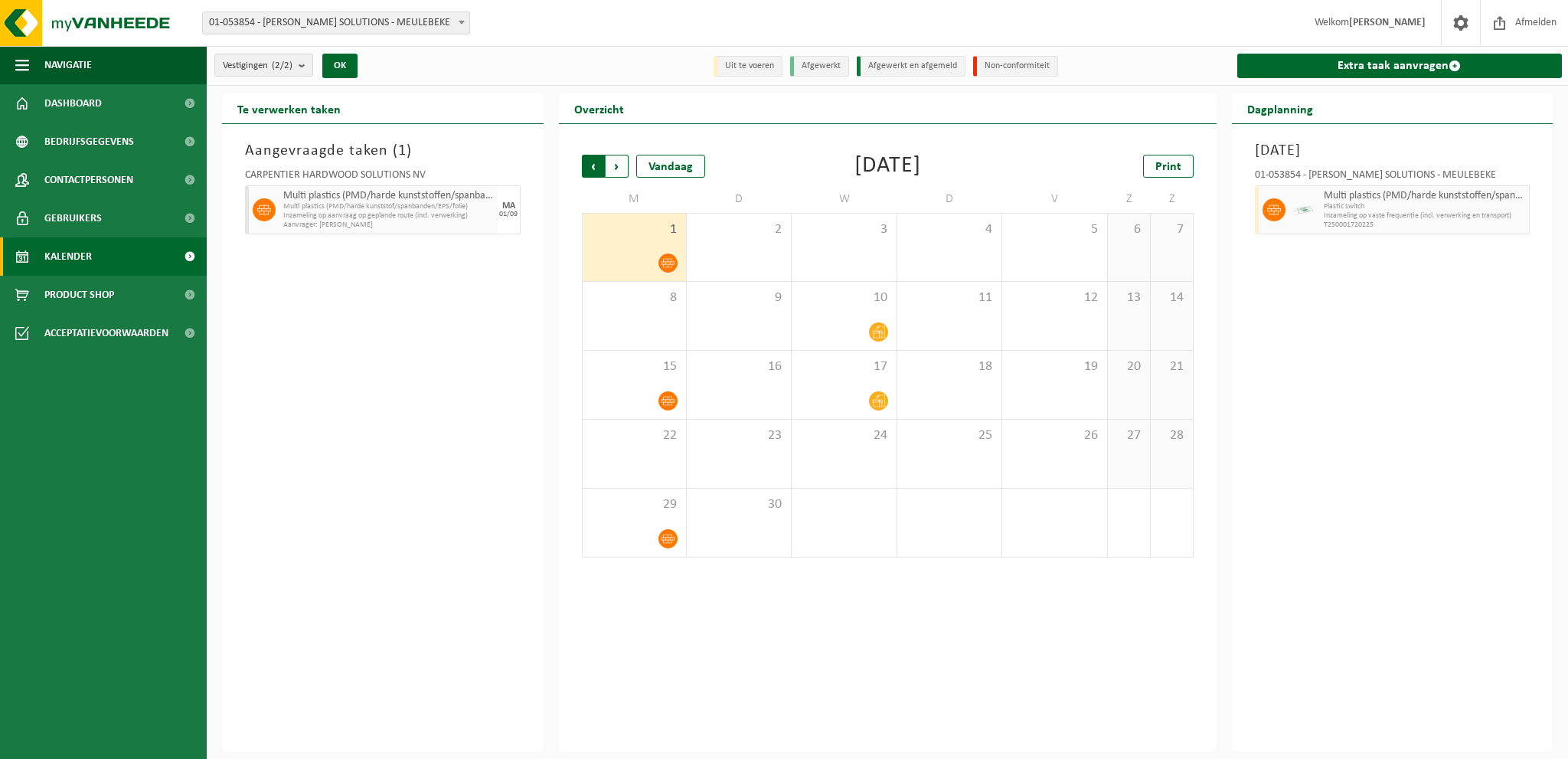
click at [625, 171] on span "Volgende" at bounding box center [617, 166] width 23 height 23
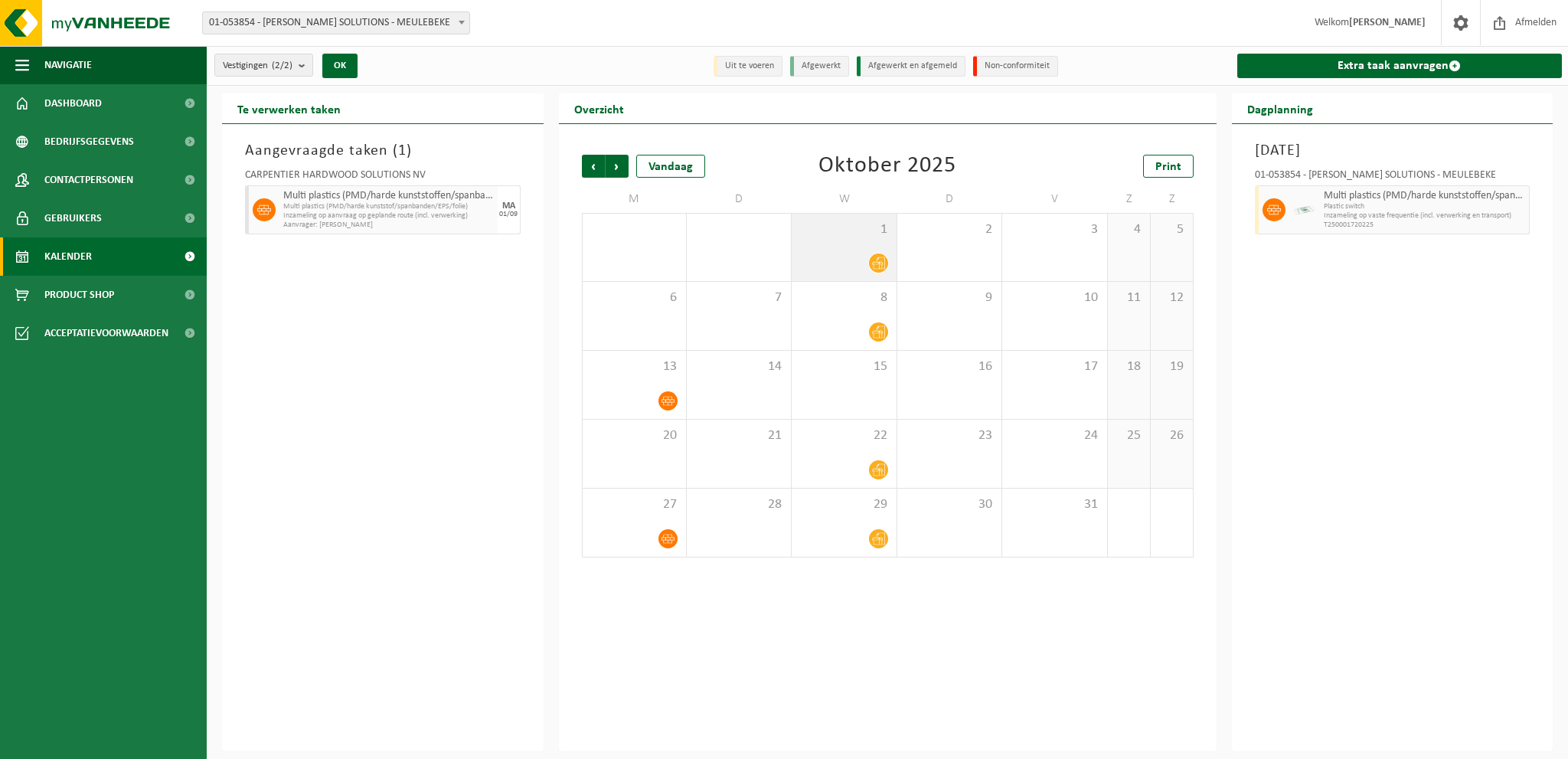
click at [854, 239] on div "1" at bounding box center [843, 247] width 104 height 67
click at [588, 171] on span "Vorige" at bounding box center [594, 166] width 23 height 23
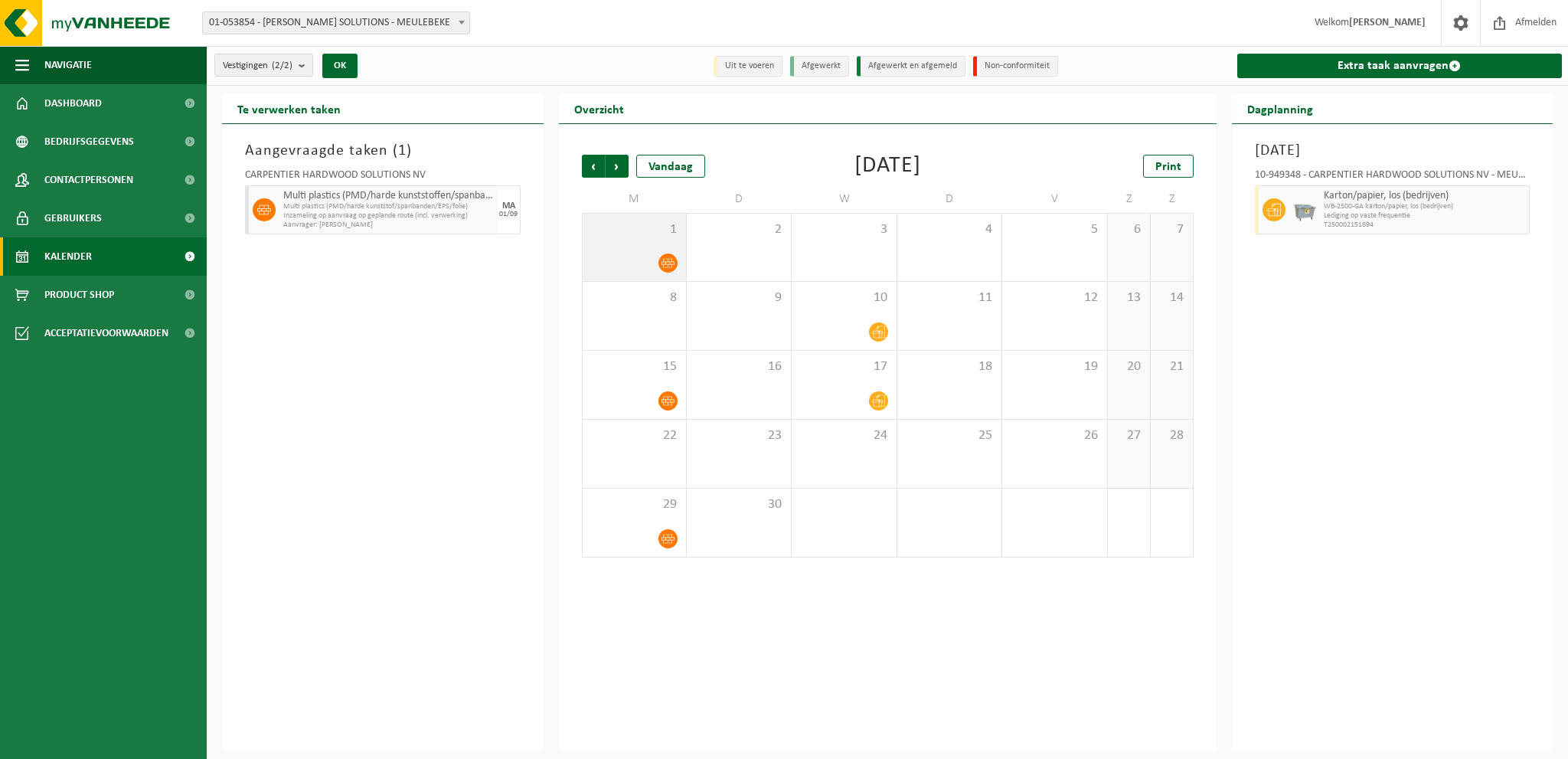
click at [658, 240] on div "1" at bounding box center [635, 247] width 103 height 67
click at [591, 166] on span "Vorige" at bounding box center [594, 166] width 23 height 23
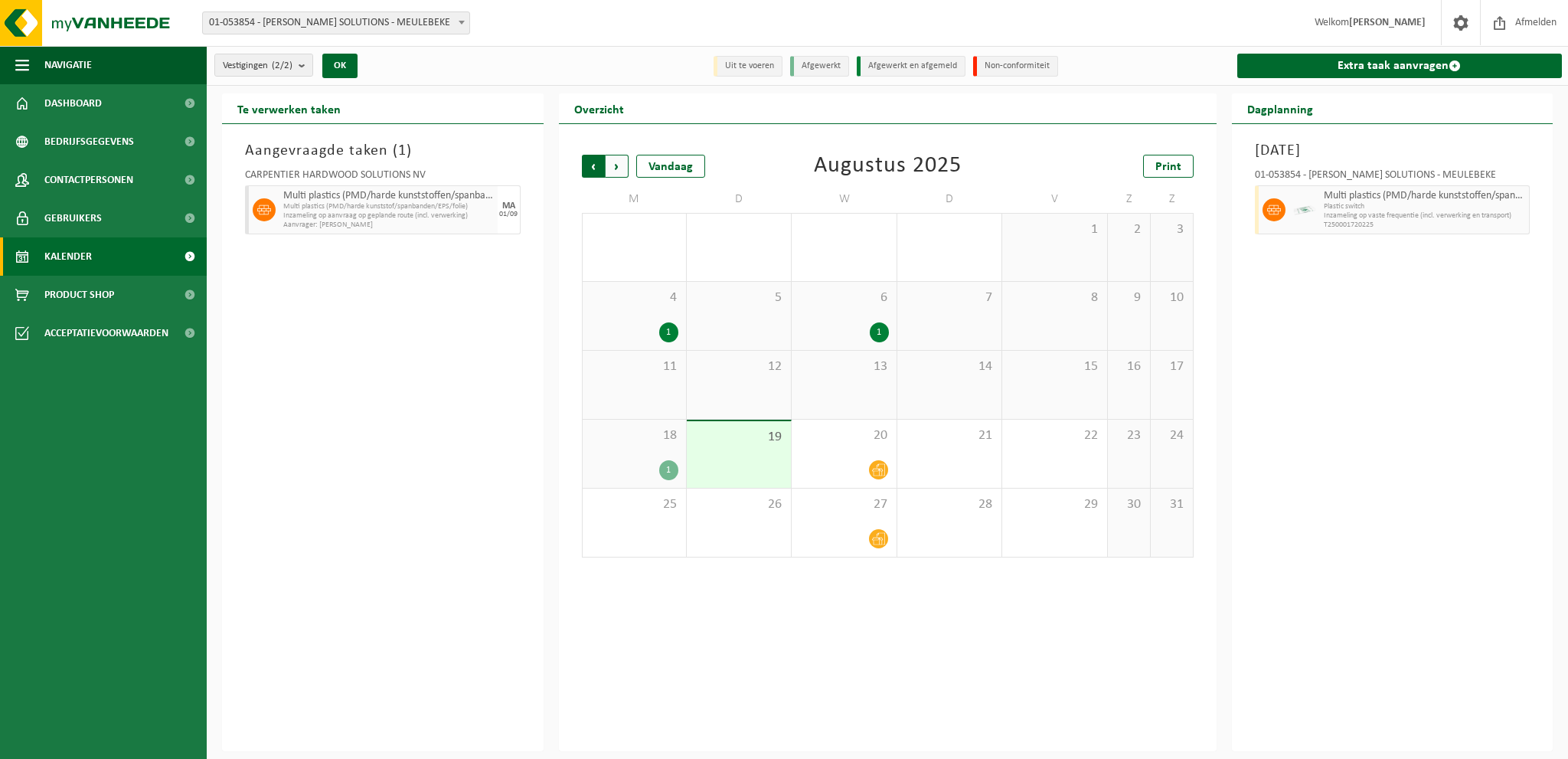
click at [617, 168] on span "Volgende" at bounding box center [617, 166] width 23 height 23
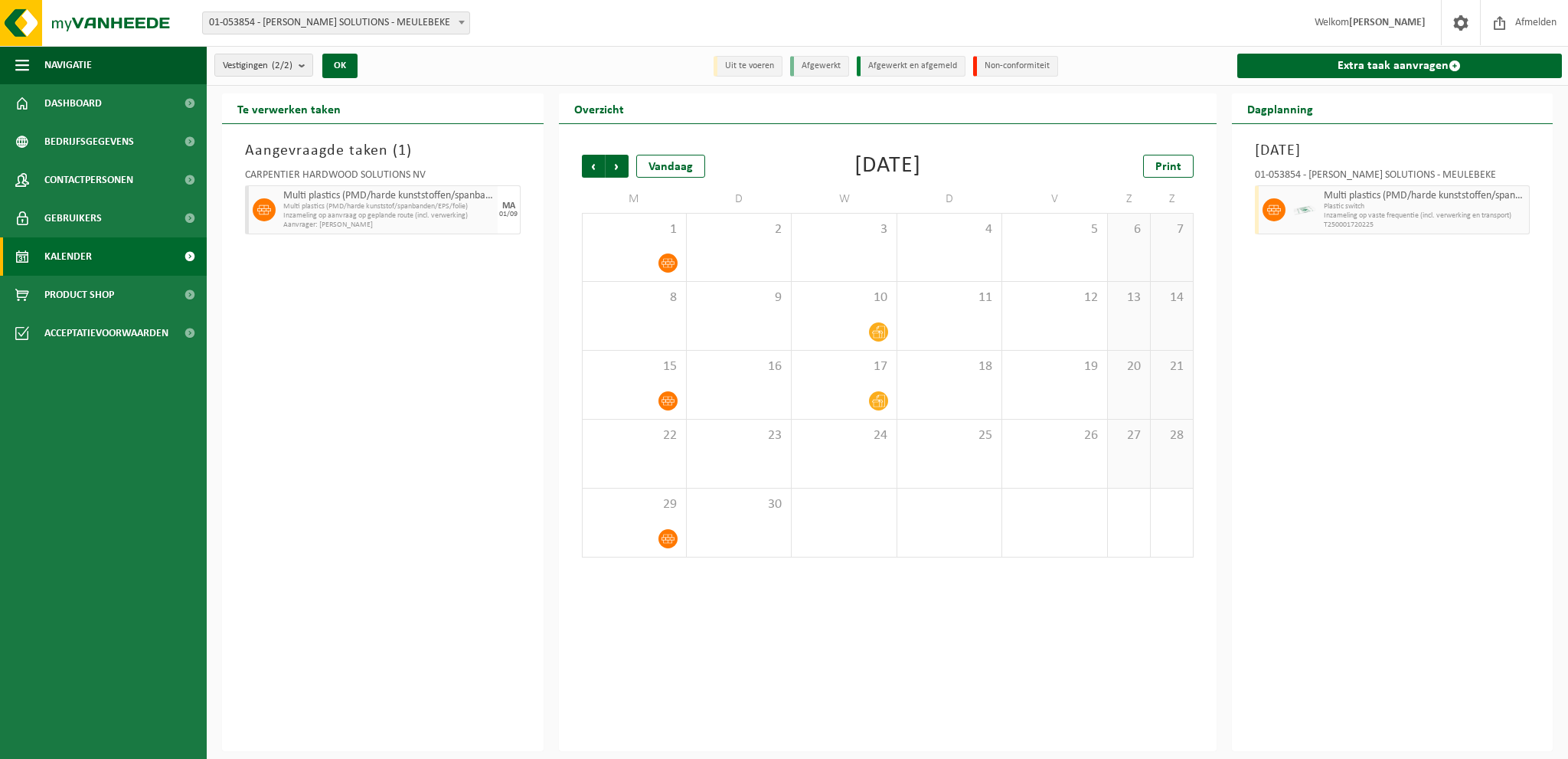
click at [1016, 558] on div "Vorige Volgende Vandaag [DATE] Print M D W D V Z Z 1 2 3 4 5 6 7 8 9 10 11 12 1…" at bounding box center [888, 355] width 627 height 433
